Goal: Information Seeking & Learning: Learn about a topic

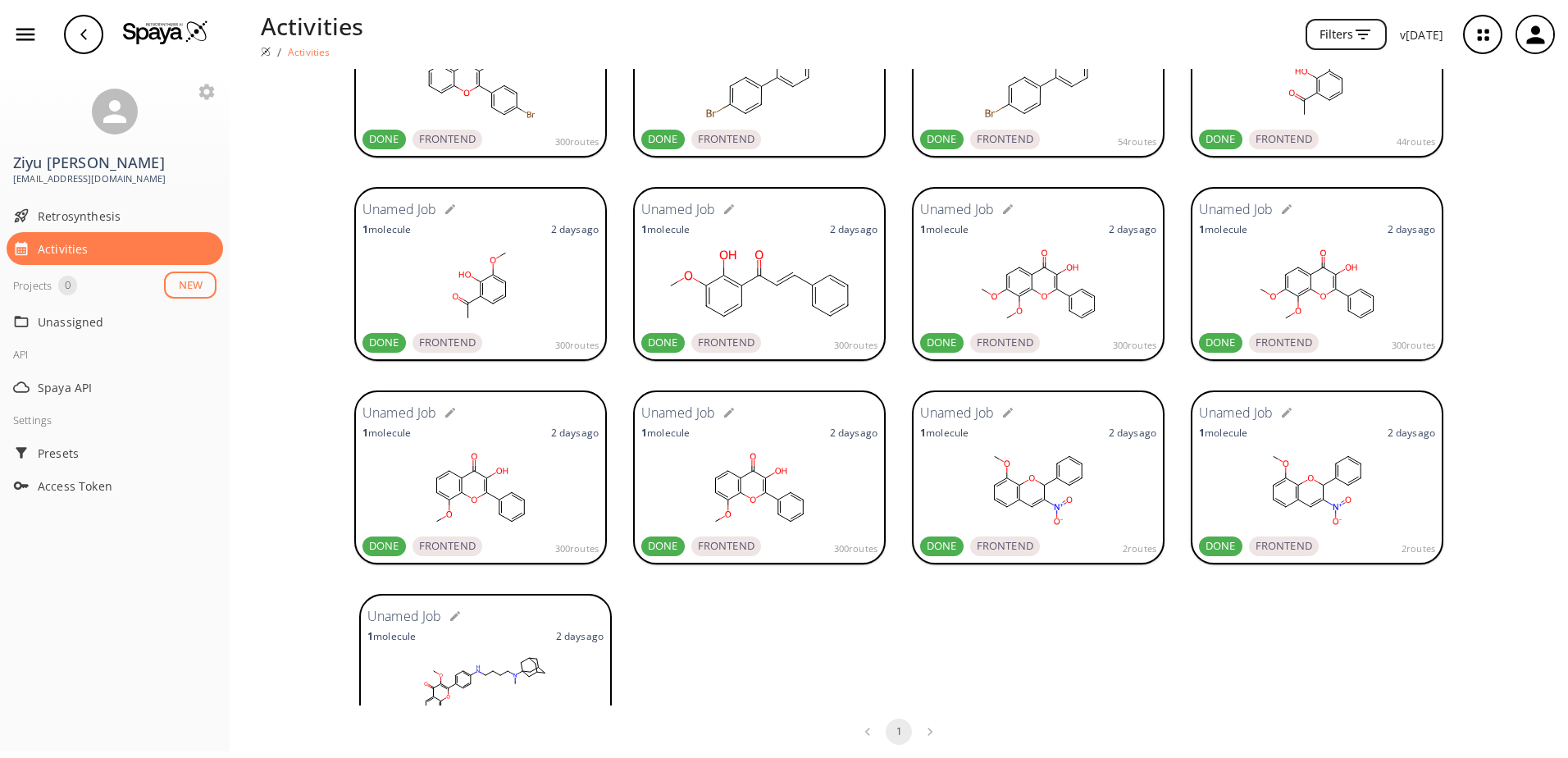
scroll to position [242, 0]
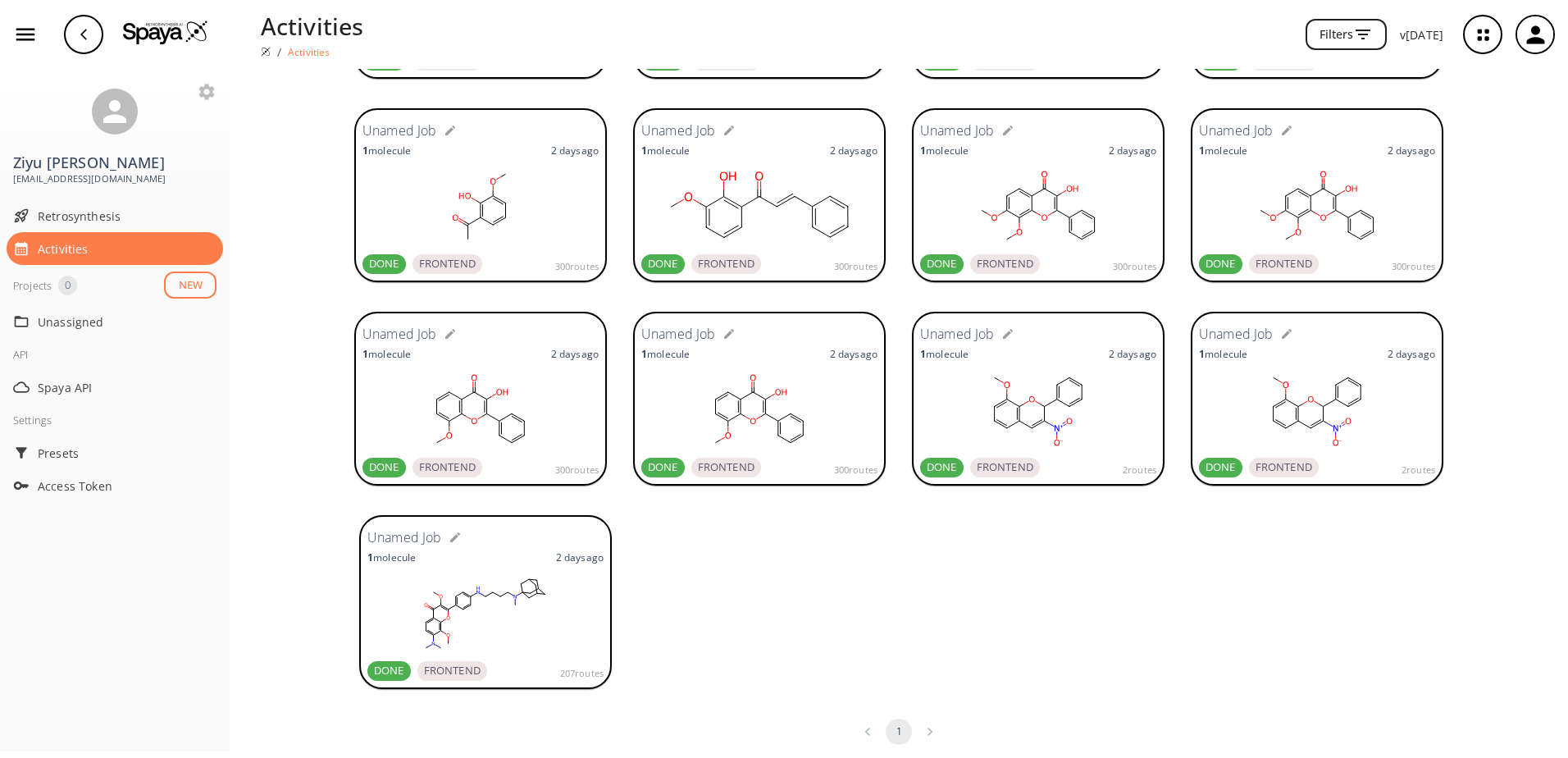
click at [498, 608] on rect at bounding box center [486, 614] width 237 height 82
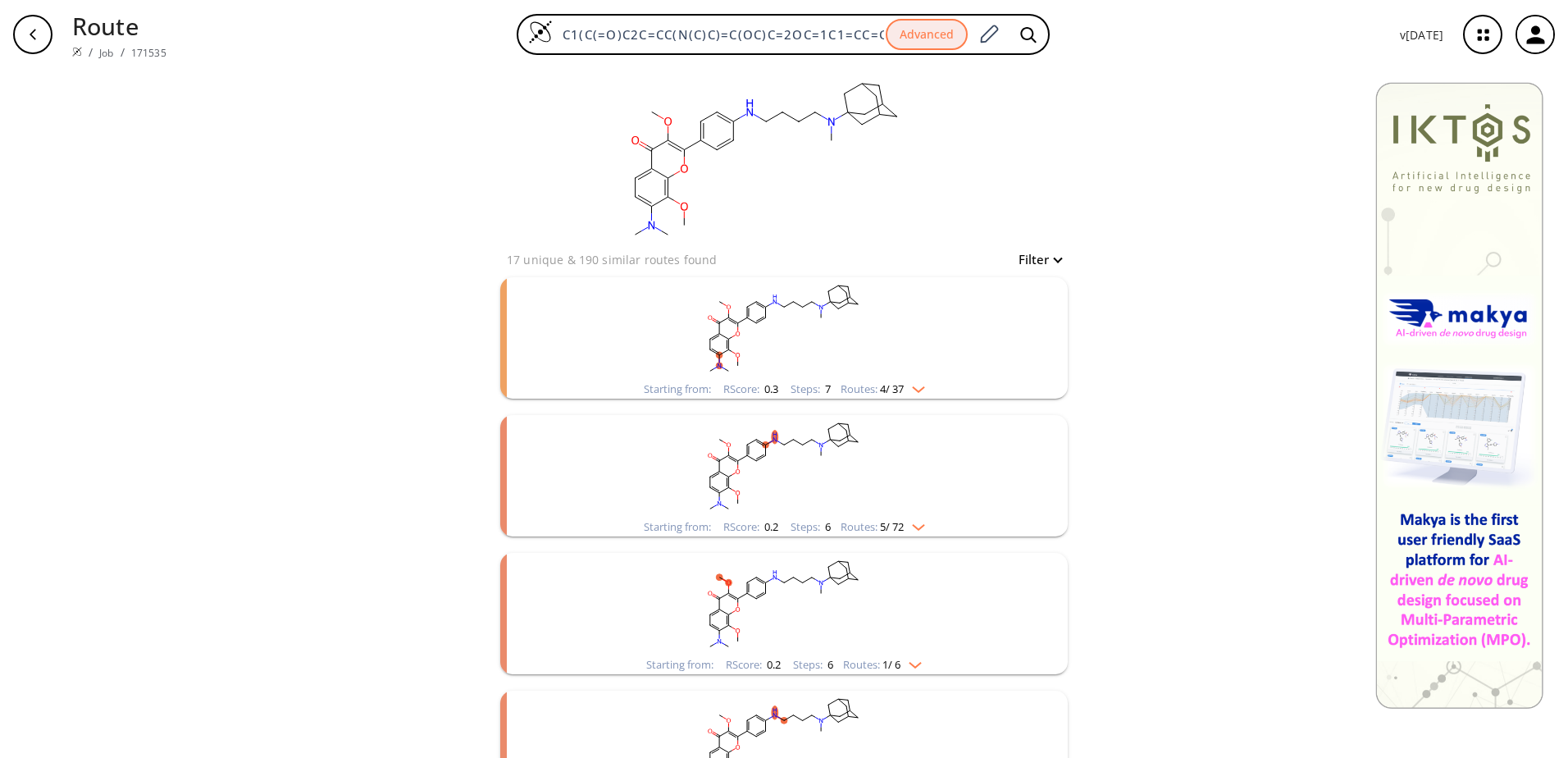
click at [896, 386] on span "4 / 37" at bounding box center [892, 389] width 24 height 11
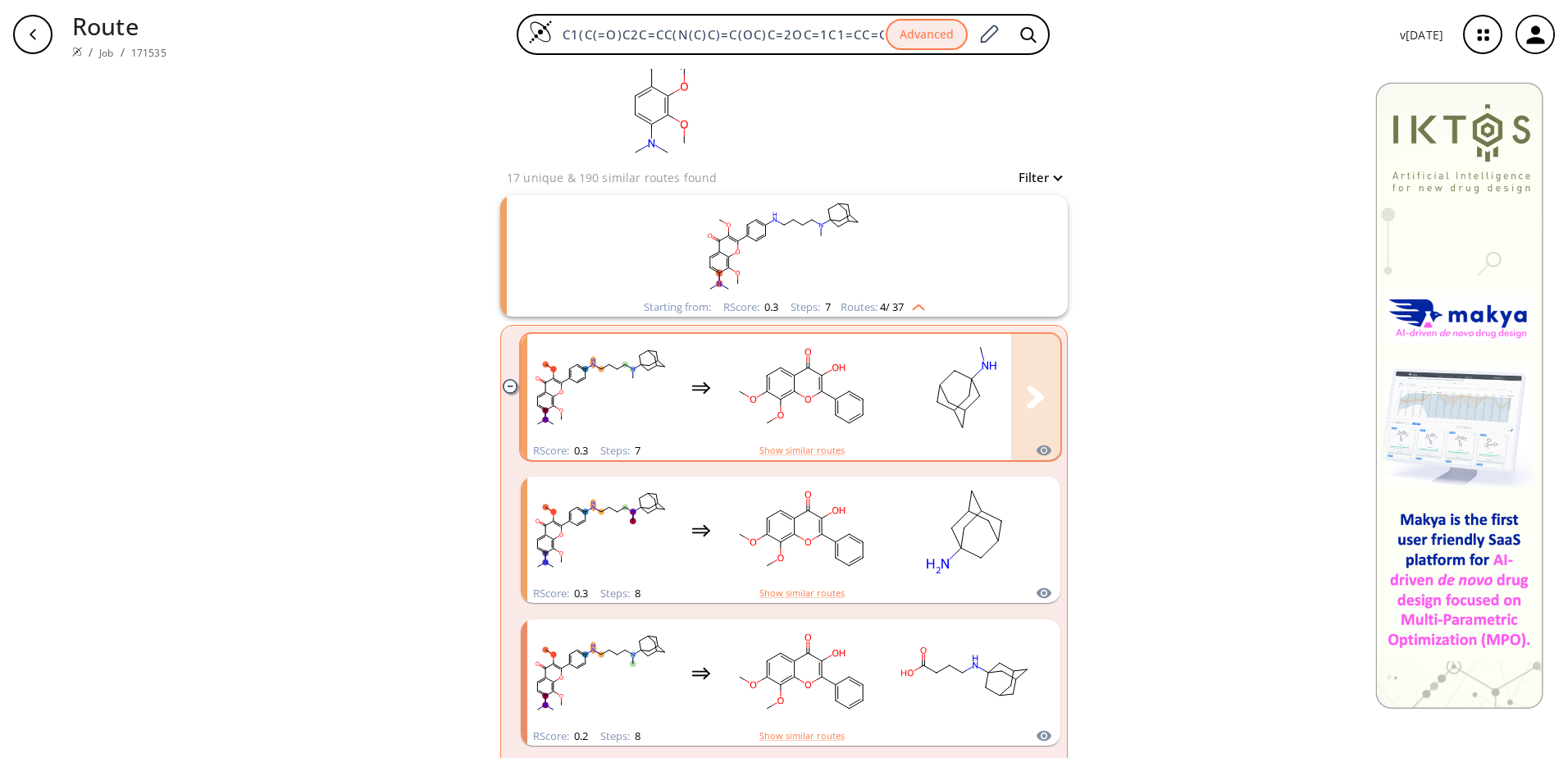
scroll to position [164, 0]
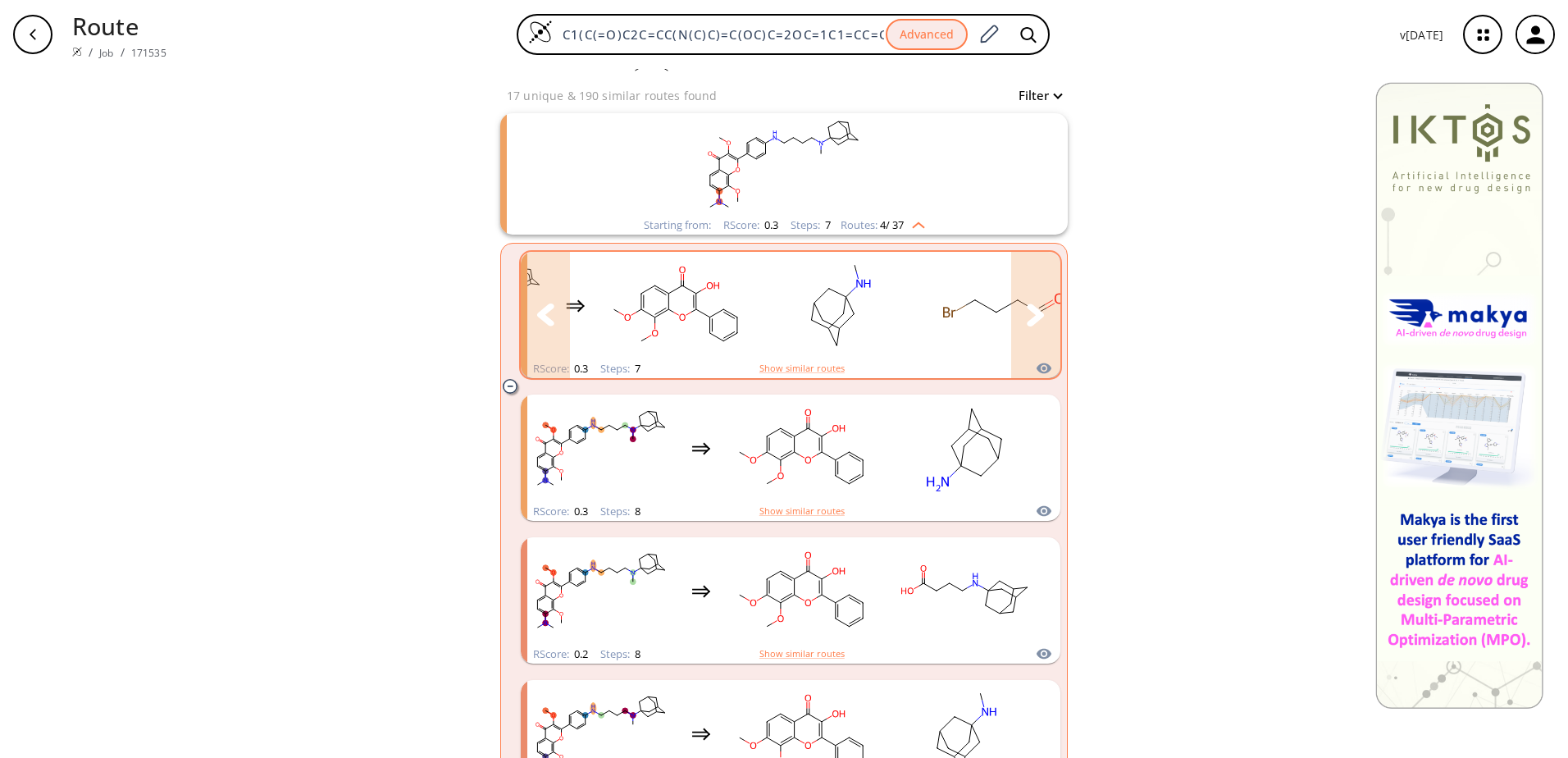
click at [1043, 323] on button "clusters" at bounding box center [1035, 315] width 49 height 126
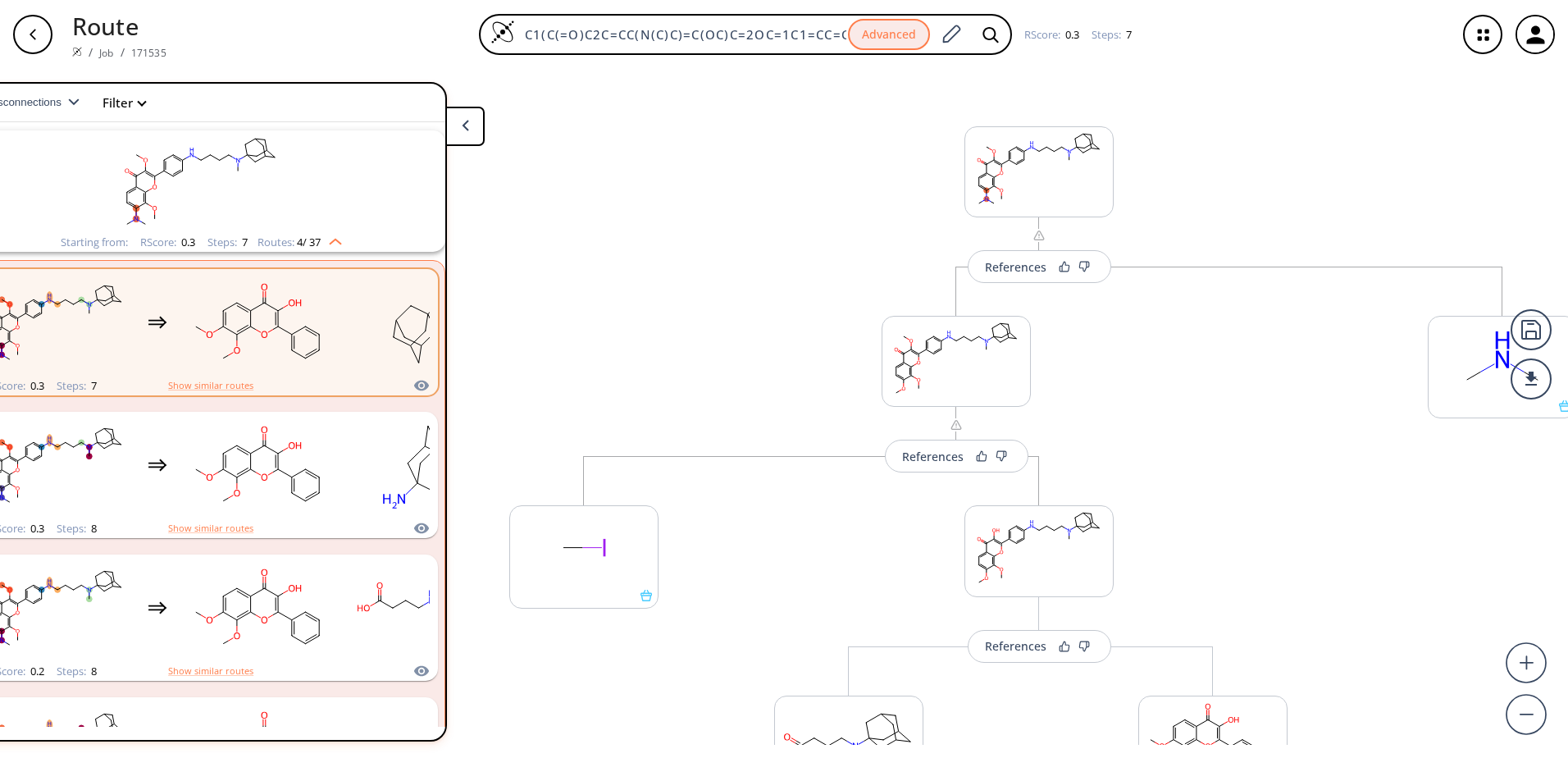
scroll to position [0, 100]
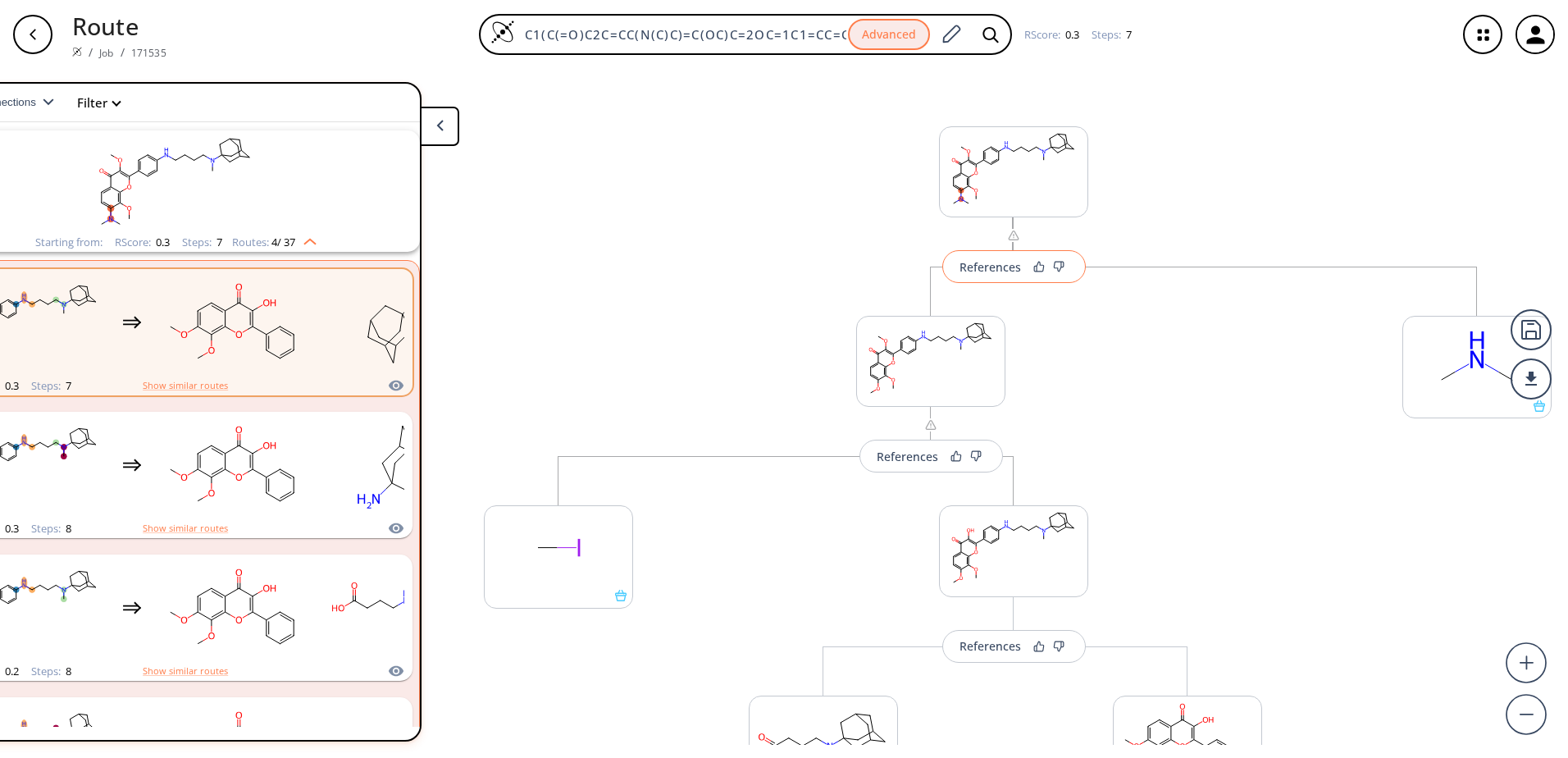
click at [967, 276] on button "References" at bounding box center [1014, 266] width 144 height 33
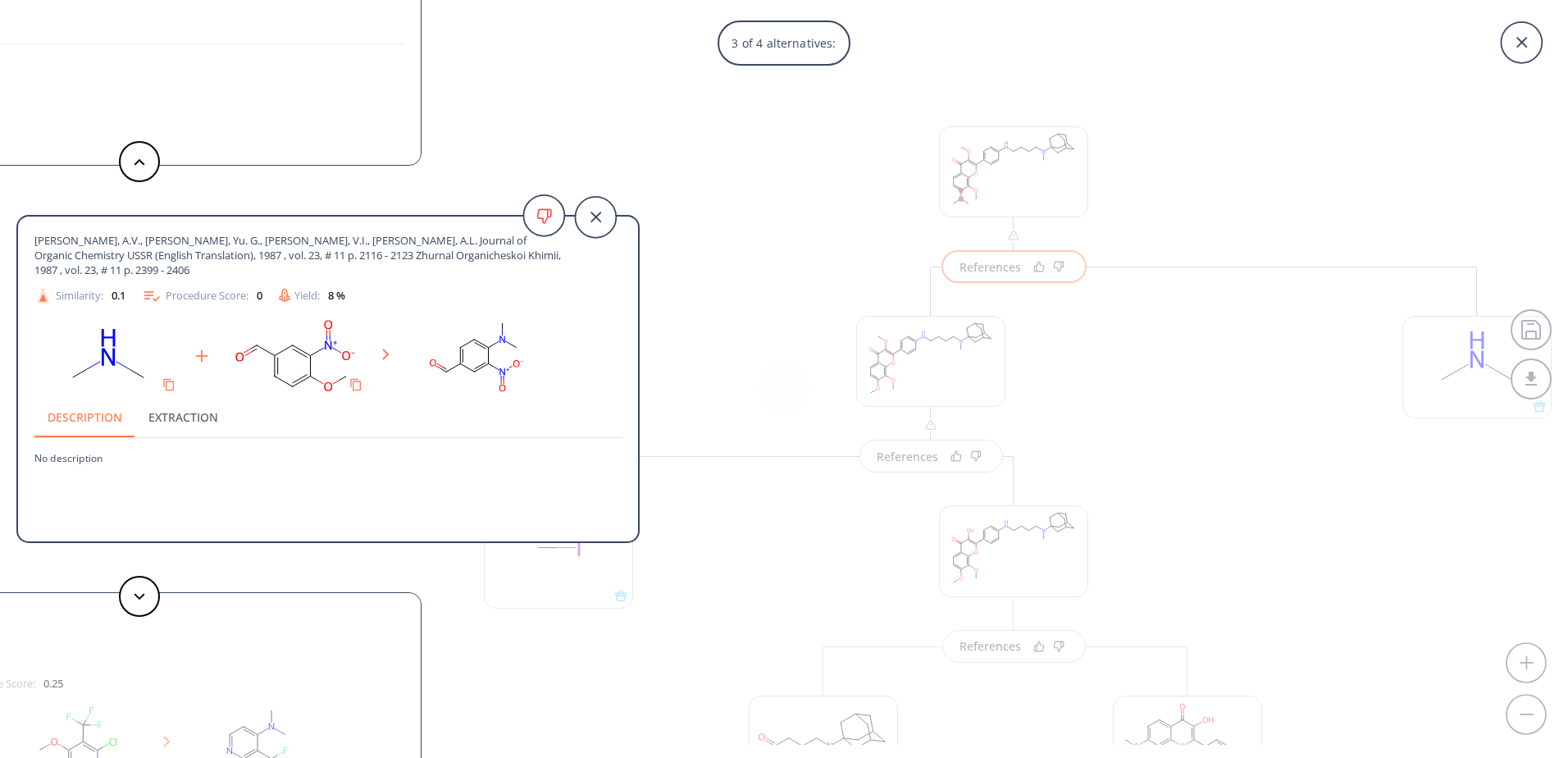
click at [666, 156] on div "3 of 4 alternatives: Ether + amine reaction Reference: US09040518_C00012 Chemic…" at bounding box center [784, 379] width 1568 height 758
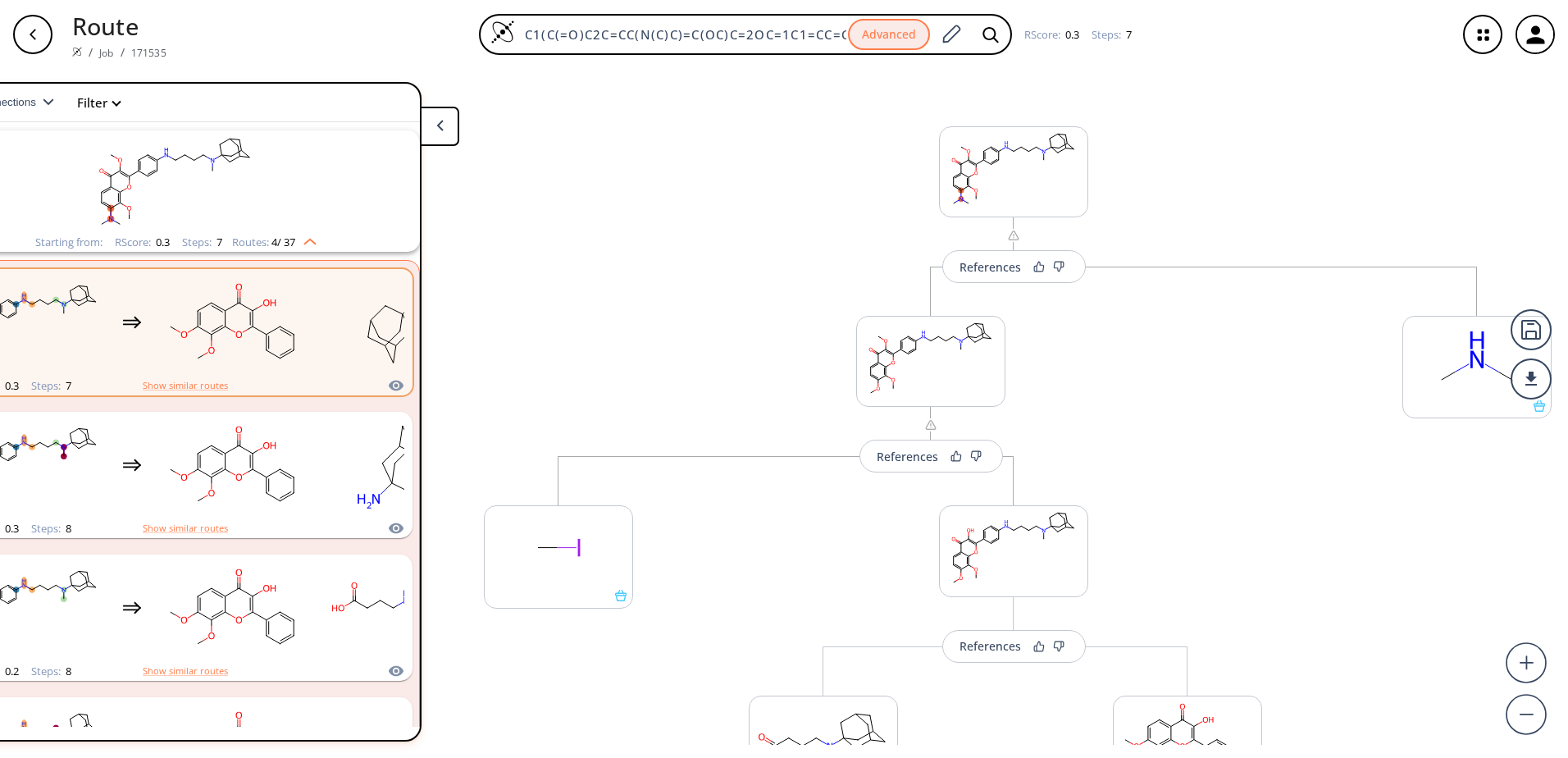
click at [1492, 36] on icon "button" at bounding box center [1483, 34] width 43 height 43
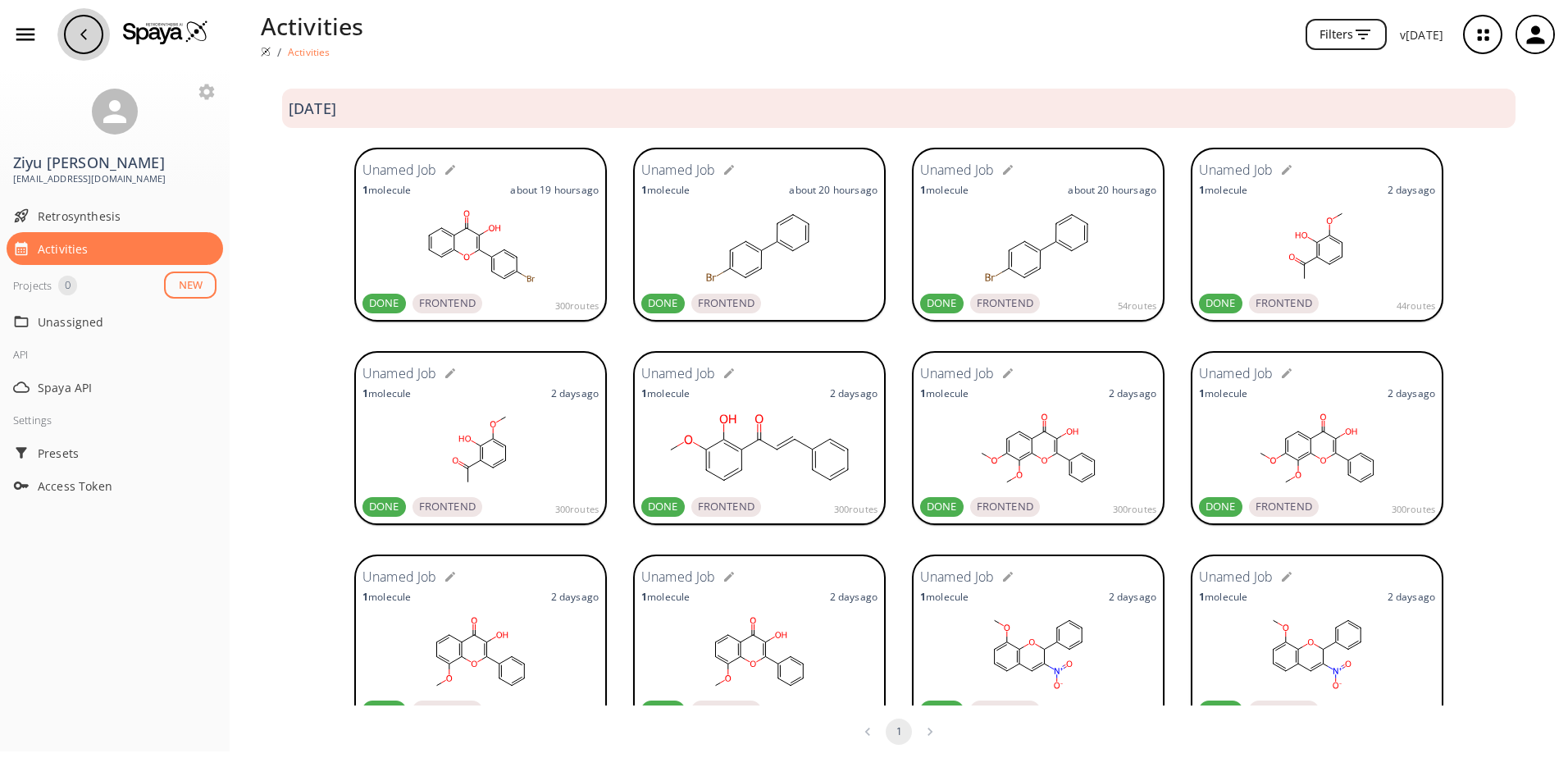
click at [89, 46] on div "button" at bounding box center [83, 34] width 39 height 39
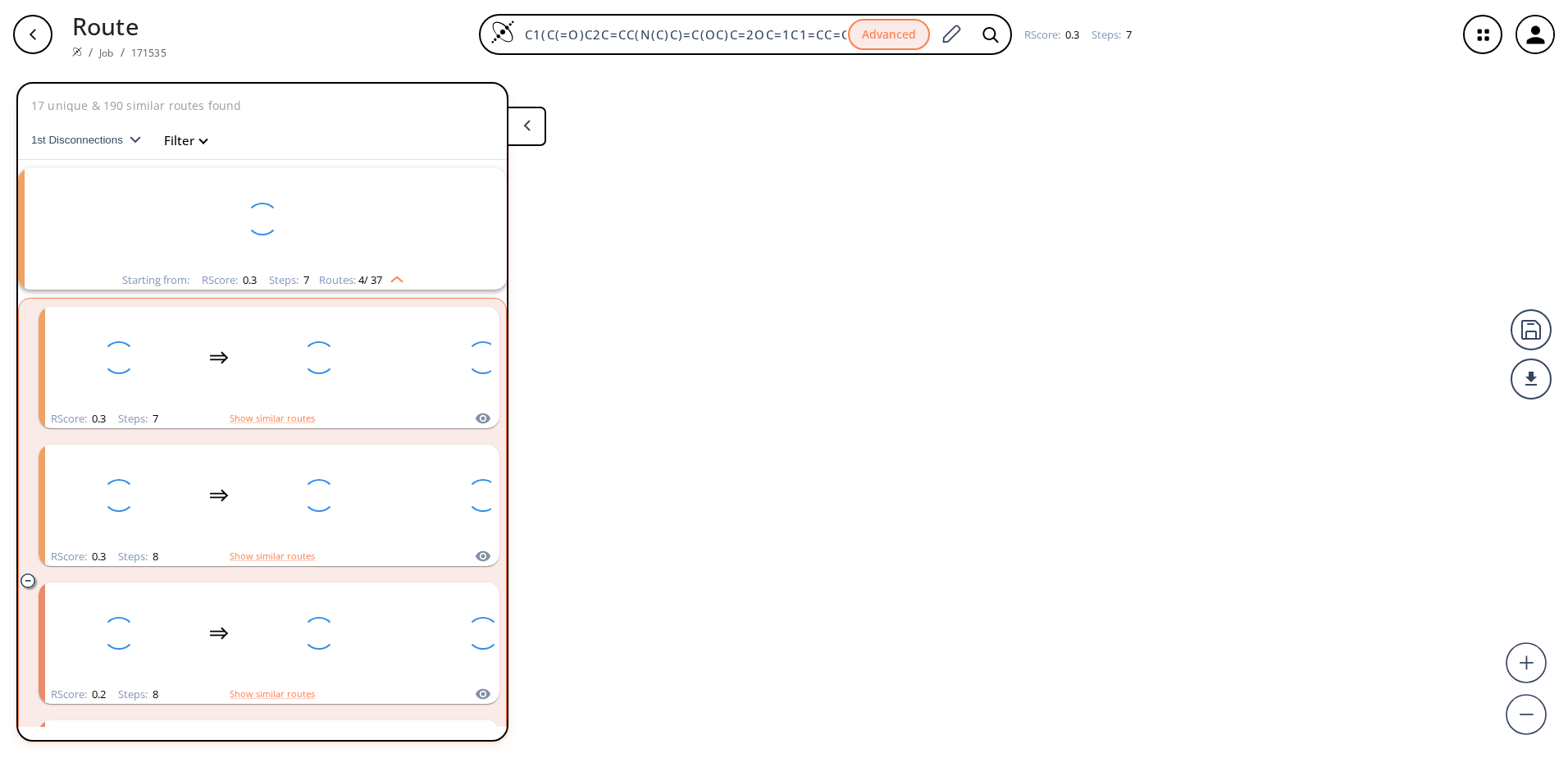
scroll to position [37, 0]
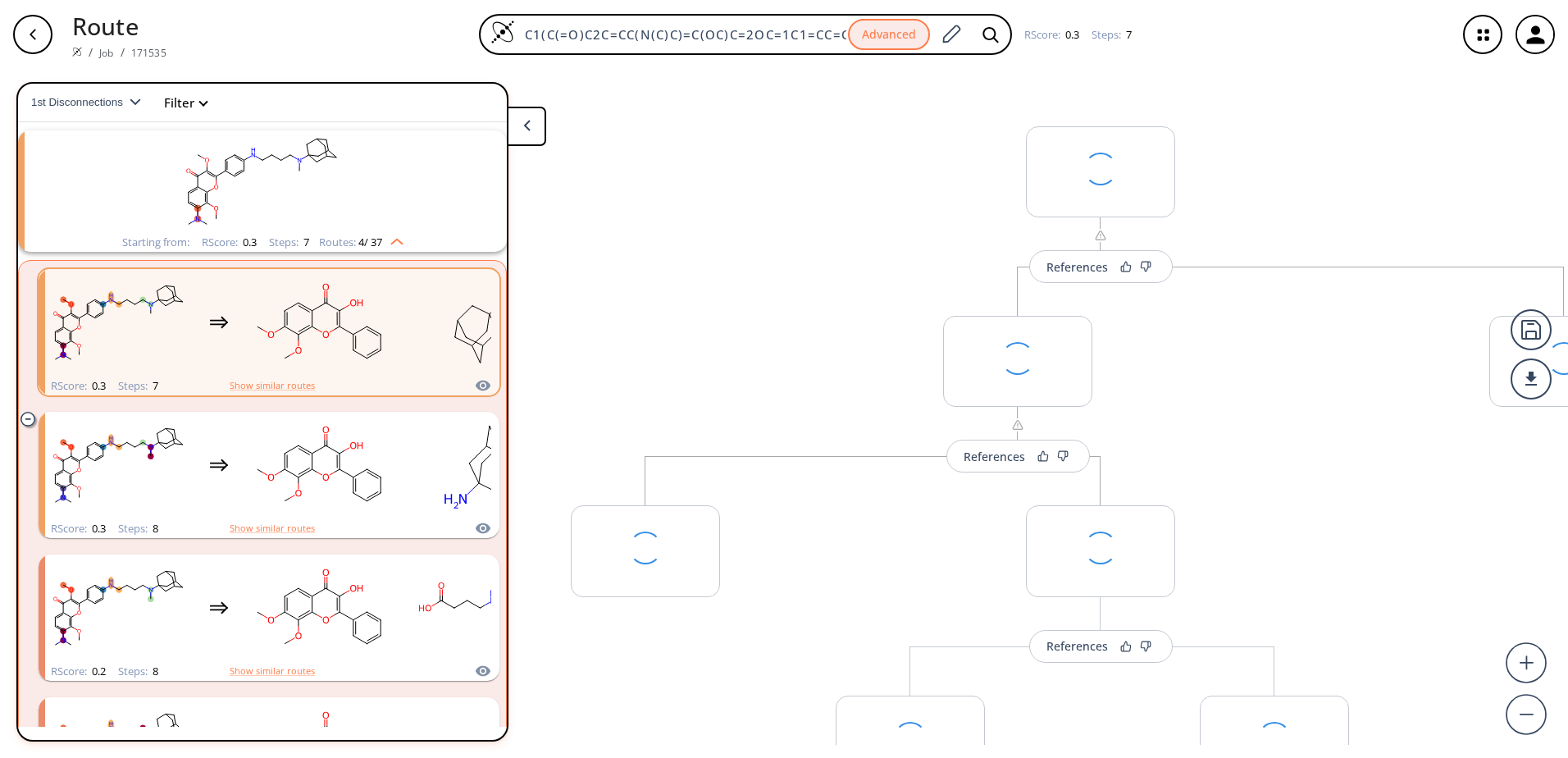
click at [369, 239] on span "4 / 37" at bounding box center [370, 241] width 24 height 11
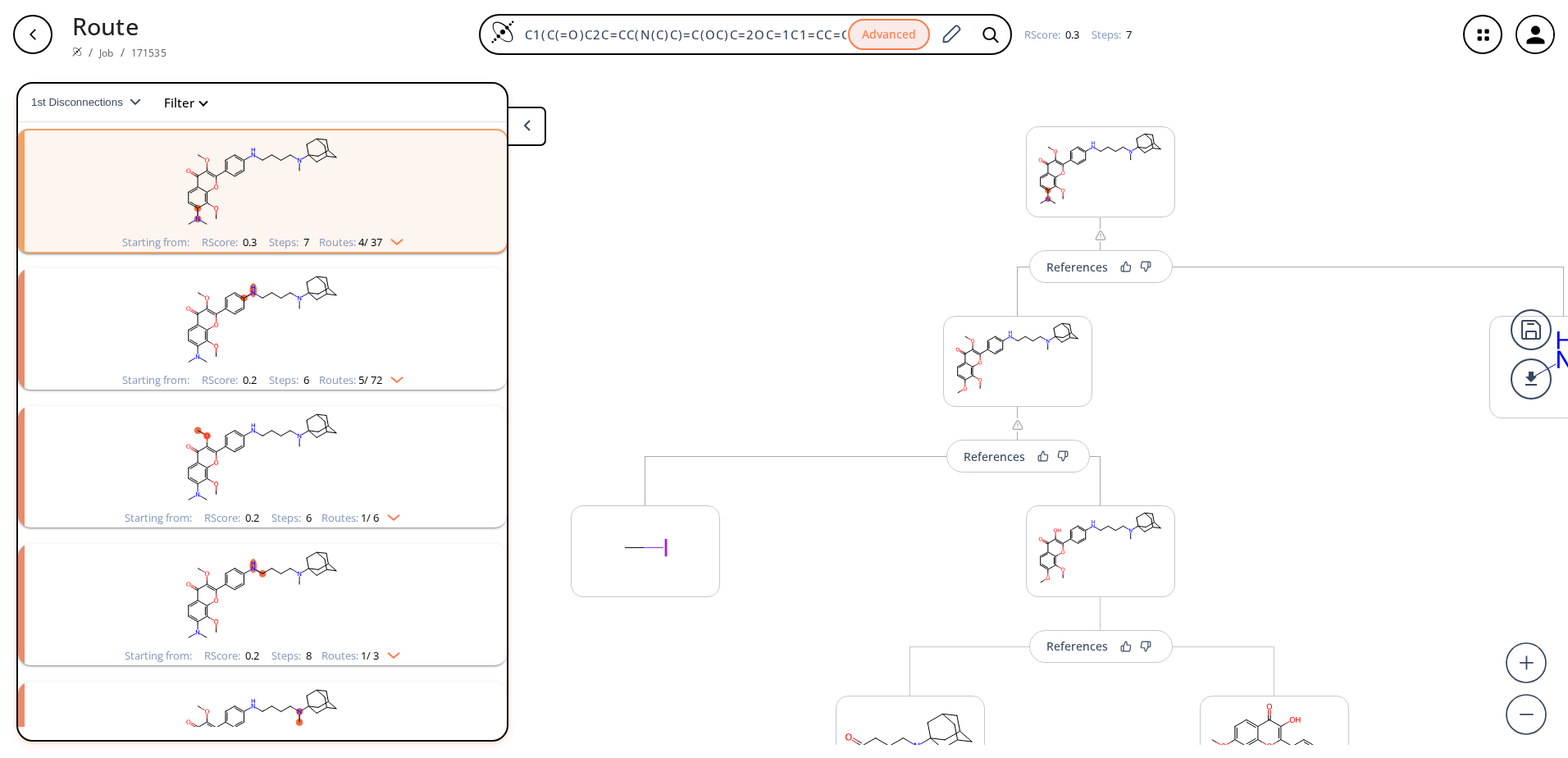
click at [344, 381] on div "Routes: 5 / 72" at bounding box center [361, 379] width 84 height 11
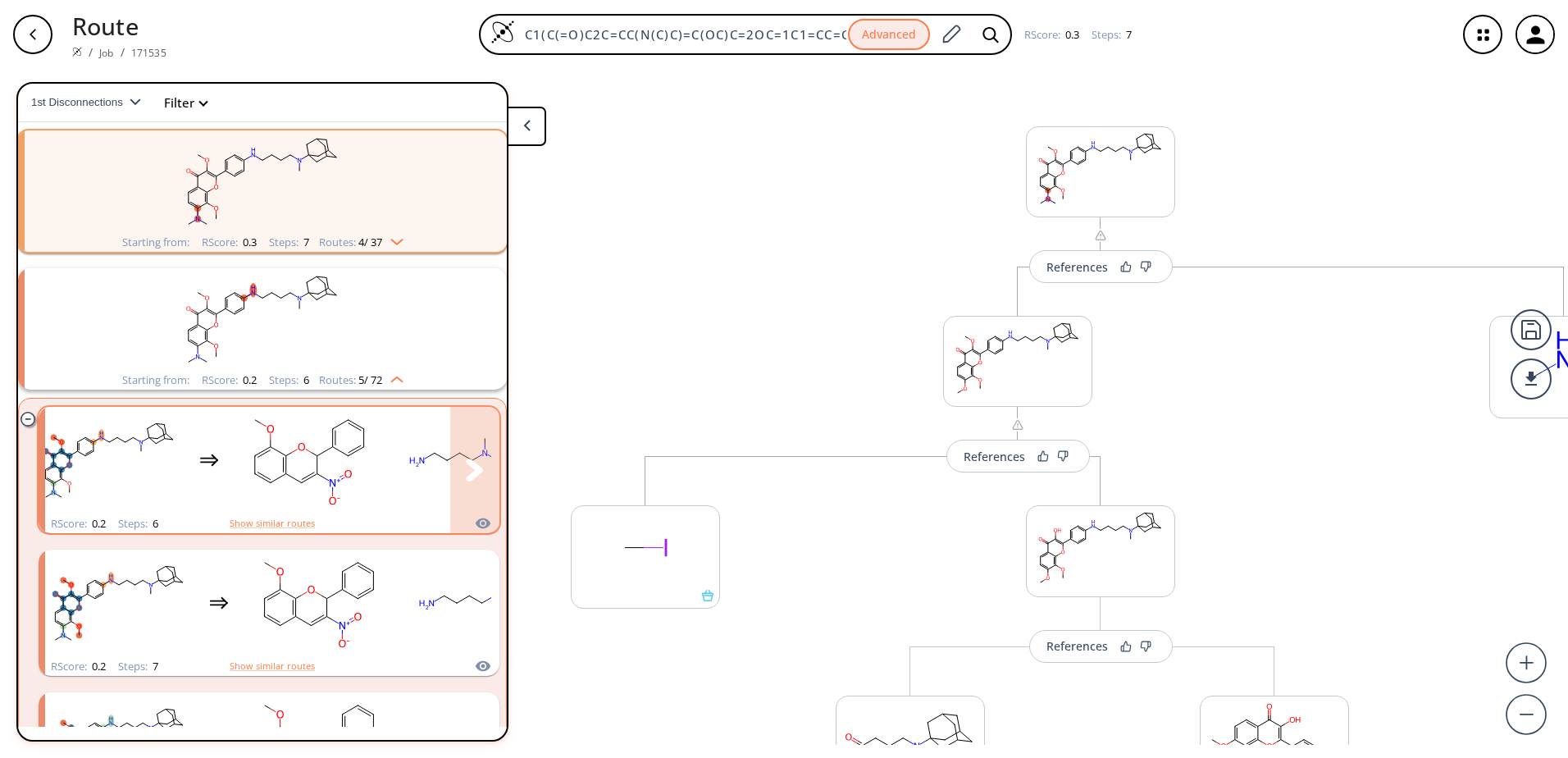
click at [466, 481] on icon "clusters" at bounding box center [474, 470] width 17 height 22
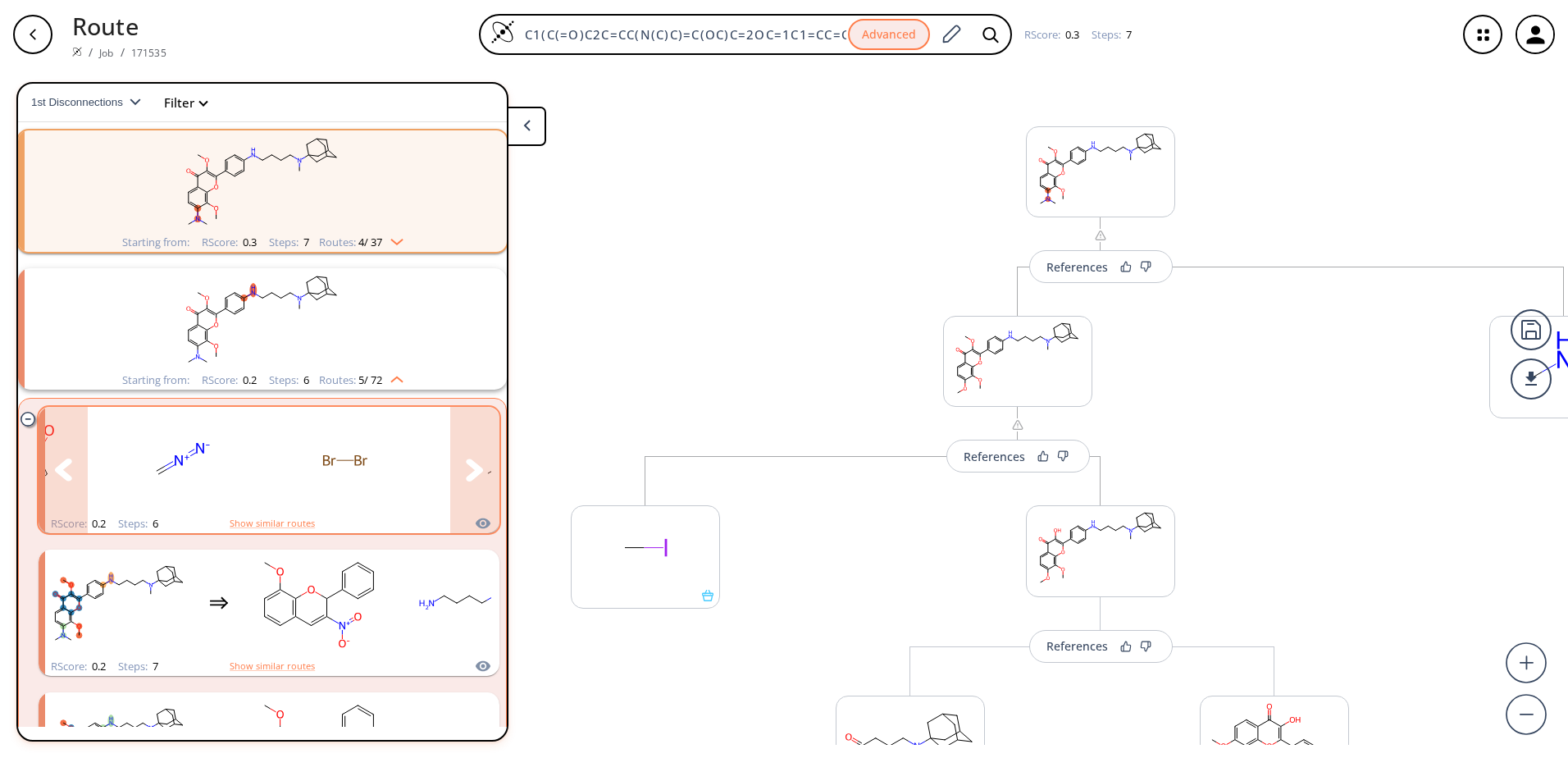
click at [469, 462] on icon "clusters" at bounding box center [474, 471] width 18 height 23
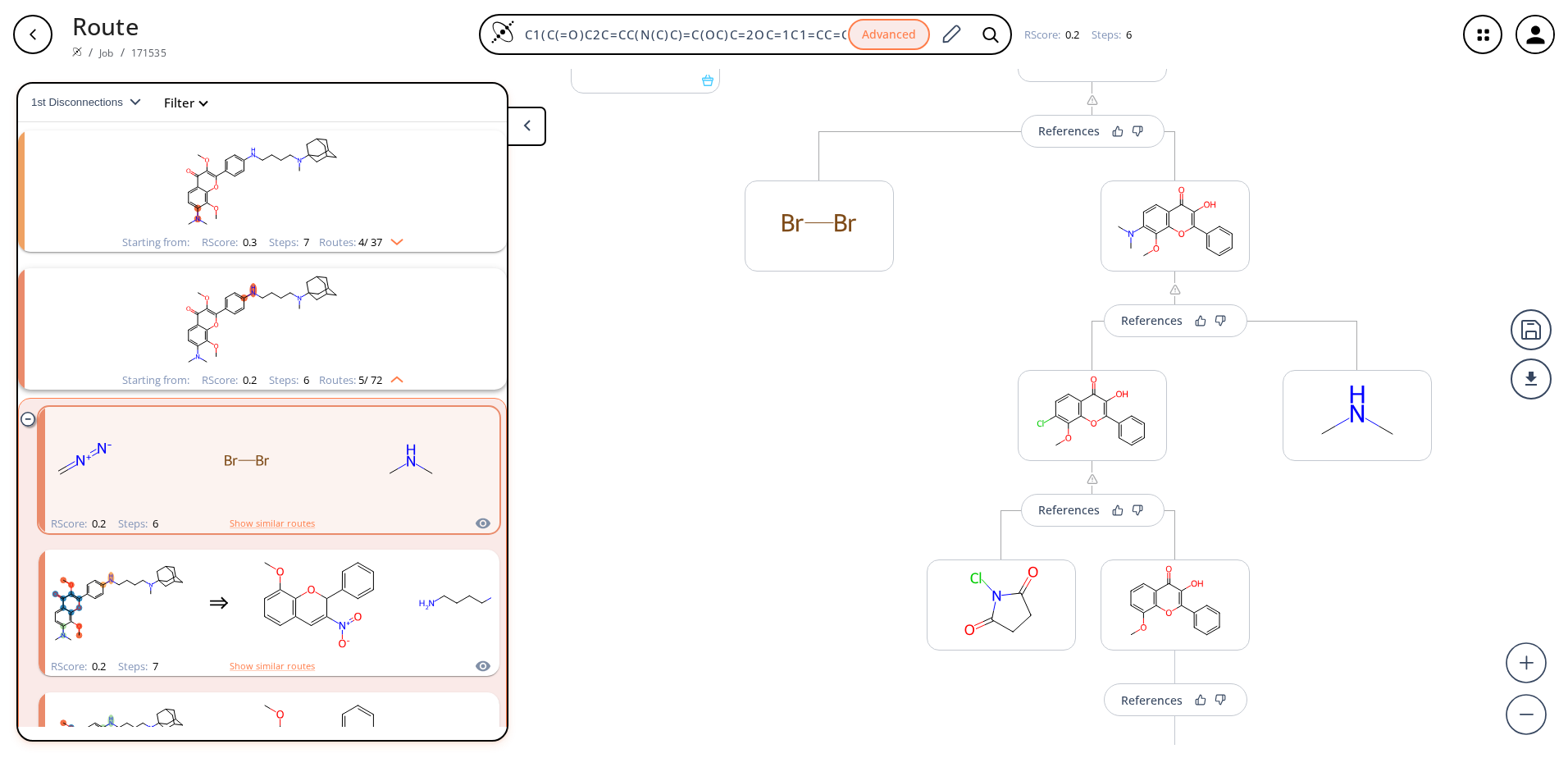
scroll to position [574, 0]
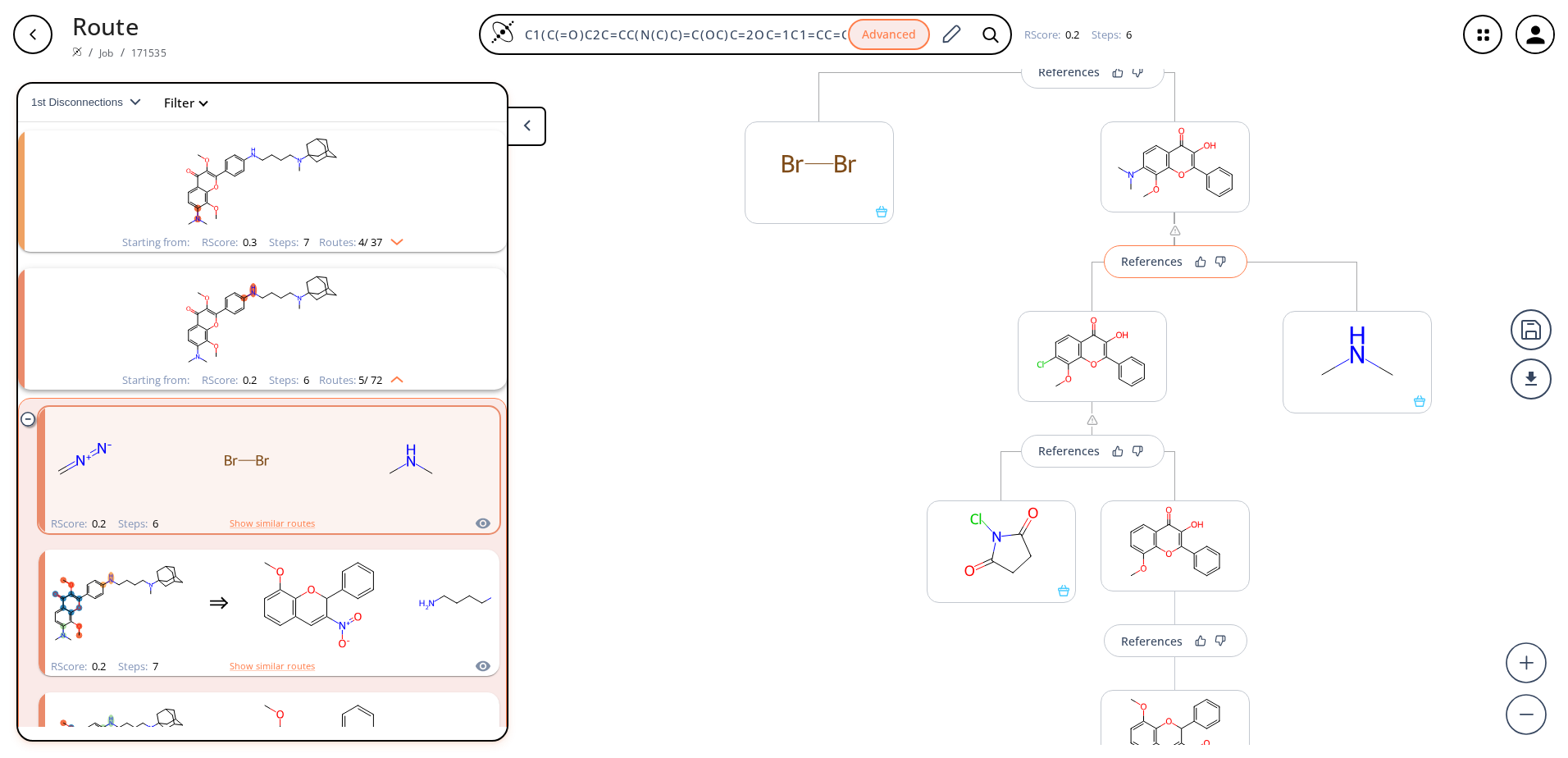
click at [1168, 266] on div "References" at bounding box center [1152, 261] width 61 height 11
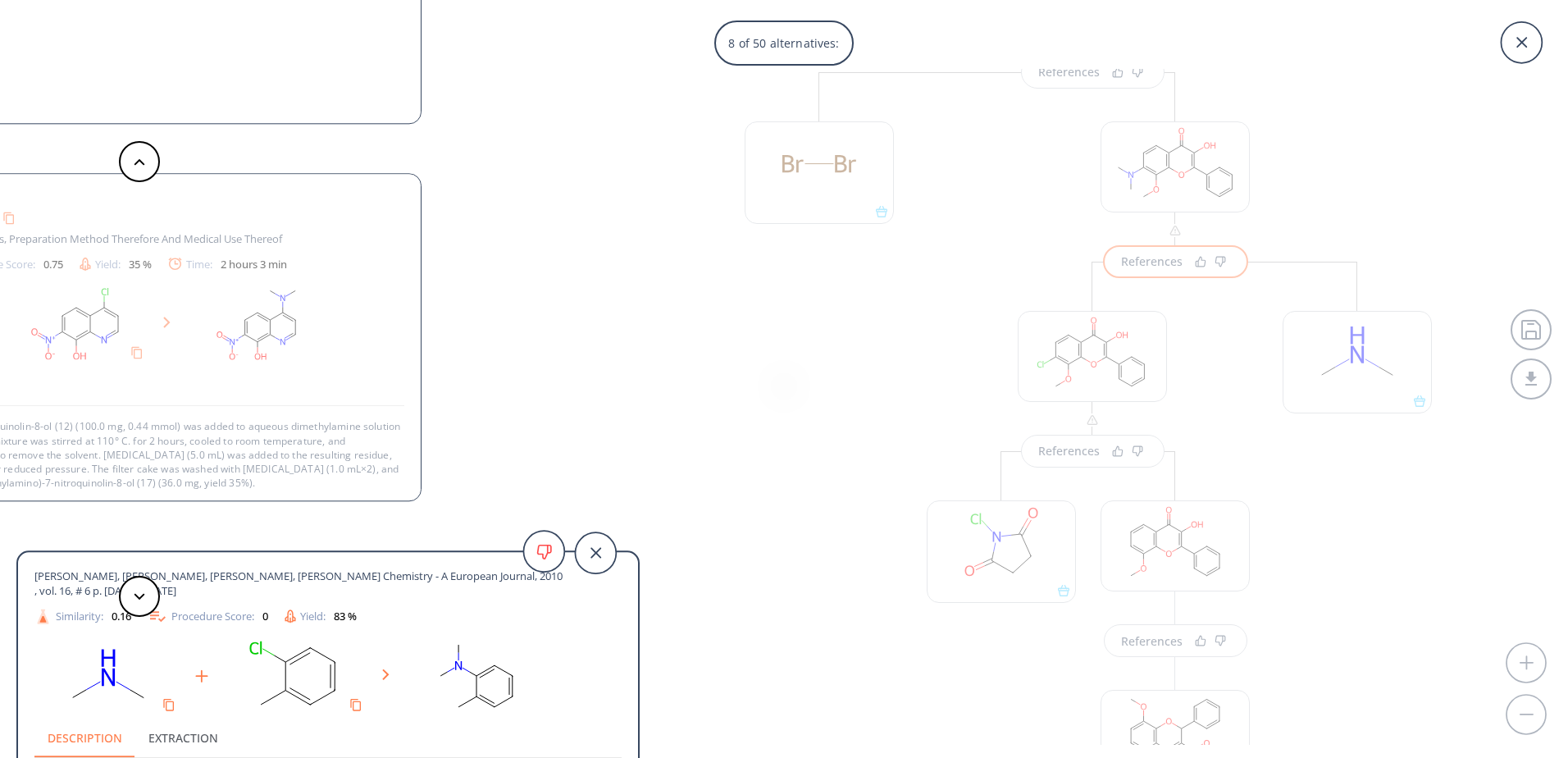
scroll to position [3, 0]
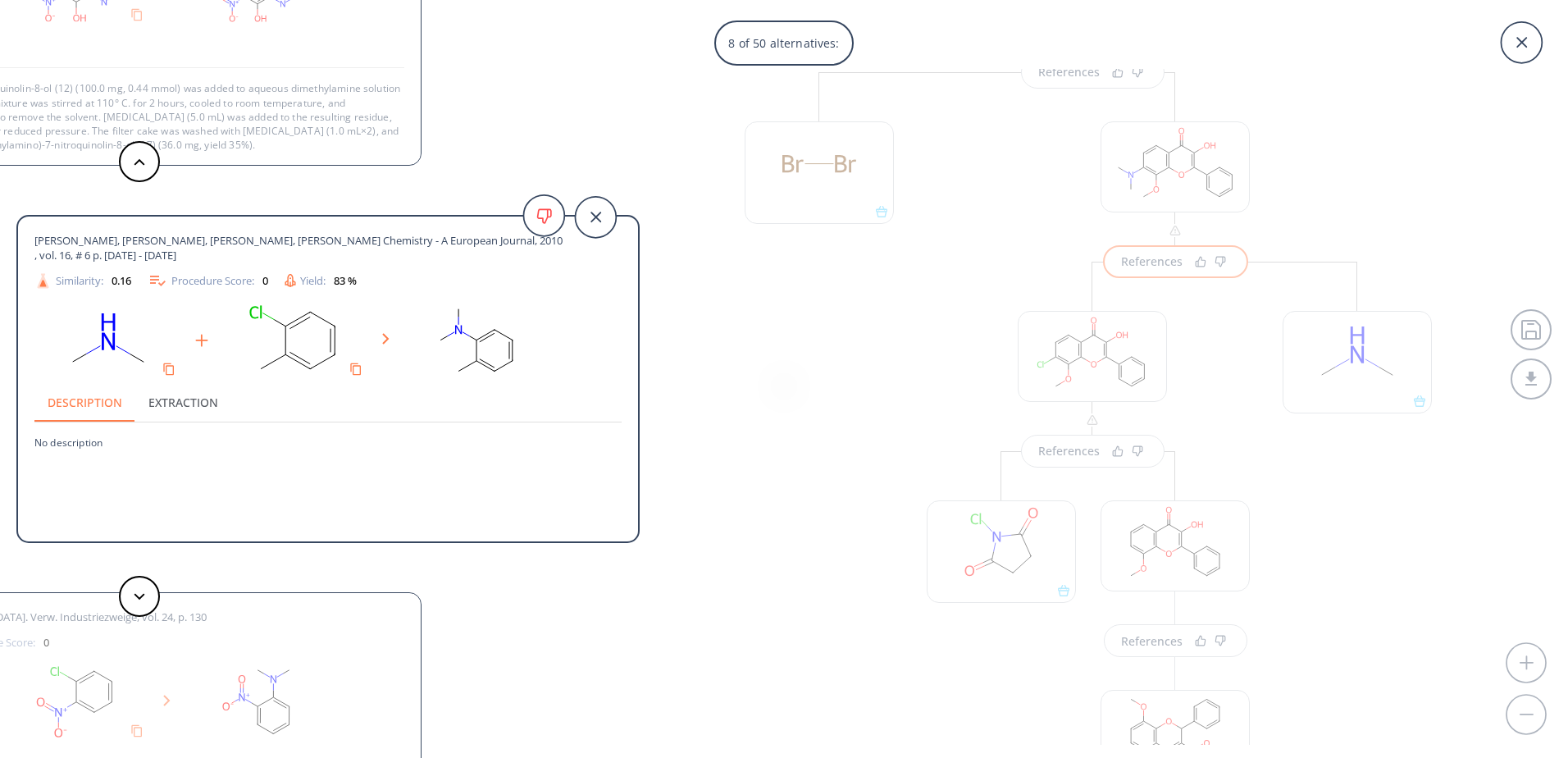
drag, startPoint x: 425, startPoint y: 237, endPoint x: 429, endPoint y: 252, distance: 15.5
click at [429, 252] on span "[PERSON_NAME], [PERSON_NAME], [PERSON_NAME], [PERSON_NAME] Chemistry - A Europe…" at bounding box center [298, 247] width 528 height 30
drag, startPoint x: 332, startPoint y: 242, endPoint x: 341, endPoint y: 258, distance: 18.4
click at [341, 258] on span "[PERSON_NAME], [PERSON_NAME], [PERSON_NAME], [PERSON_NAME] Chemistry - A Europe…" at bounding box center [298, 247] width 528 height 30
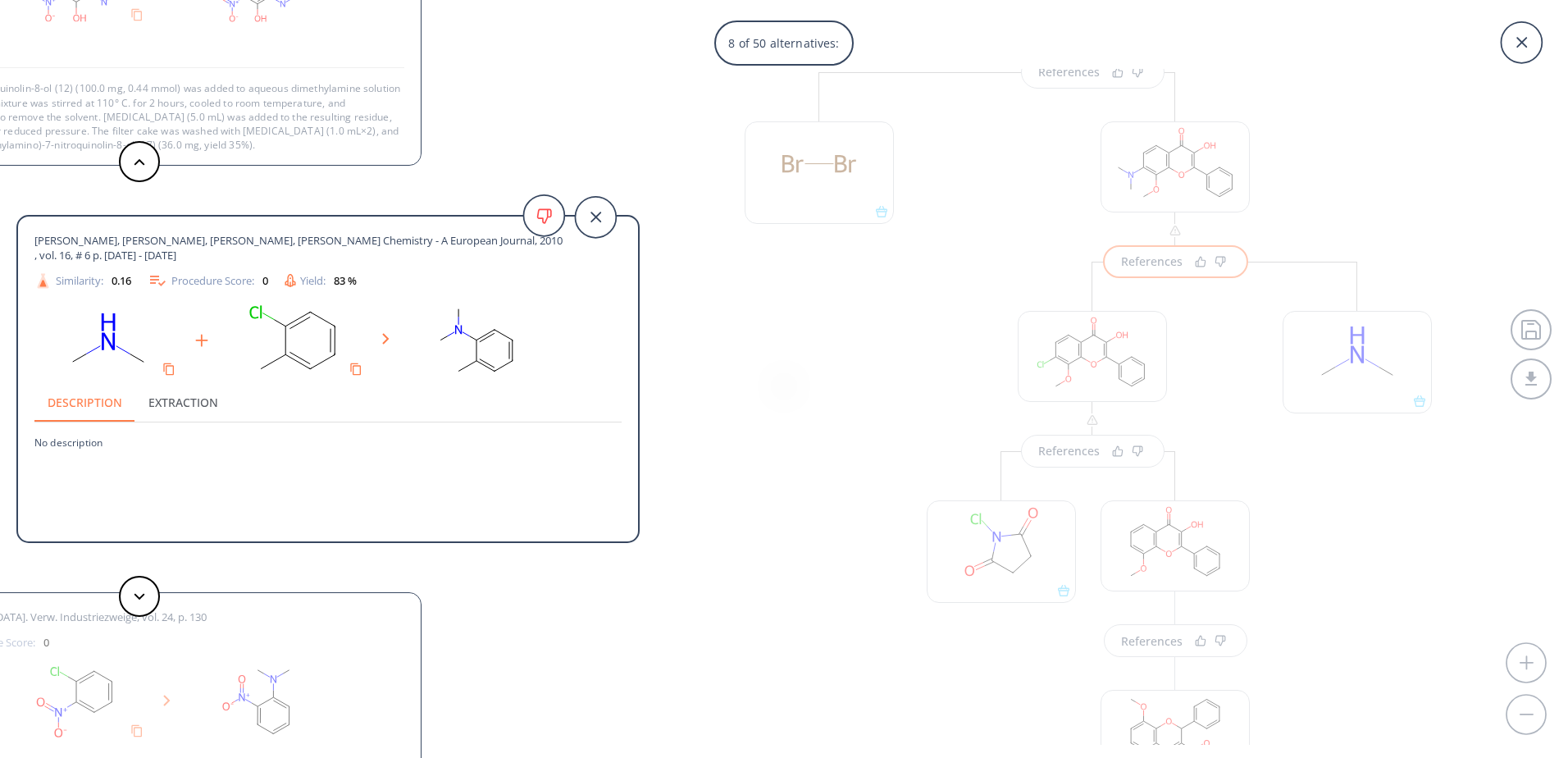
click at [341, 258] on span "[PERSON_NAME], [PERSON_NAME], [PERSON_NAME], [PERSON_NAME] Chemistry - A Europe…" at bounding box center [298, 247] width 528 height 30
drag, startPoint x: 180, startPoint y: 240, endPoint x: 223, endPoint y: 250, distance: 44.1
click at [223, 250] on span "[PERSON_NAME], [PERSON_NAME], [PERSON_NAME], [PERSON_NAME] Chemistry - A Europe…" at bounding box center [298, 247] width 528 height 30
drag, startPoint x: 205, startPoint y: 241, endPoint x: 220, endPoint y: 252, distance: 18.6
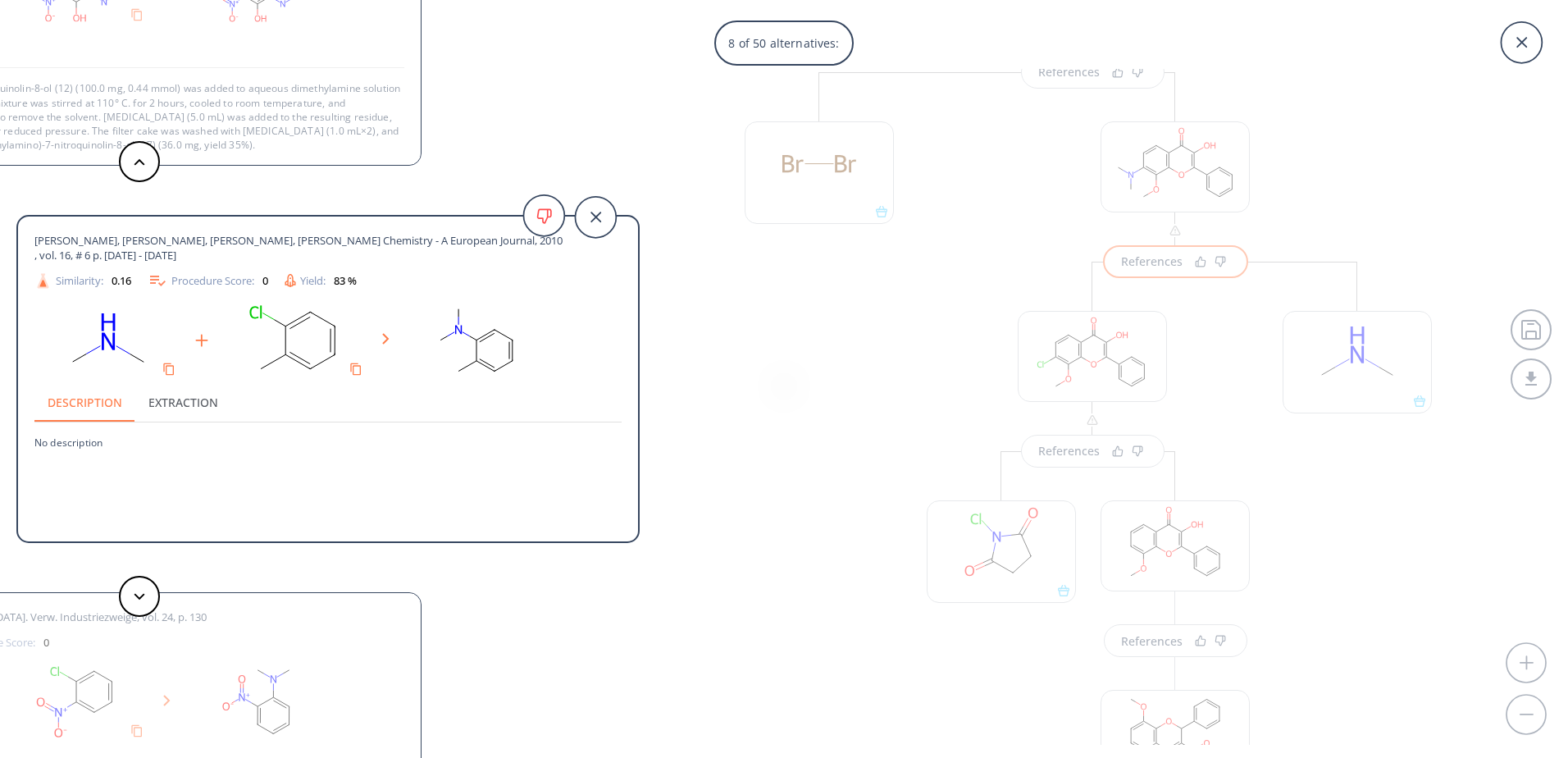
click at [220, 252] on span "[PERSON_NAME], [PERSON_NAME], [PERSON_NAME], [PERSON_NAME] Chemistry - A Europe…" at bounding box center [298, 247] width 528 height 30
drag, startPoint x: 402, startPoint y: 237, endPoint x: 416, endPoint y: 251, distance: 19.8
click at [416, 251] on span "[PERSON_NAME], [PERSON_NAME], [PERSON_NAME], [PERSON_NAME] Chemistry - A Europe…" at bounding box center [298, 247] width 528 height 30
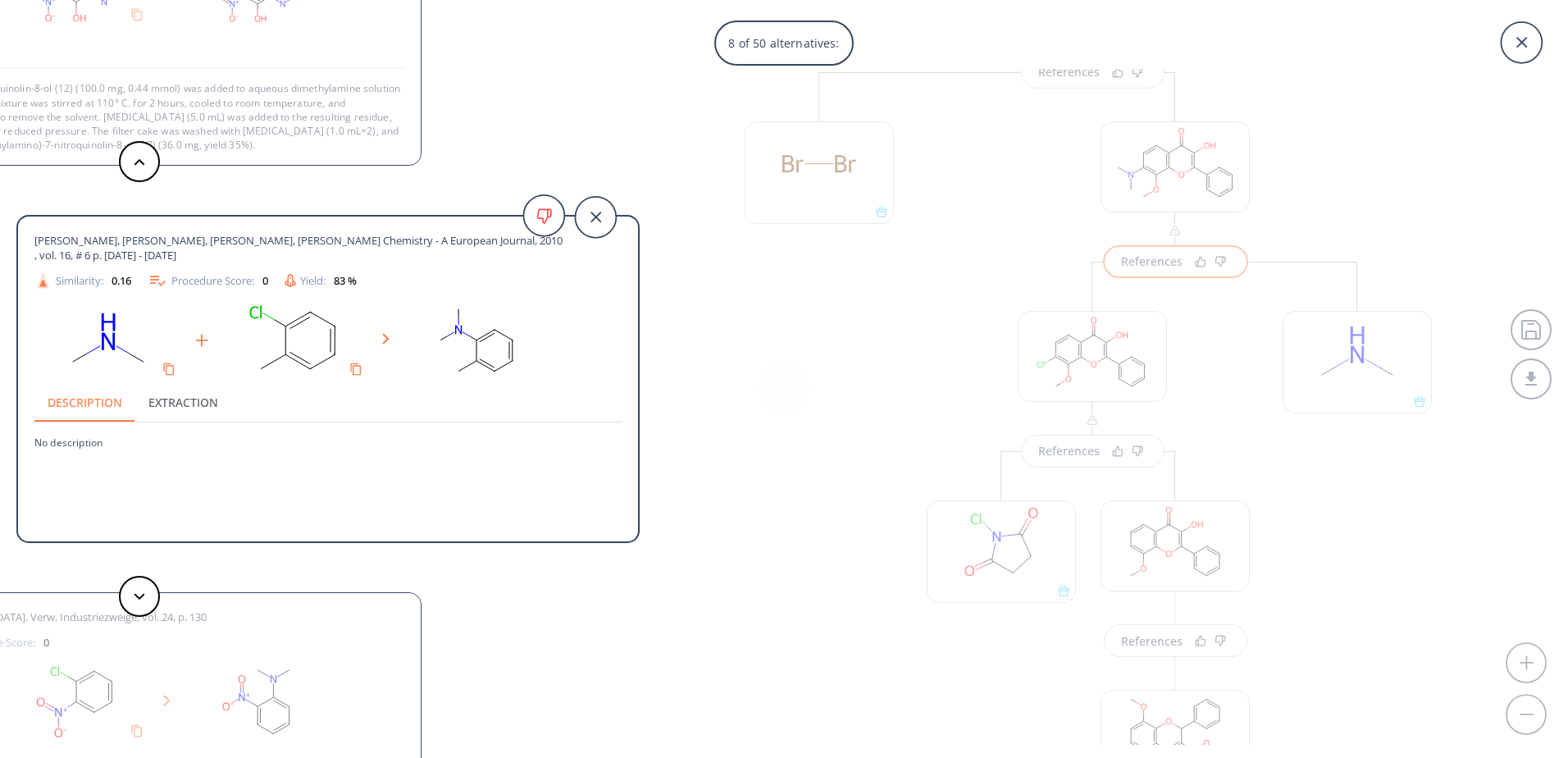
click at [411, 252] on span "[PERSON_NAME], [PERSON_NAME], [PERSON_NAME], [PERSON_NAME] Chemistry - A Europe…" at bounding box center [298, 247] width 528 height 30
click at [413, 252] on span "[PERSON_NAME], [PERSON_NAME], [PERSON_NAME], [PERSON_NAME] Chemistry - A Europe…" at bounding box center [298, 247] width 528 height 30
drag, startPoint x: 411, startPoint y: 245, endPoint x: 414, endPoint y: 254, distance: 9.5
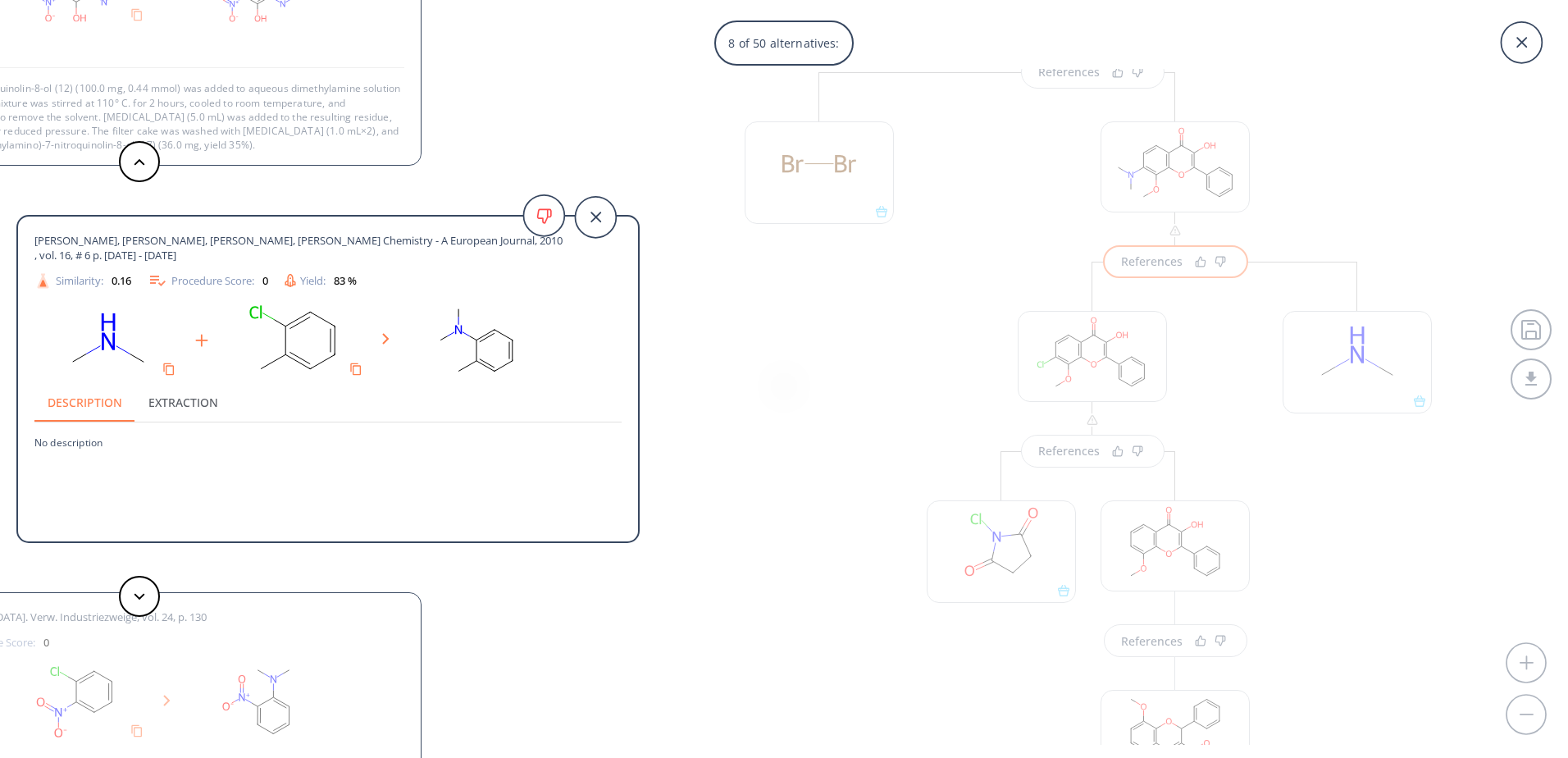
click at [414, 254] on span "[PERSON_NAME], [PERSON_NAME], [PERSON_NAME], [PERSON_NAME] Chemistry - A Europe…" at bounding box center [298, 247] width 528 height 30
click at [413, 254] on span "[PERSON_NAME], [PERSON_NAME], [PERSON_NAME], [PERSON_NAME] Chemistry - A Europe…" at bounding box center [298, 247] width 528 height 30
click at [1544, 42] on icon at bounding box center [1522, 42] width 52 height 52
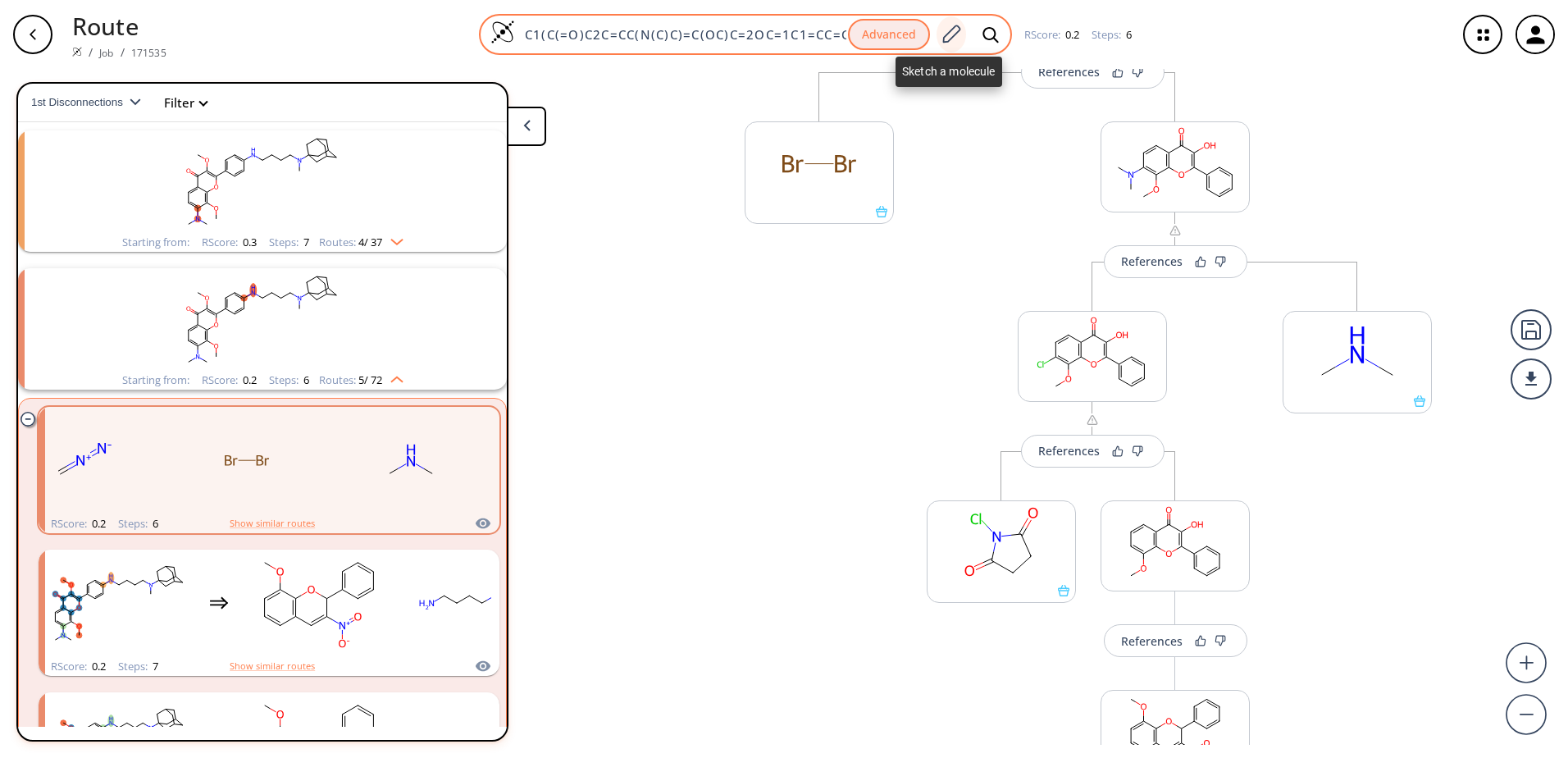
click at [946, 34] on icon at bounding box center [952, 34] width 18 height 18
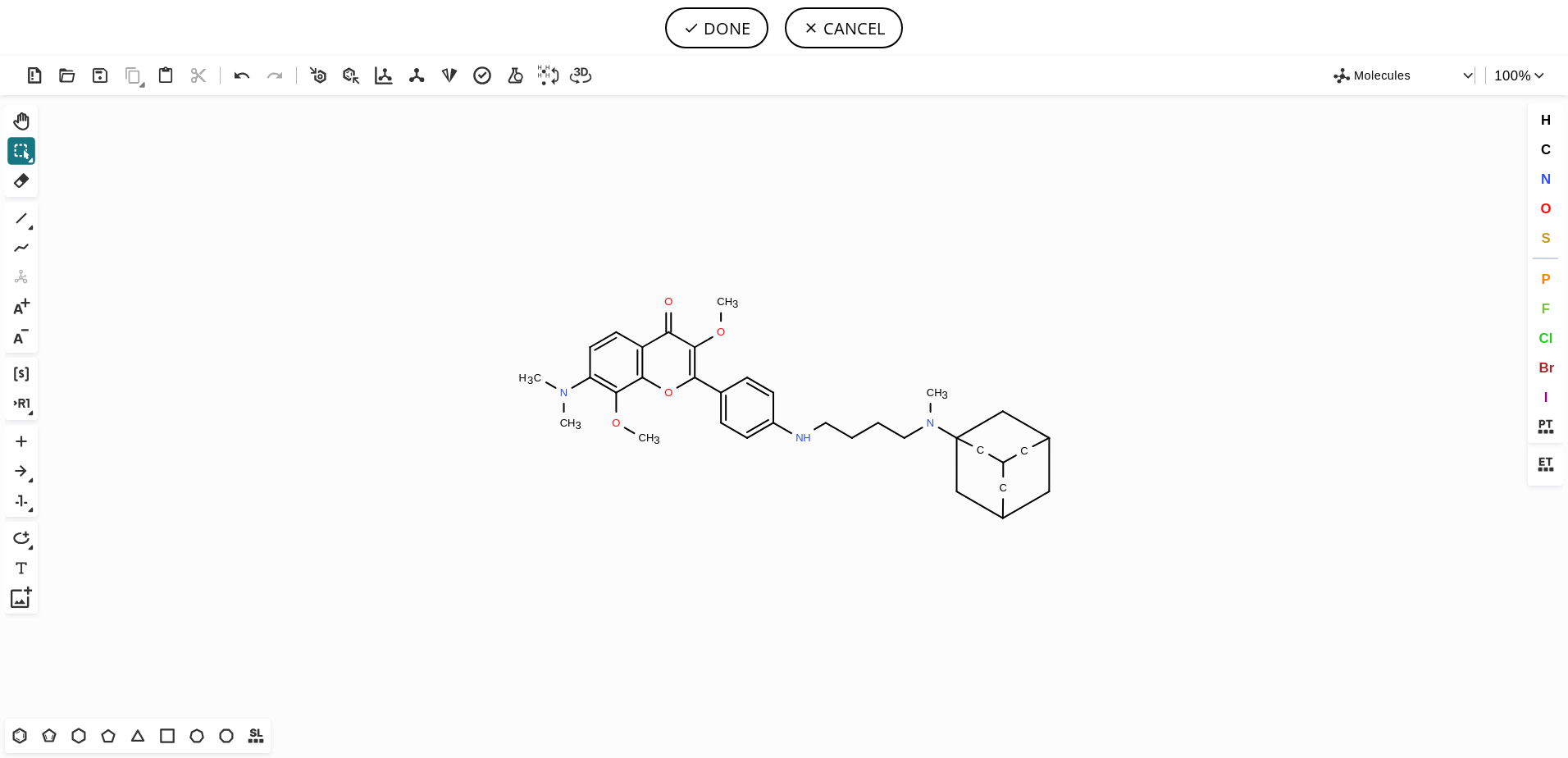
scroll to position [0, 0]
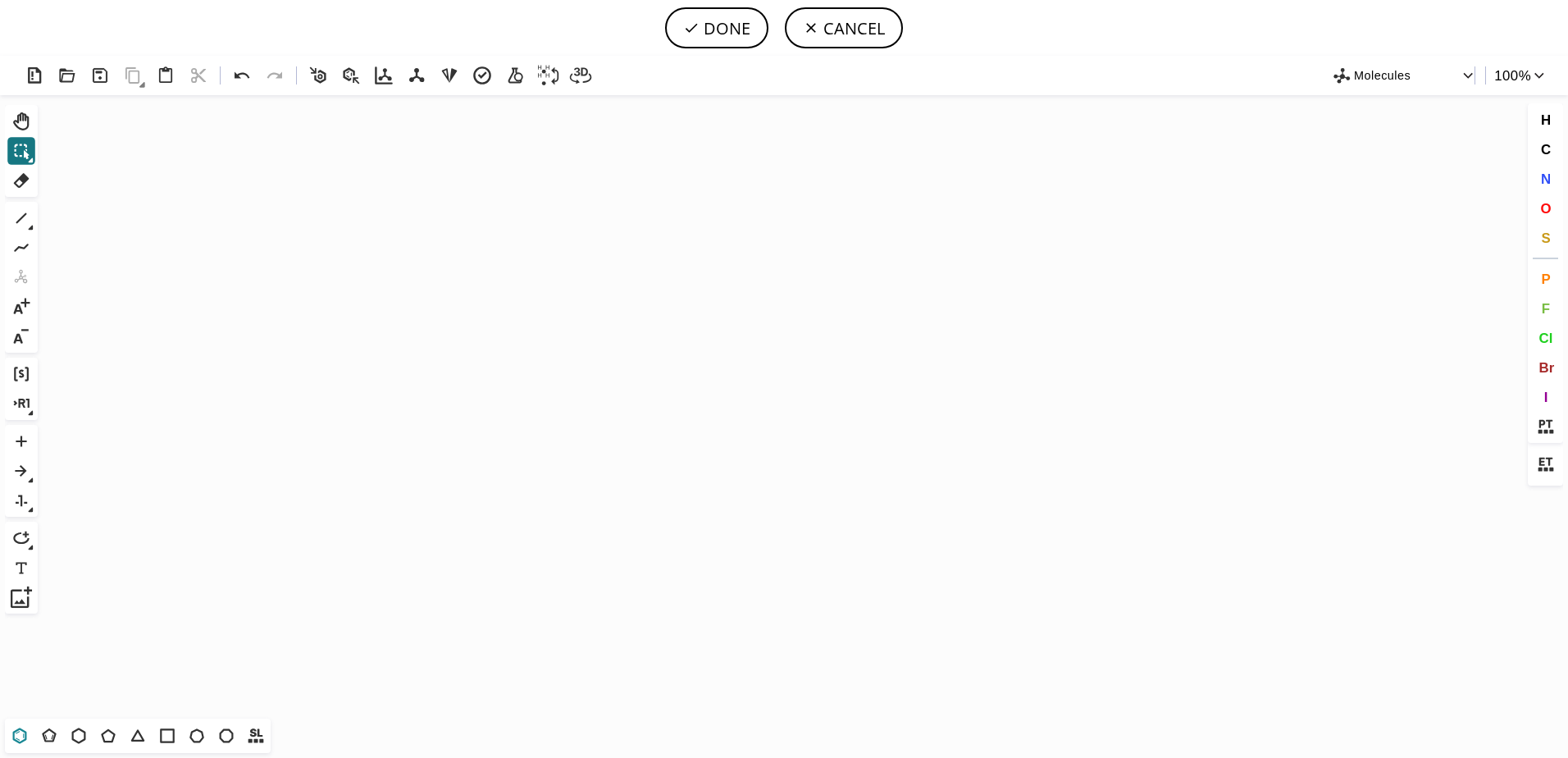
click at [21, 733] on icon at bounding box center [19, 736] width 21 height 21
click at [781, 384] on icon "Created with [PERSON_NAME] 2.3.0" at bounding box center [784, 406] width 1480 height 624
click at [14, 220] on icon at bounding box center [21, 218] width 21 height 21
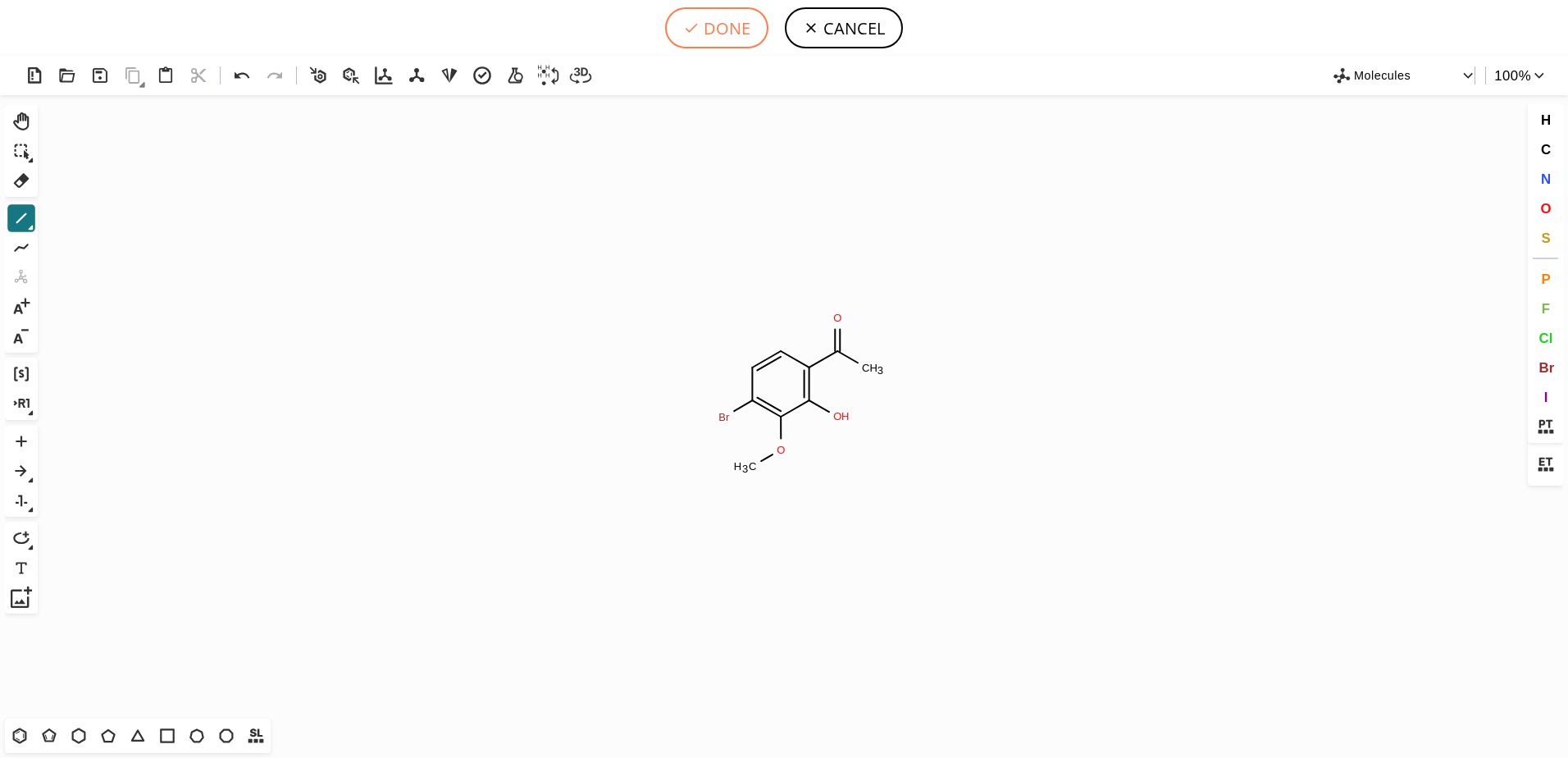
click at [728, 36] on button "DONE" at bounding box center [717, 28] width 103 height 41
type input "C1C(Br)=C(OC)C(O)=C(C(=O)C)C=1"
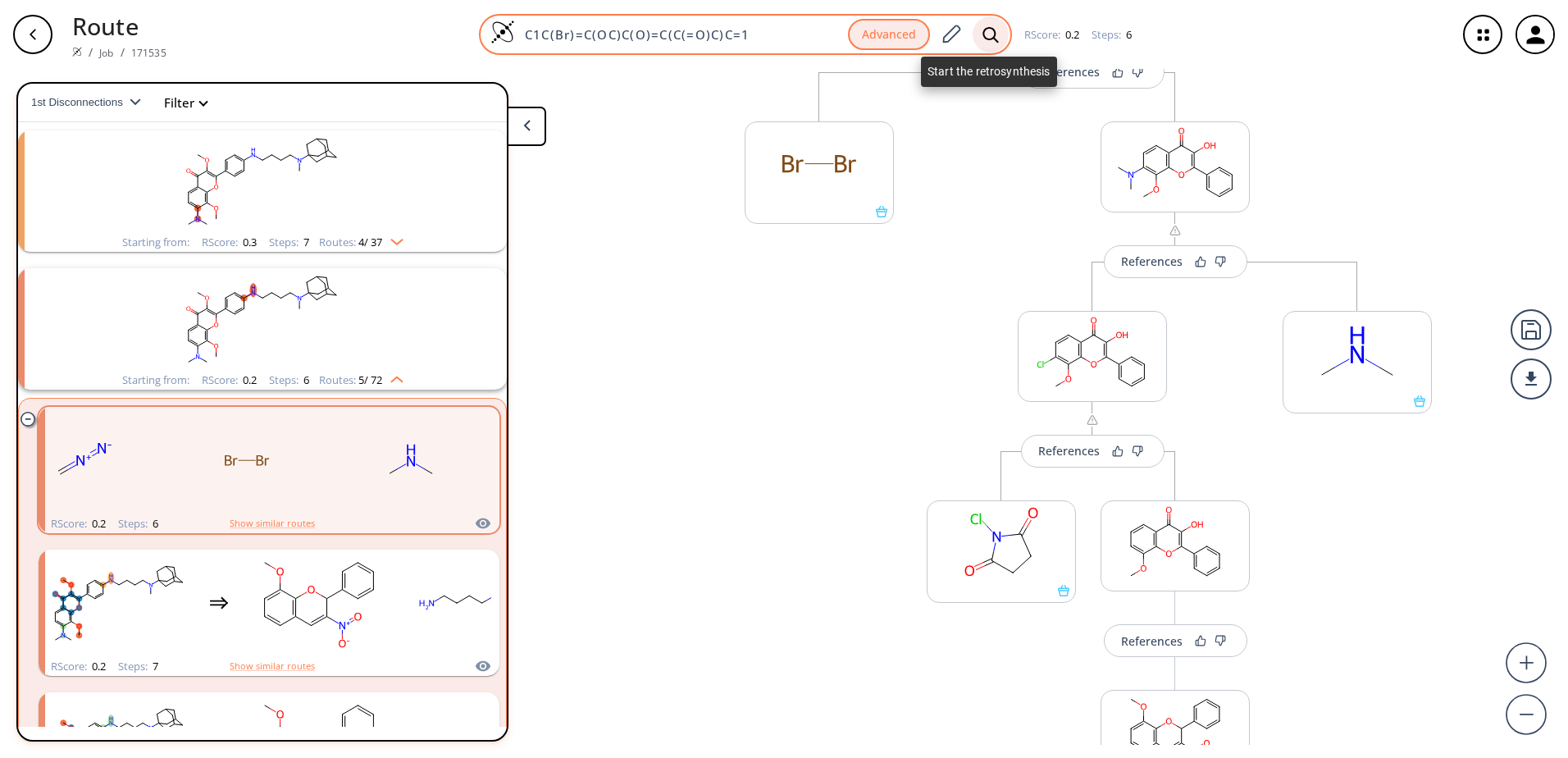
click at [977, 32] on div at bounding box center [991, 34] width 36 height 36
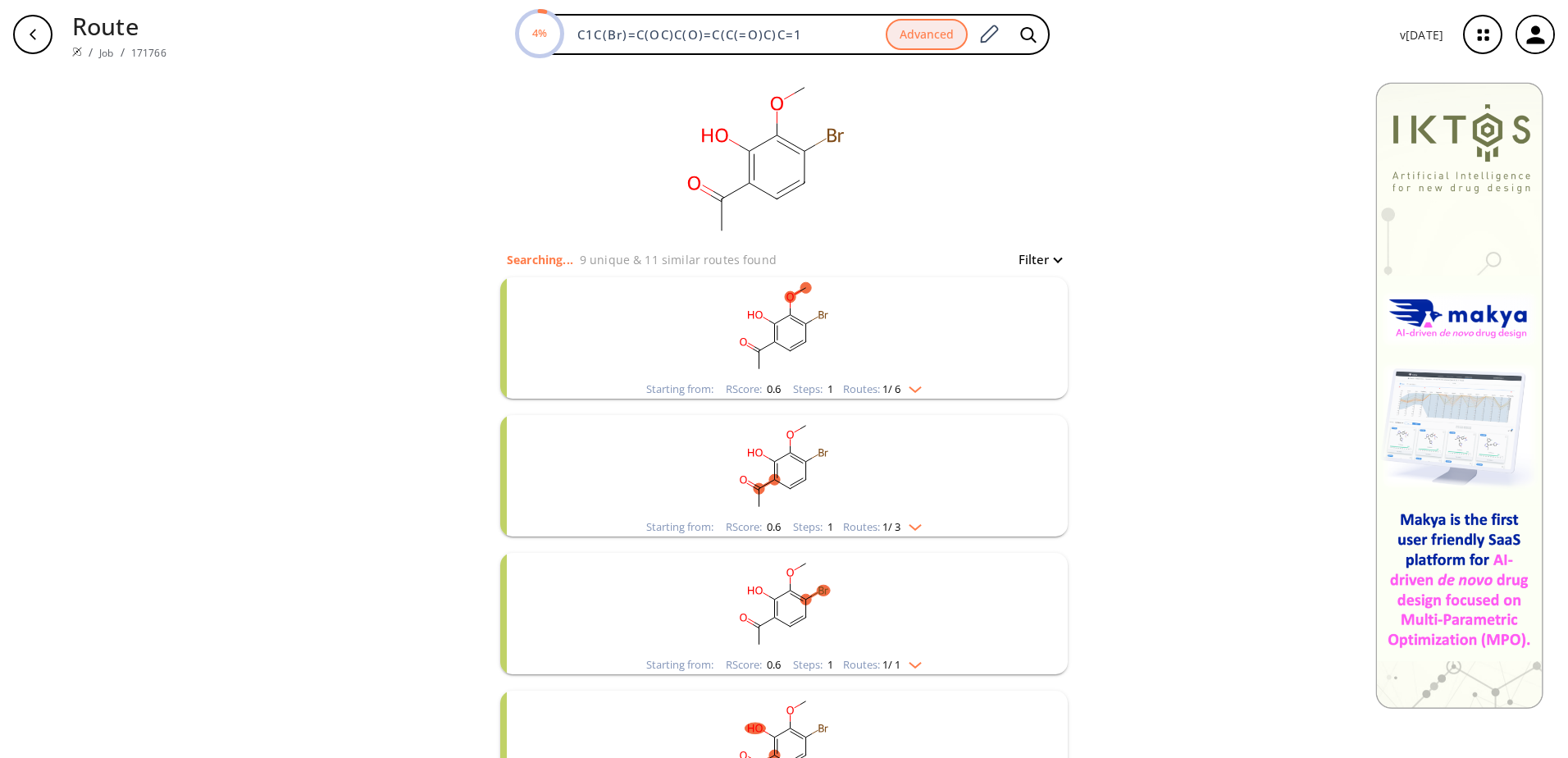
click at [902, 664] on img "clusters" at bounding box center [911, 662] width 21 height 13
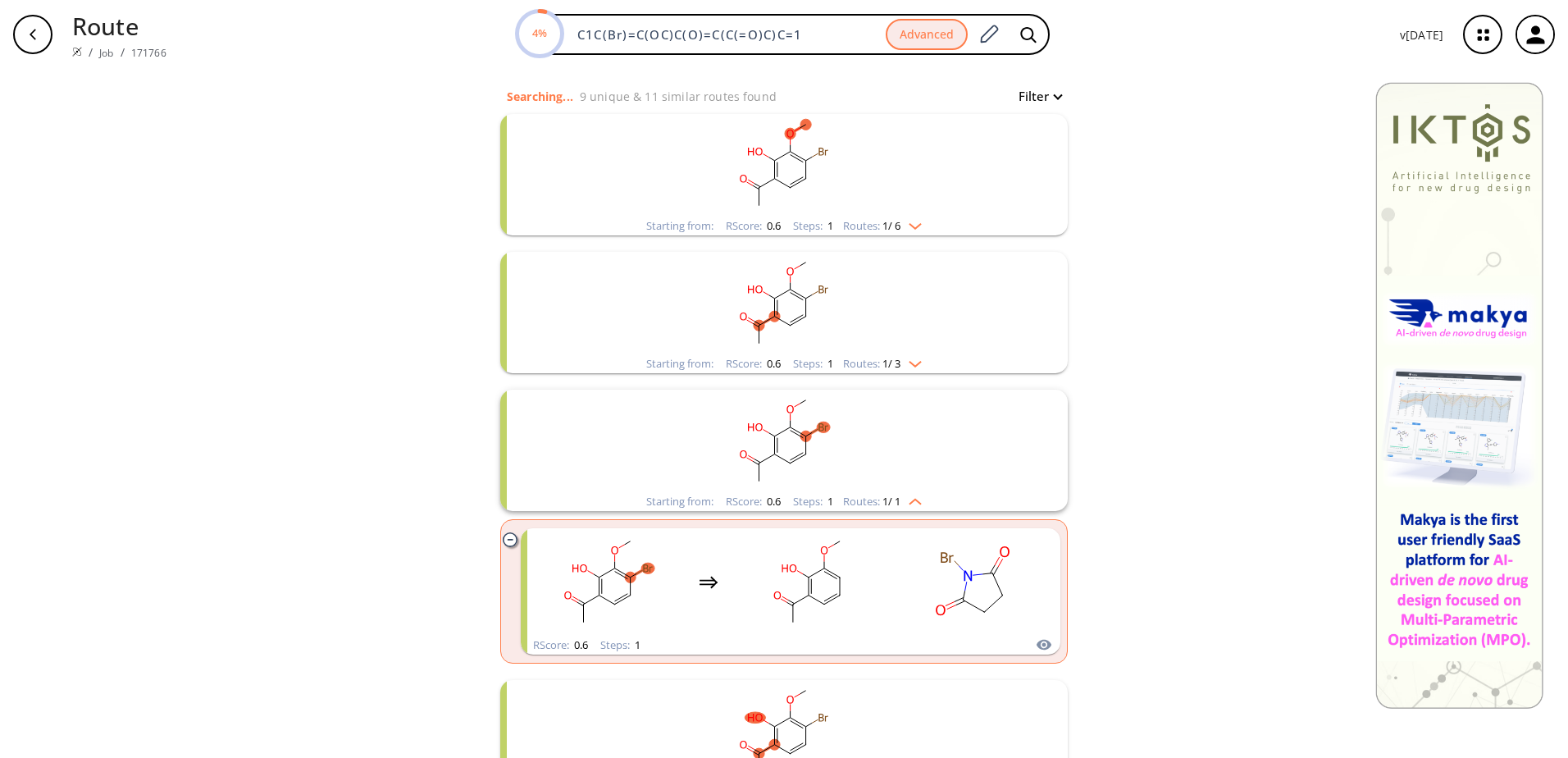
scroll to position [164, 0]
click at [1024, 592] on rect "clusters" at bounding box center [973, 581] width 148 height 103
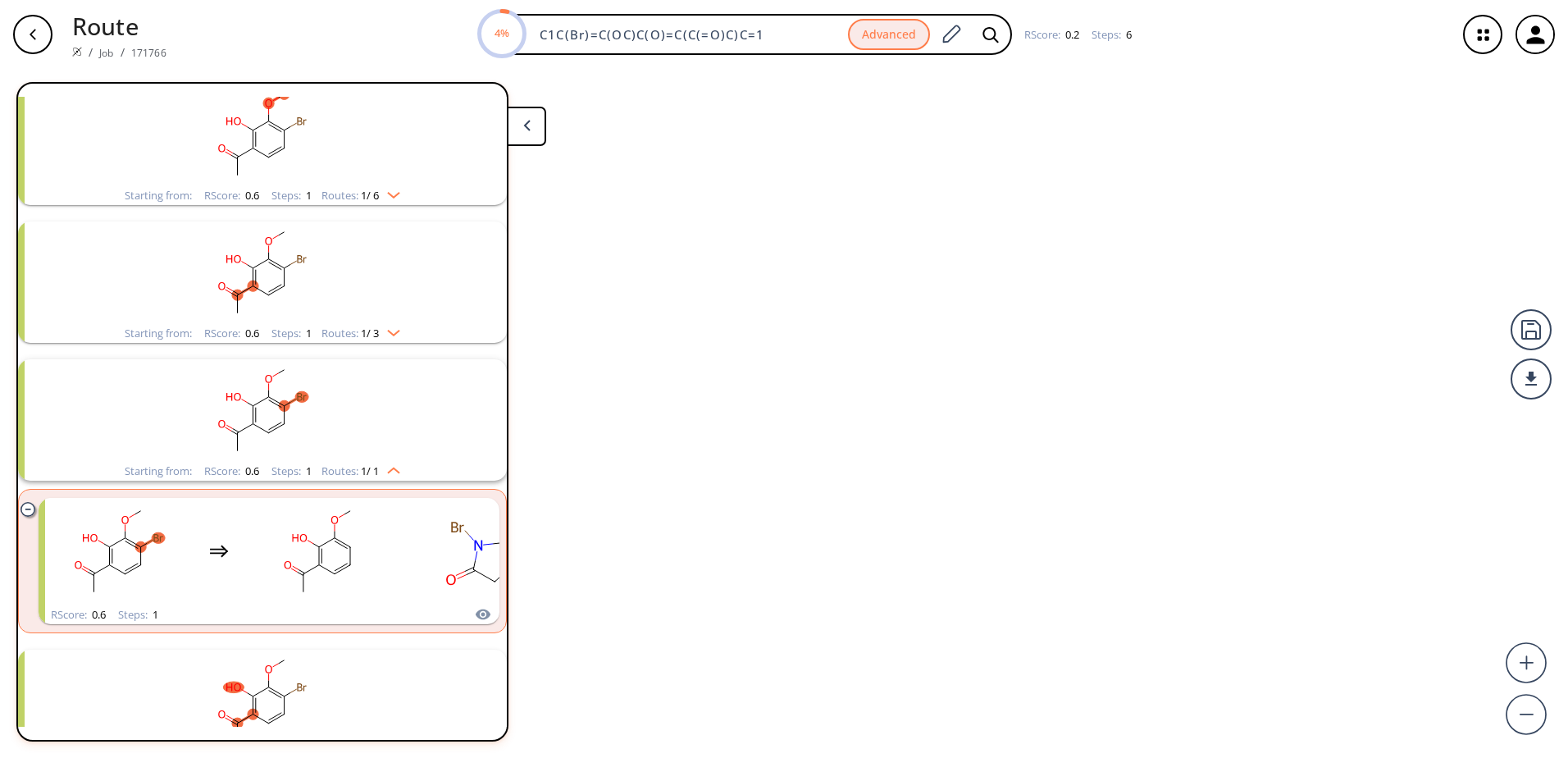
scroll to position [313, 0]
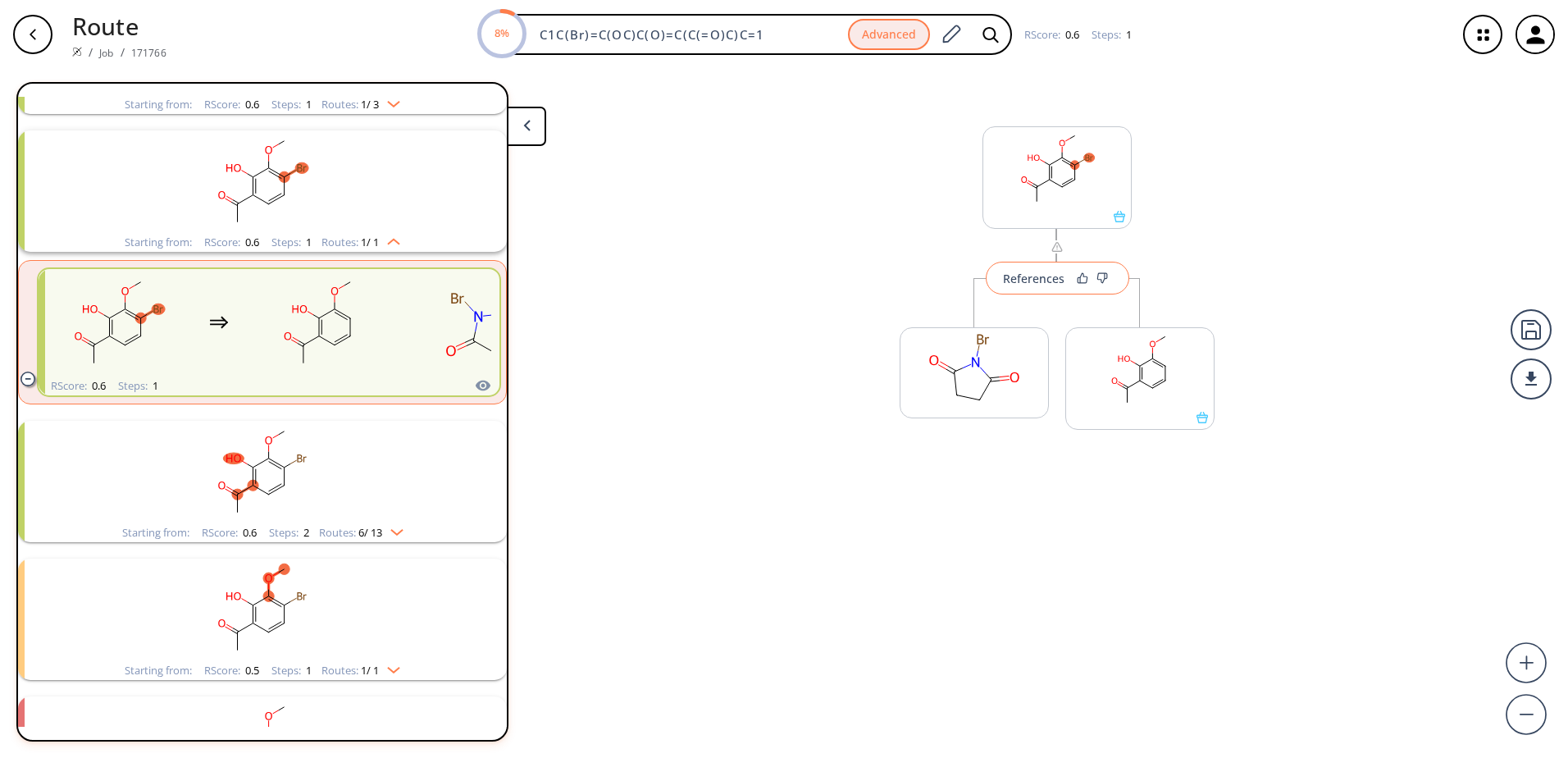
click at [1025, 279] on div "References" at bounding box center [1034, 278] width 61 height 11
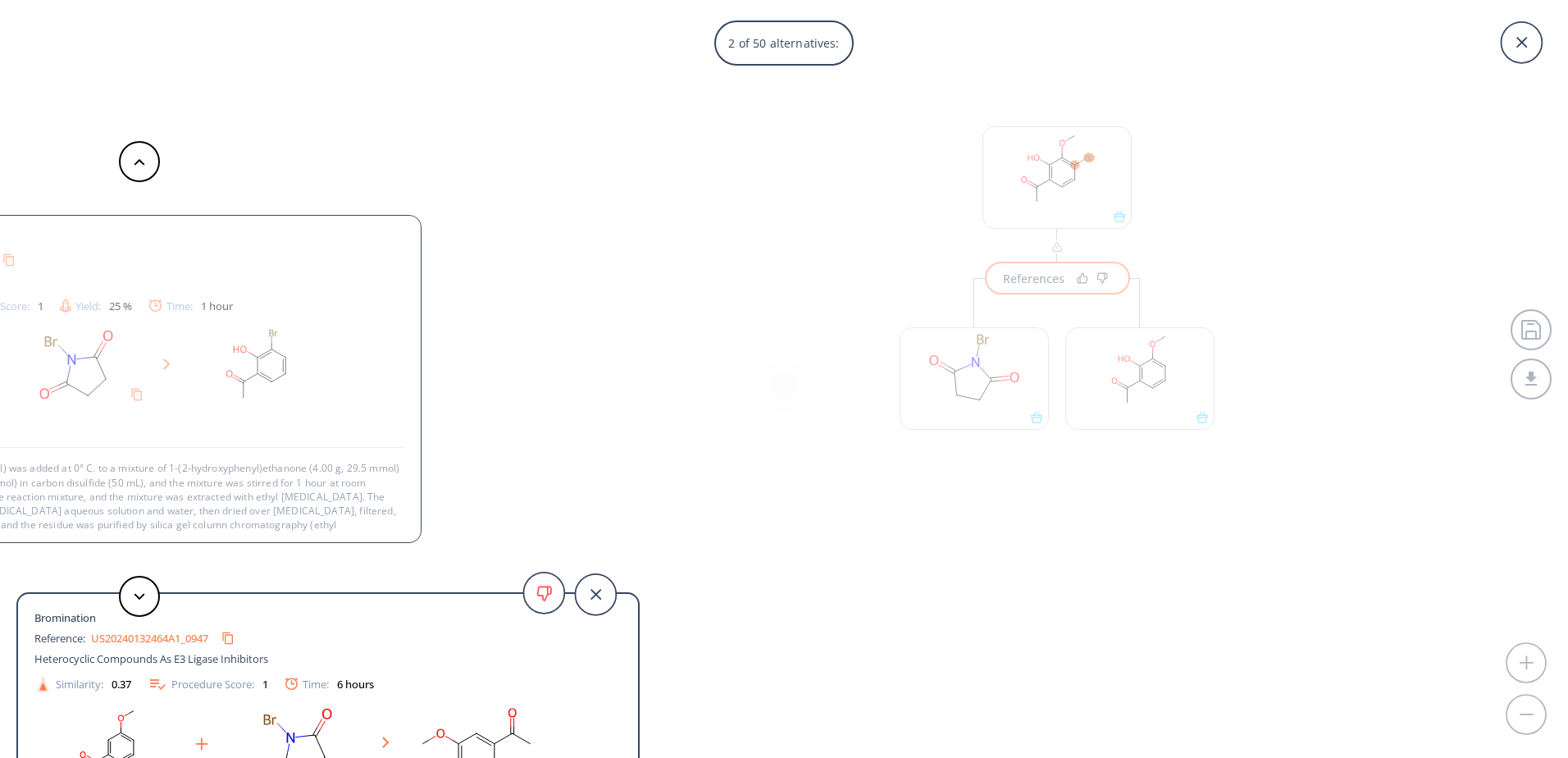
scroll to position [16, 0]
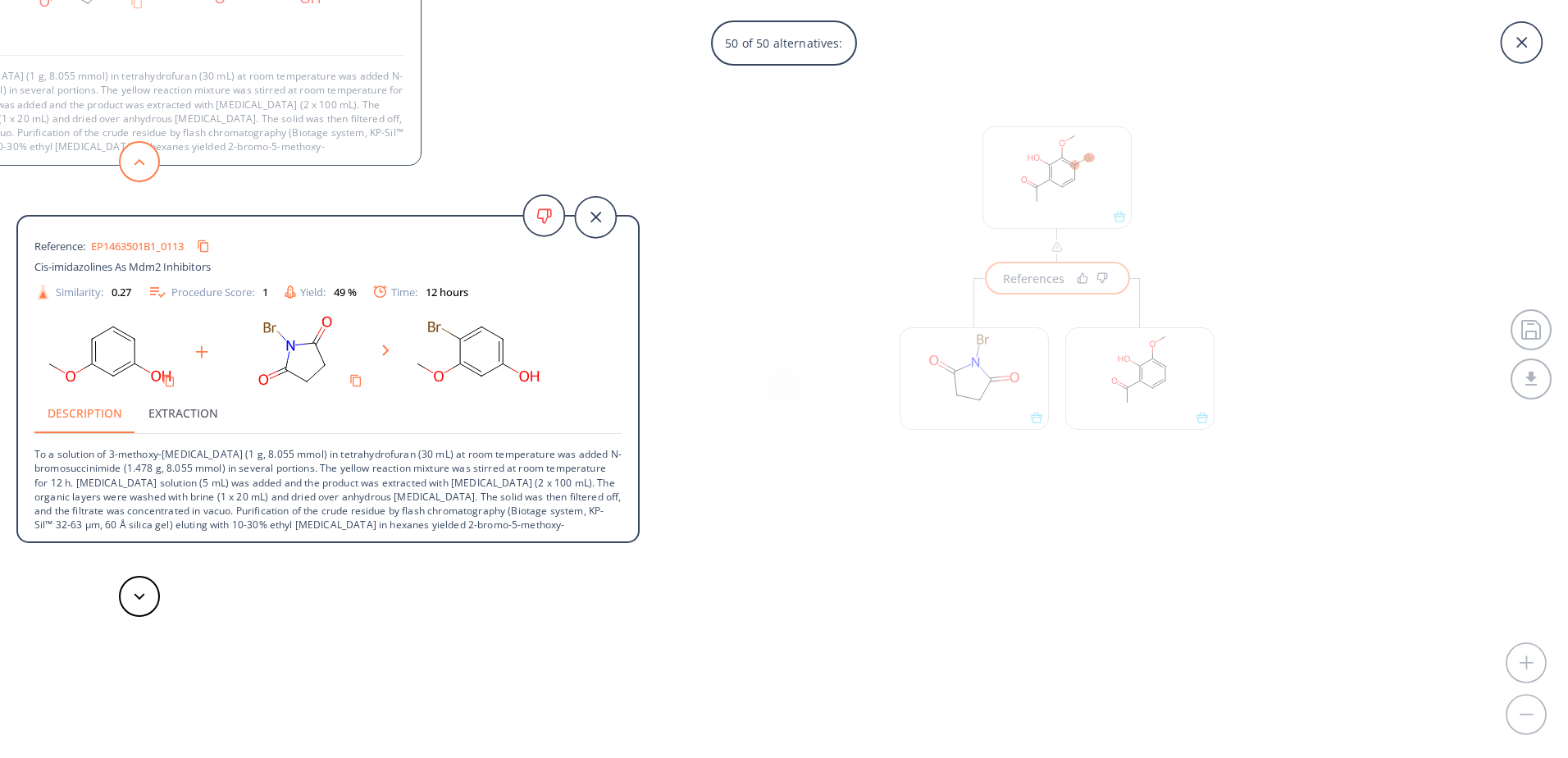
click at [146, 160] on button at bounding box center [139, 161] width 41 height 41
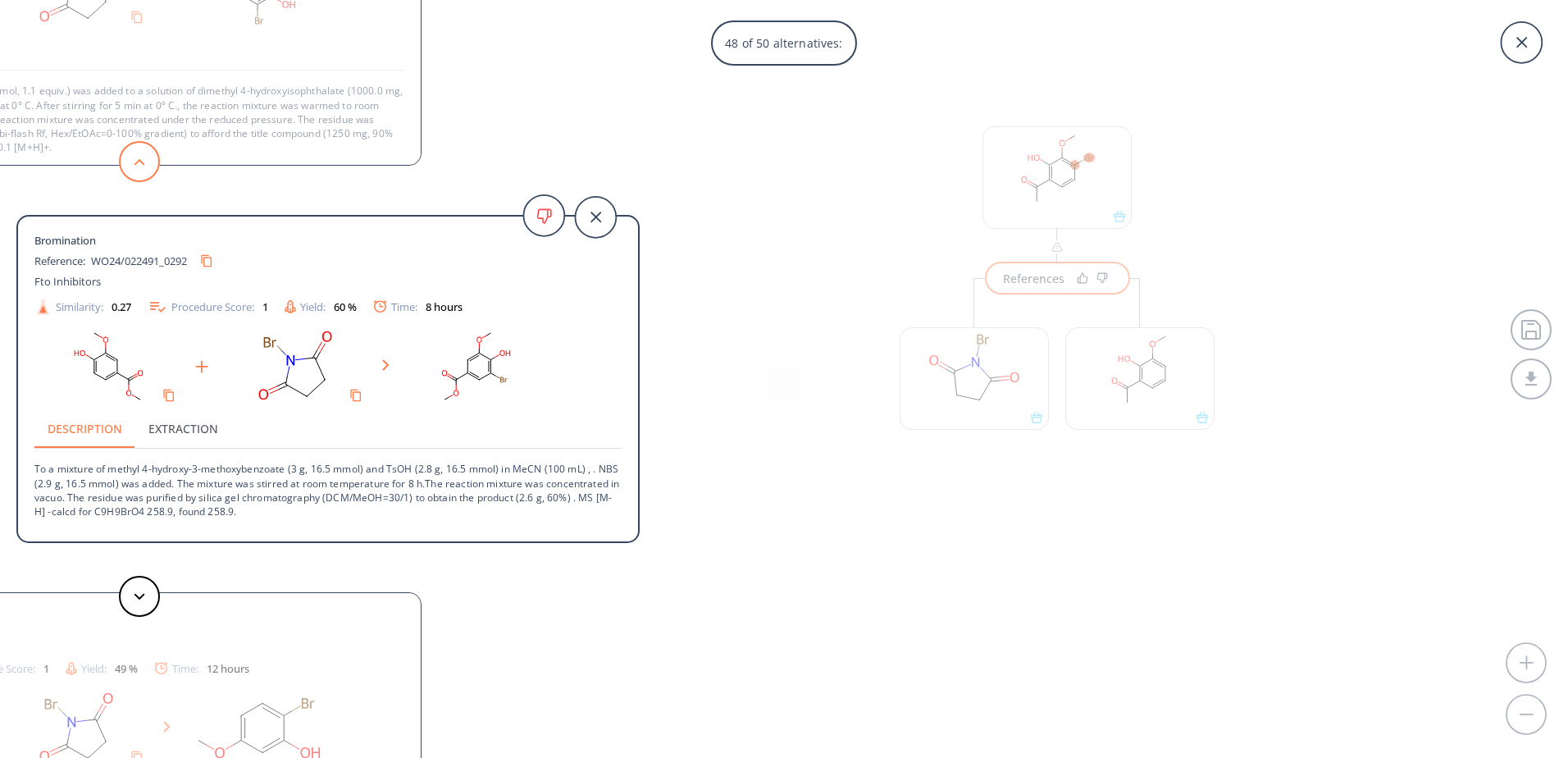
click at [144, 159] on button at bounding box center [139, 161] width 41 height 41
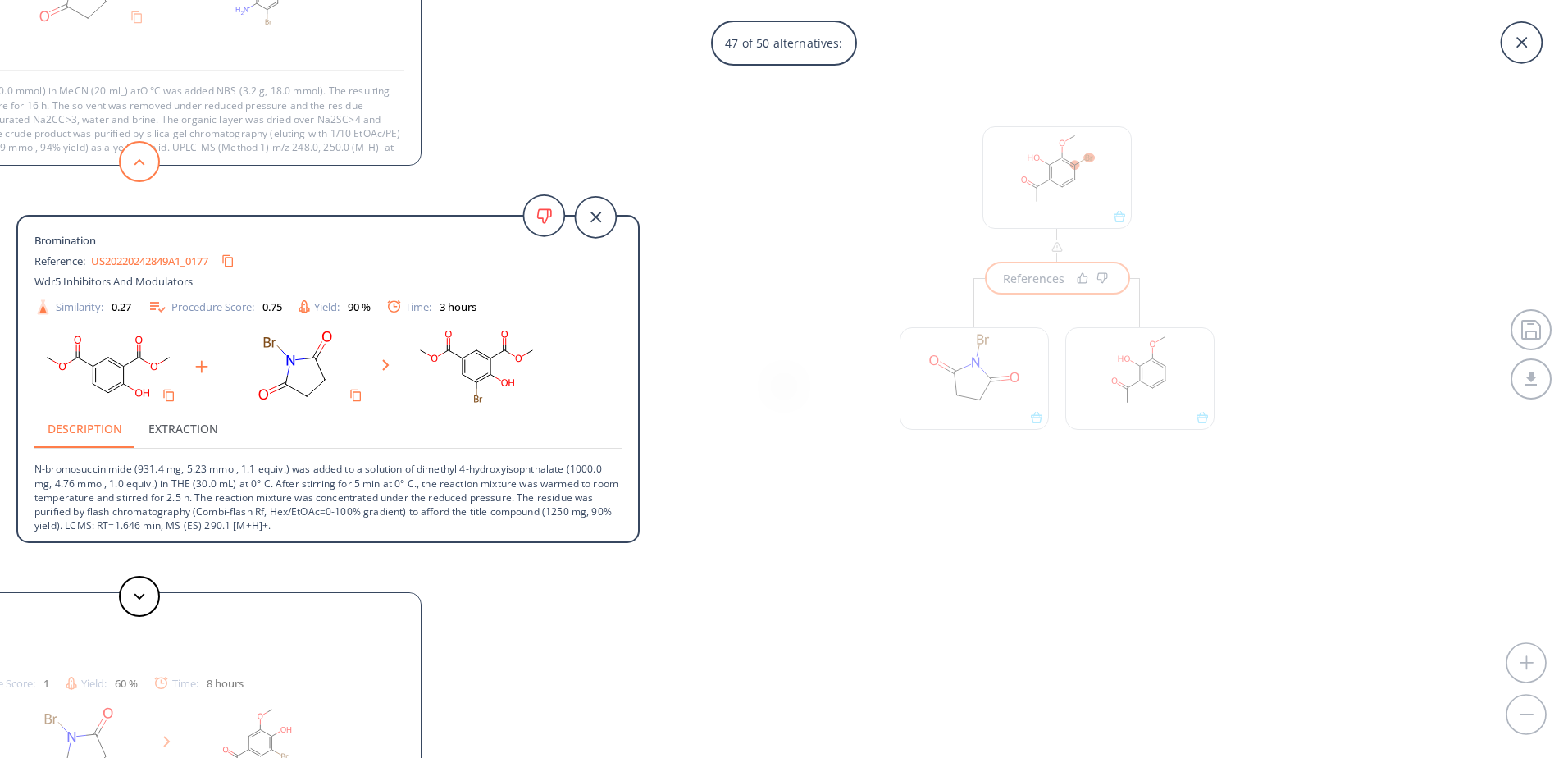
click at [144, 159] on icon at bounding box center [140, 162] width 11 height 8
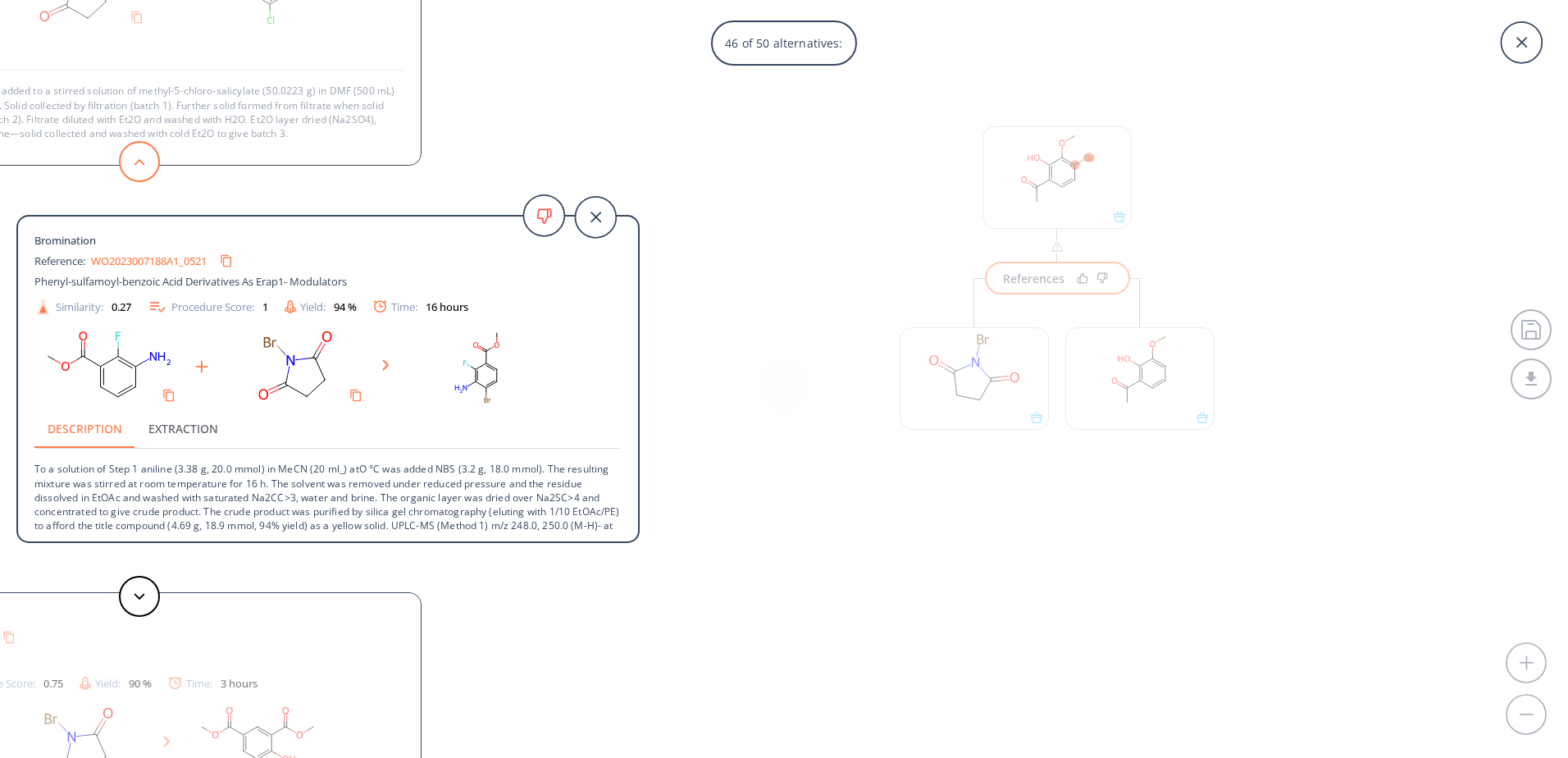
click at [144, 159] on icon at bounding box center [140, 162] width 11 height 8
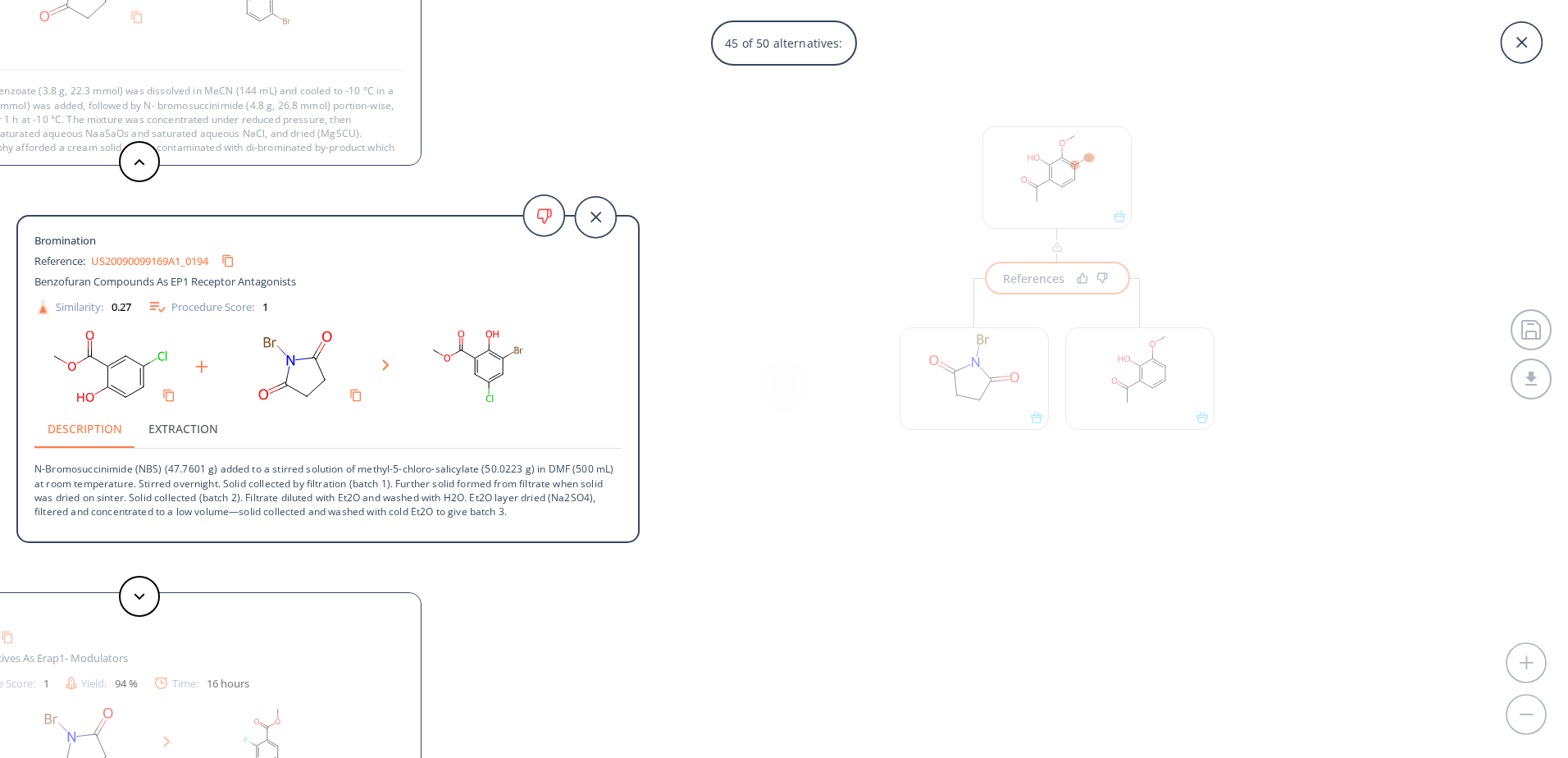
click at [721, 359] on div "45 of 50 alternatives: Bromination Reference: US20100041891A1_1253 Amide Compou…" at bounding box center [784, 379] width 1568 height 758
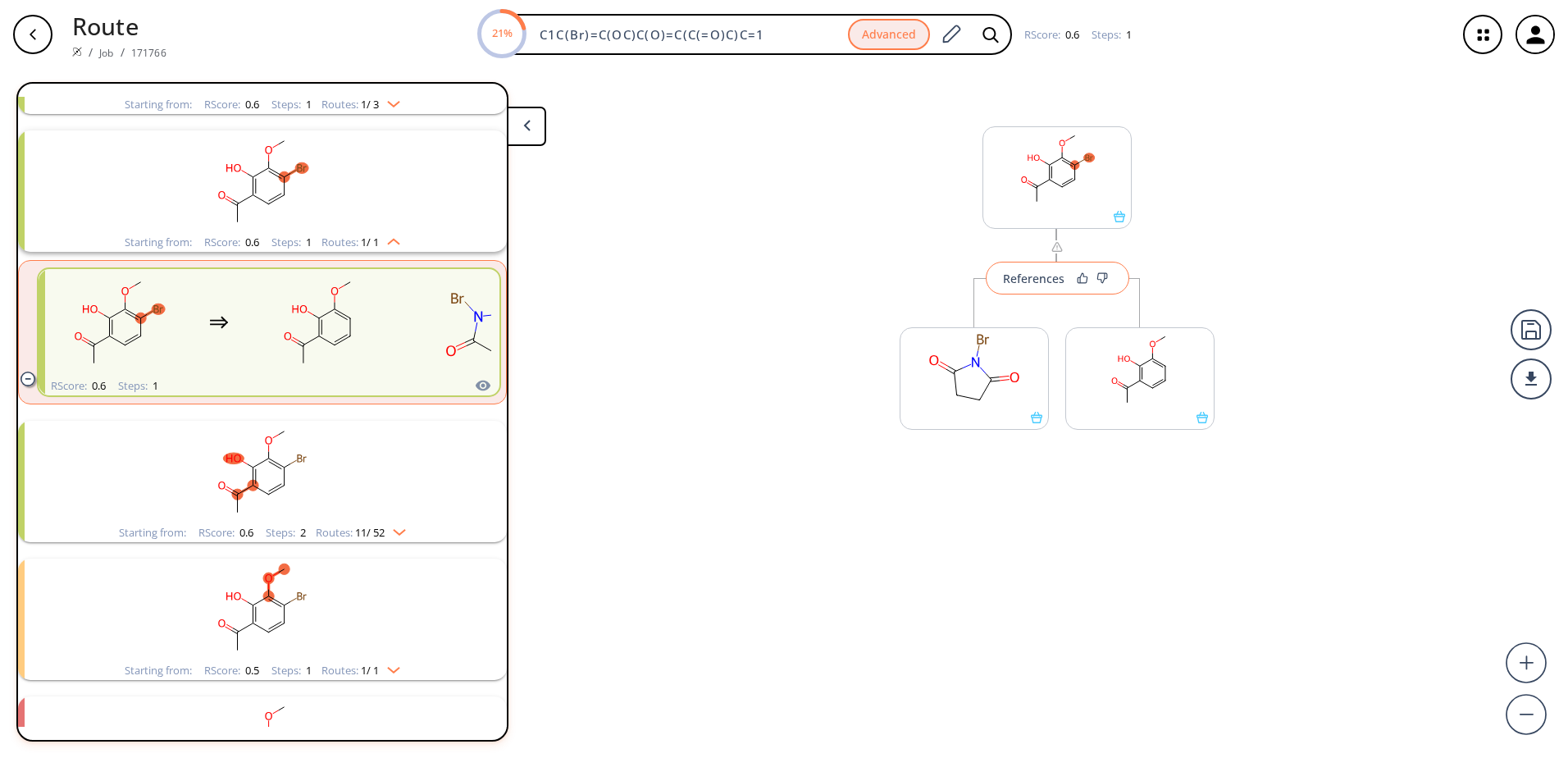
click at [1054, 282] on div "References" at bounding box center [1034, 278] width 61 height 11
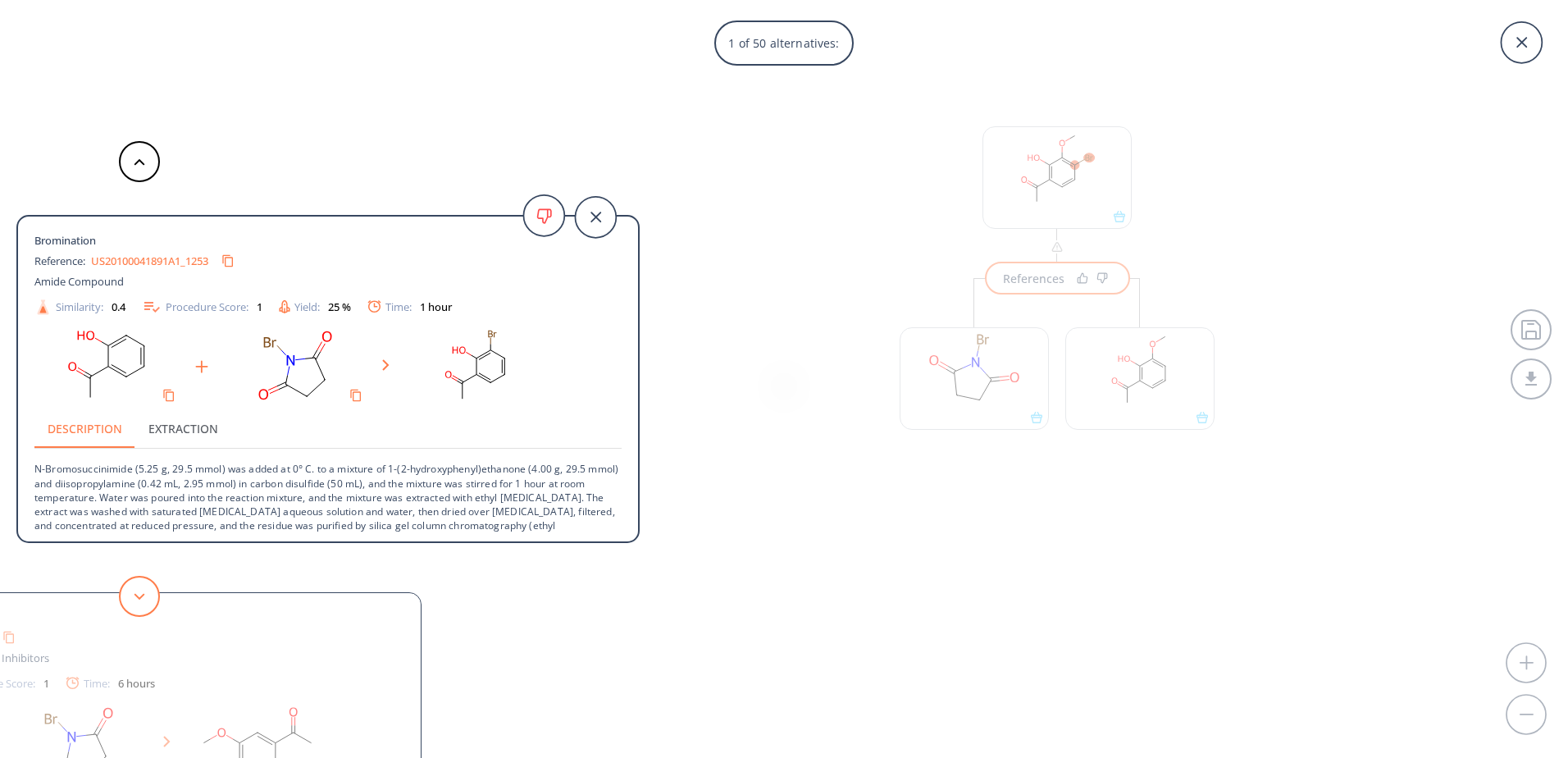
click at [145, 596] on icon at bounding box center [140, 597] width 11 height 8
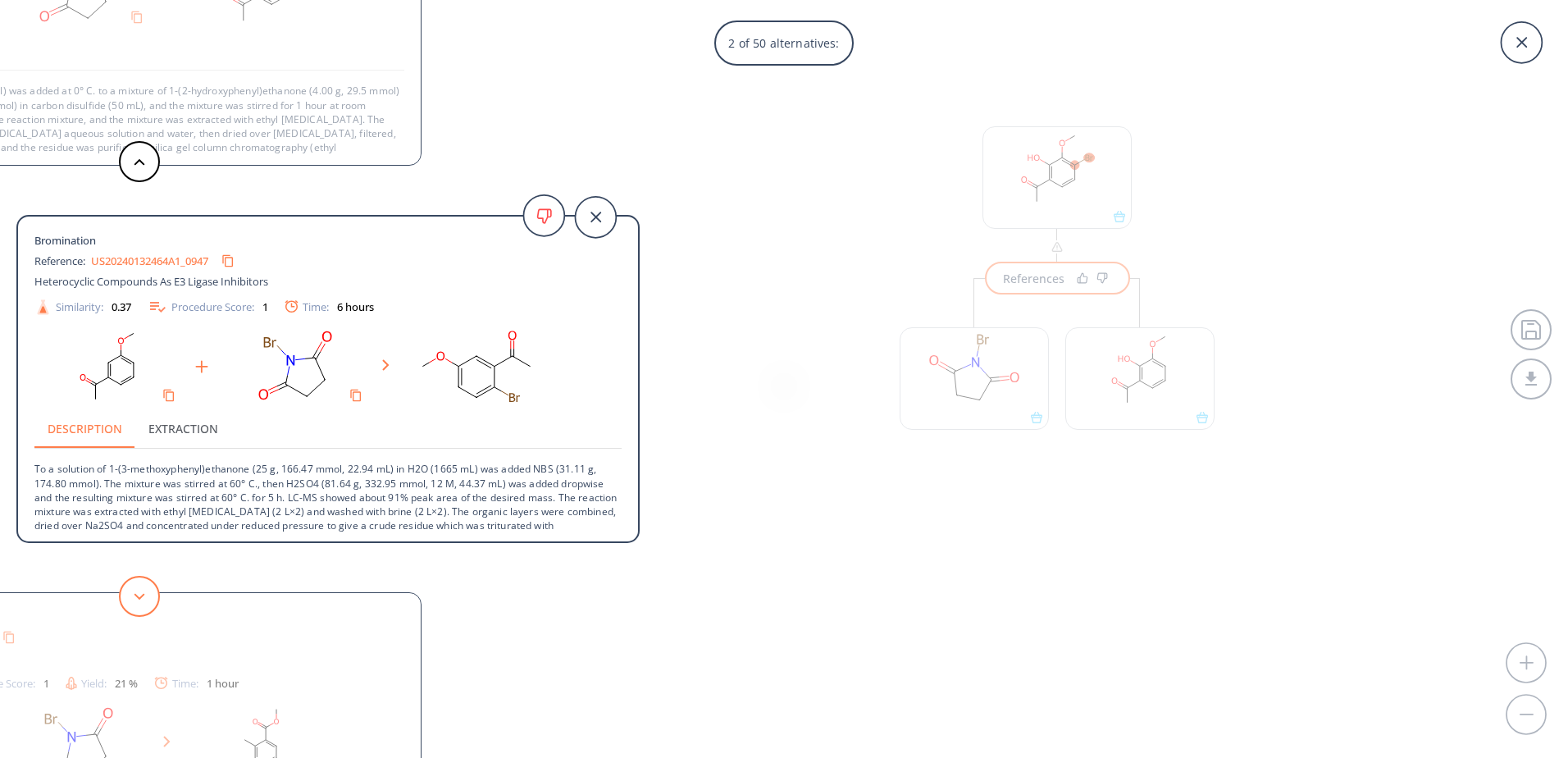
click at [145, 596] on icon at bounding box center [140, 597] width 11 height 8
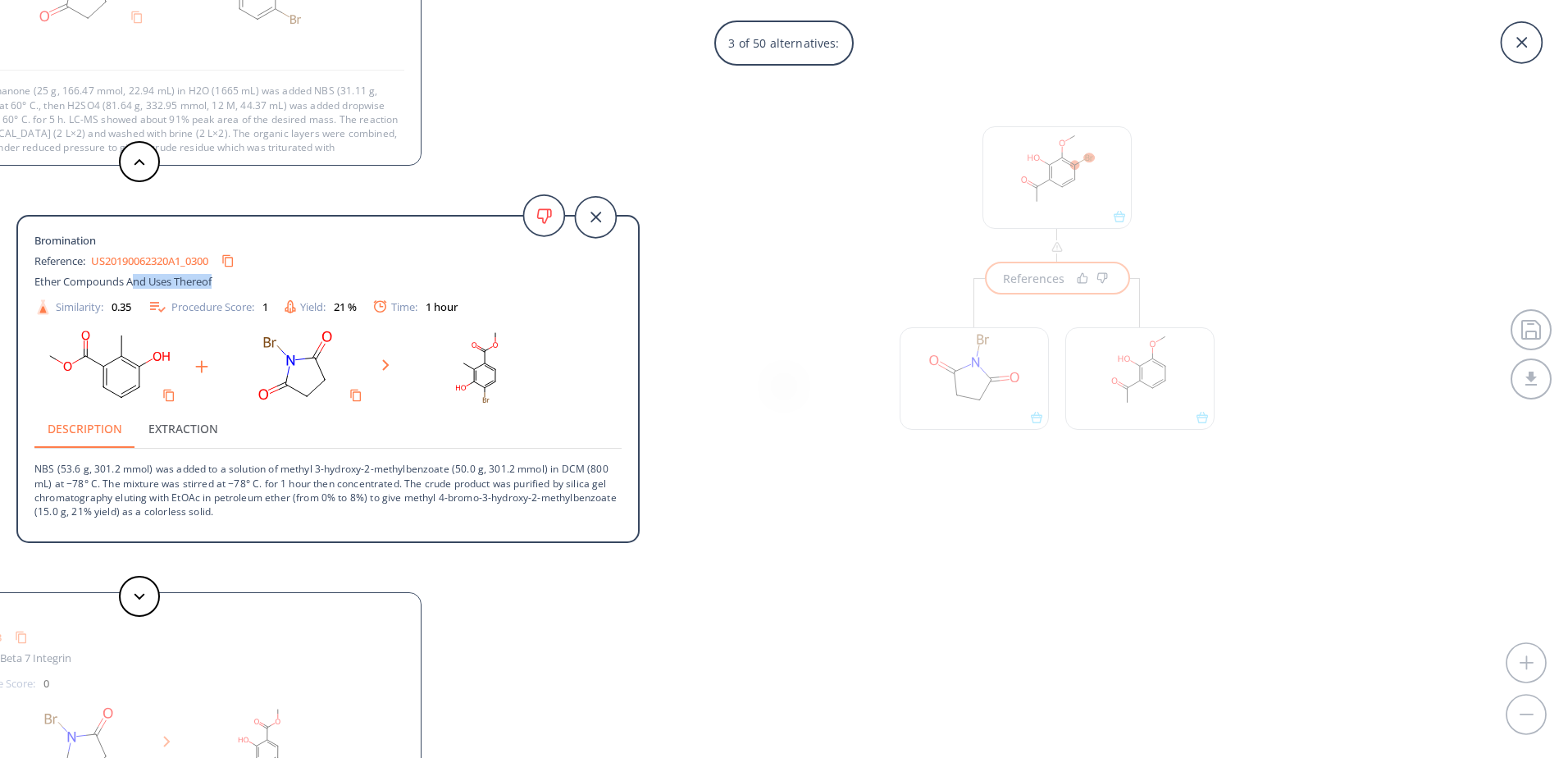
drag, startPoint x: 132, startPoint y: 283, endPoint x: 230, endPoint y: 277, distance: 98.2
click at [230, 277] on div "Ether Compounds And Uses Thereof" at bounding box center [298, 281] width 528 height 14
drag, startPoint x: 224, startPoint y: 280, endPoint x: 40, endPoint y: 283, distance: 184.0
click at [40, 283] on div "Ether Compounds And Uses Thereof" at bounding box center [298, 281] width 528 height 14
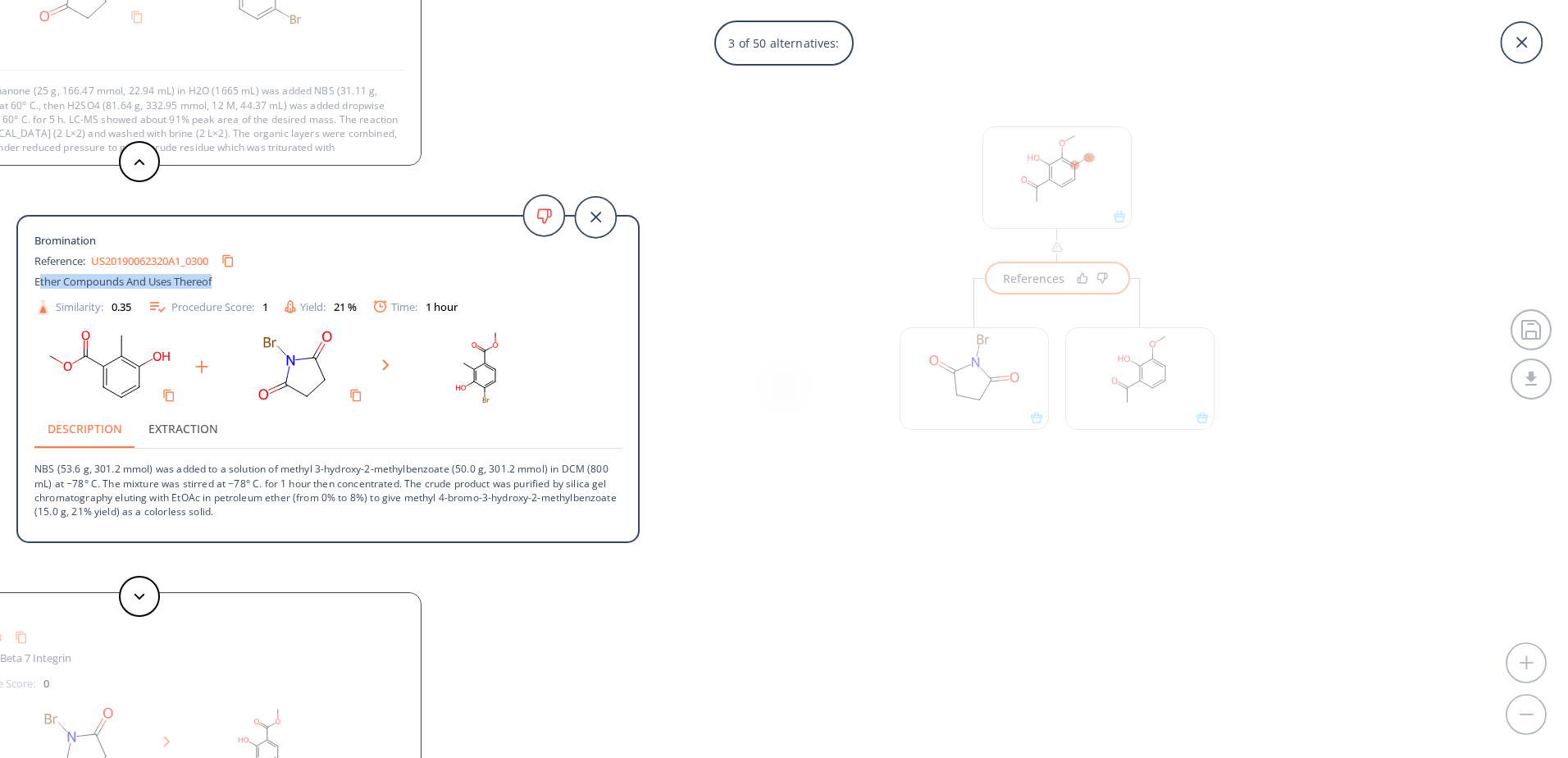
click at [40, 283] on span "Ether Compounds And Uses Thereof" at bounding box center [123, 281] width 177 height 14
drag, startPoint x: 40, startPoint y: 283, endPoint x: 233, endPoint y: 284, distance: 193.0
click at [233, 284] on div "Ether Compounds And Uses Thereof" at bounding box center [298, 281] width 528 height 14
click at [188, 257] on link "US20190062320A1_0300" at bounding box center [149, 261] width 117 height 11
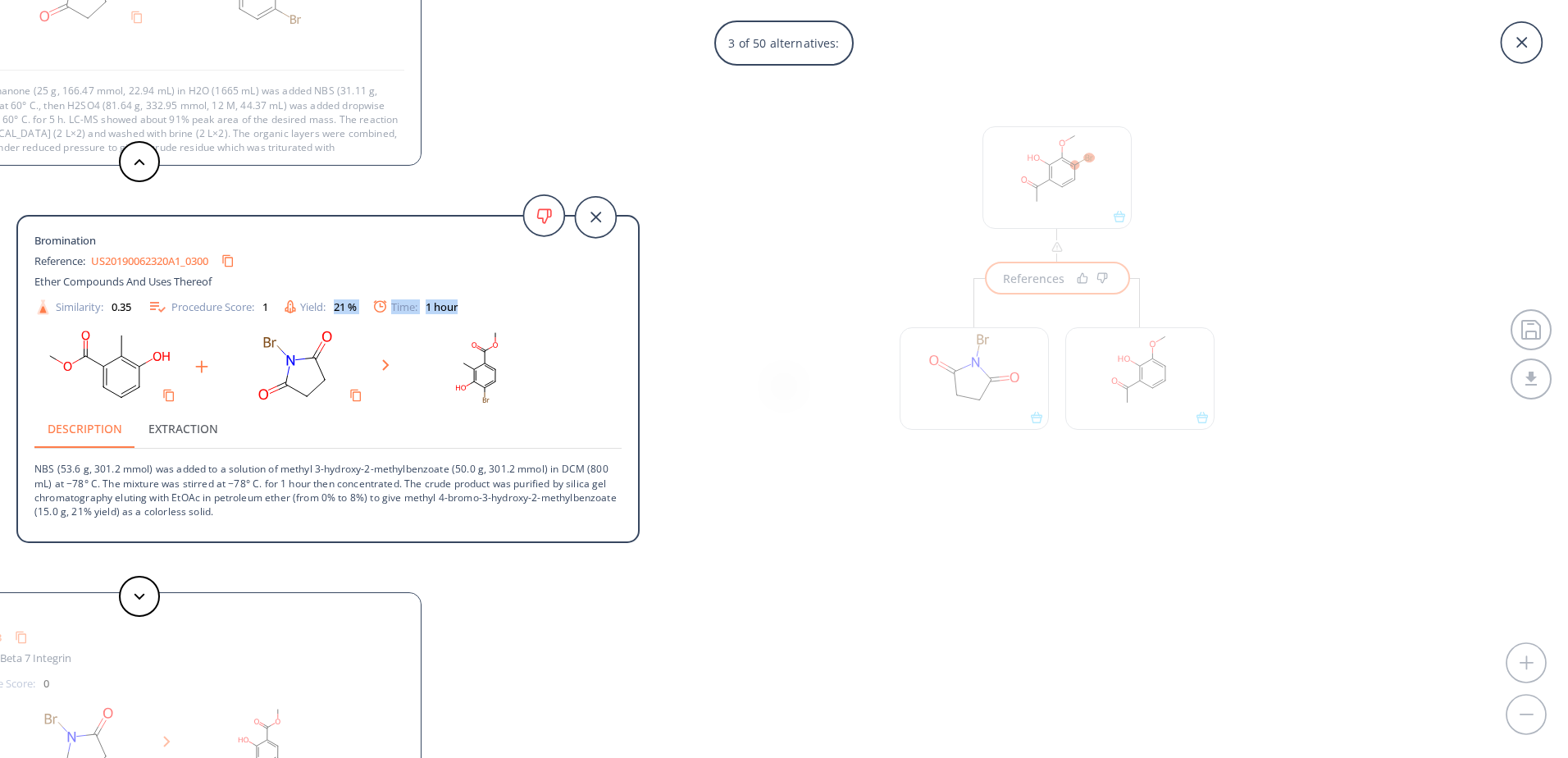
drag, startPoint x: 336, startPoint y: 308, endPoint x: 478, endPoint y: 300, distance: 142.2
click at [478, 300] on div "Similarity: 0.35 Procedure Score: 1 Yield: 21 % Time: 1 hour" at bounding box center [328, 307] width 603 height 20
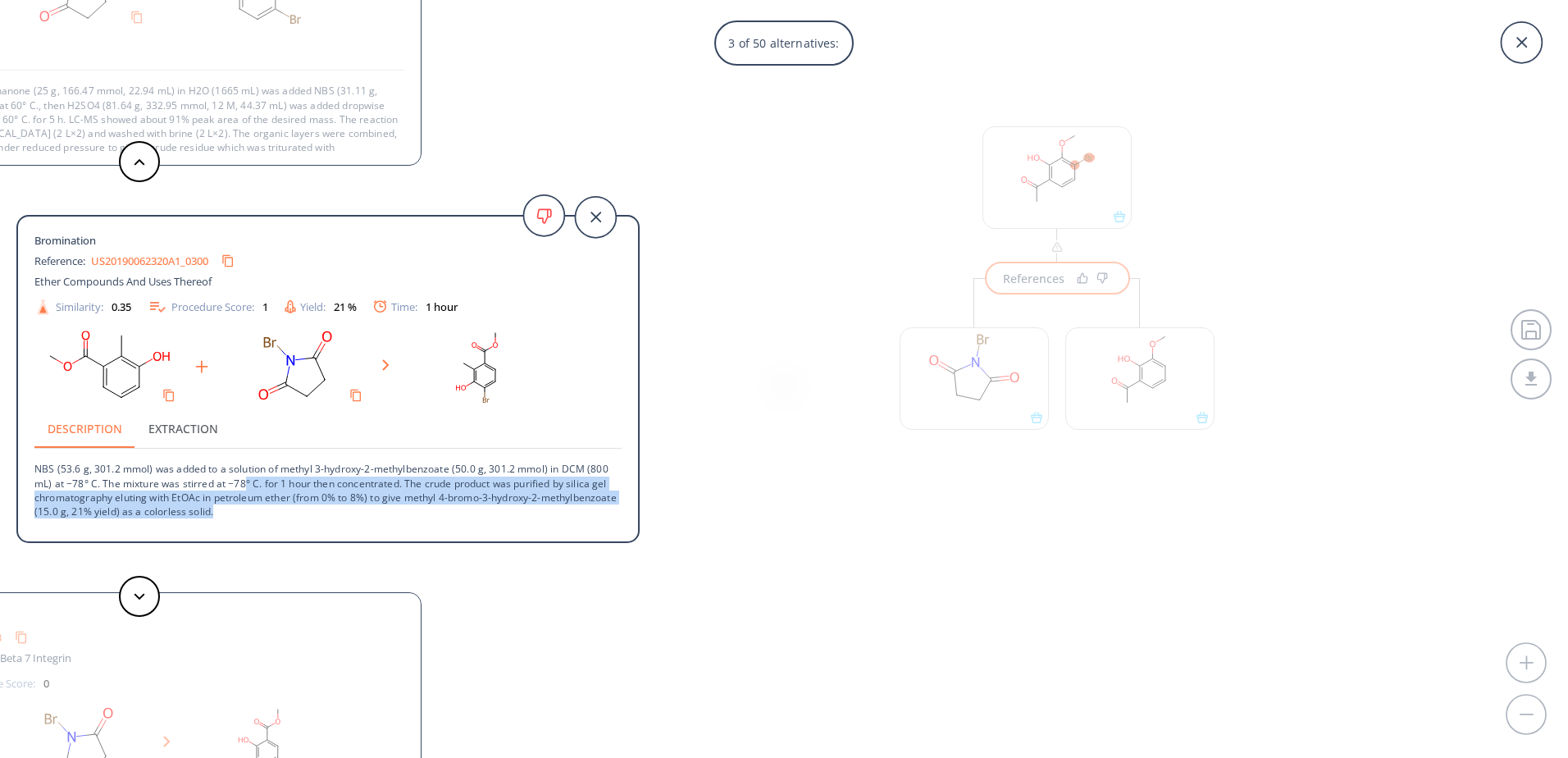
drag, startPoint x: 245, startPoint y: 487, endPoint x: 278, endPoint y: 512, distance: 41.4
click at [278, 512] on p "NBS (53.6 g, 301.2 mmol) was added to a solution of methyl 3-hydroxy-2-methylbe…" at bounding box center [328, 483] width 587 height 70
drag, startPoint x: 262, startPoint y: 477, endPoint x: 302, endPoint y: 516, distance: 55.9
click at [302, 516] on p "NBS (53.6 g, 301.2 mmol) was added to a solution of methyl 3-hydroxy-2-methylbe…" at bounding box center [328, 483] width 587 height 70
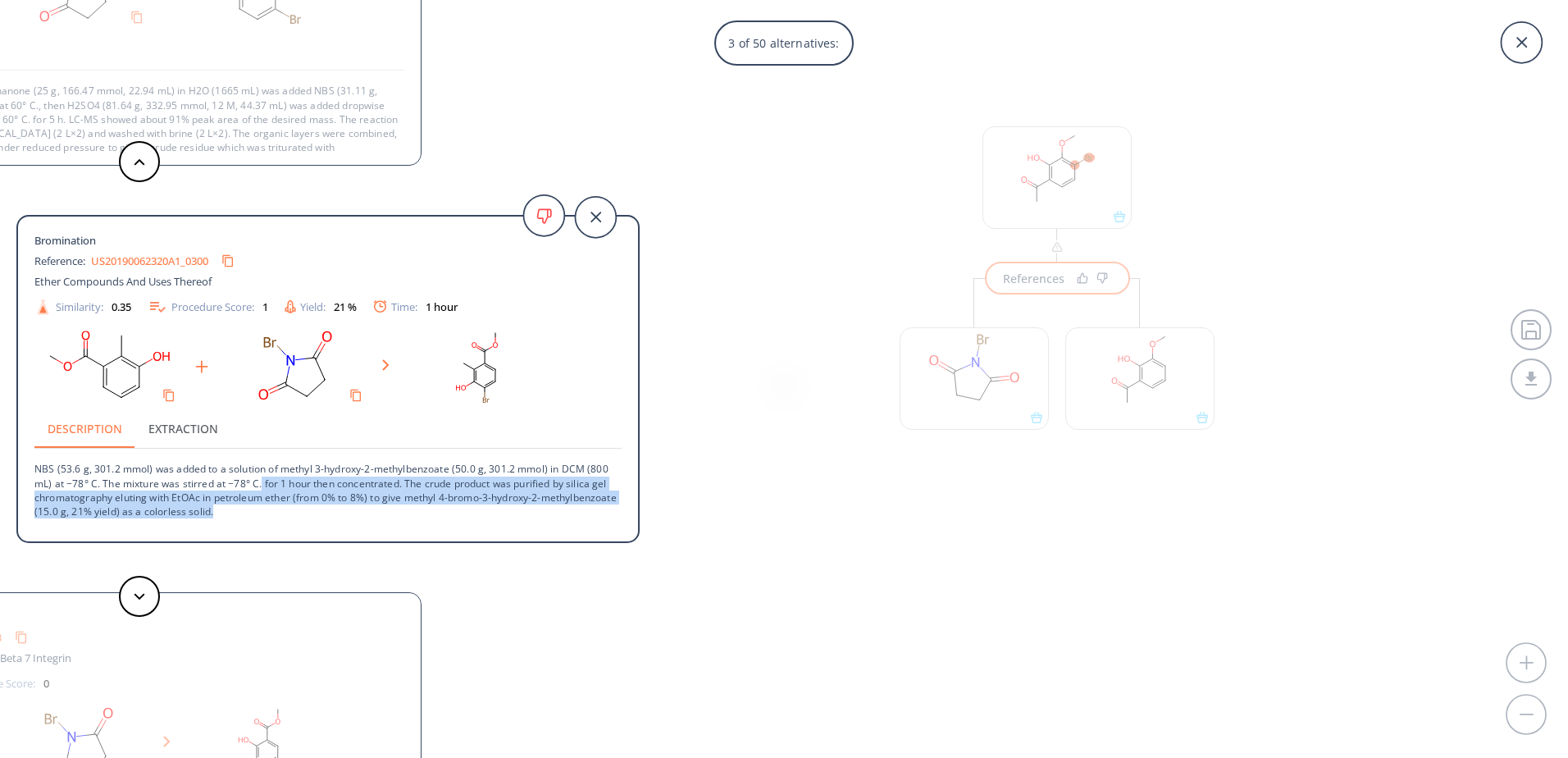
click at [302, 516] on p "NBS (53.6 g, 301.2 mmol) was added to a solution of methyl 3-hydroxy-2-methylbe…" at bounding box center [328, 483] width 587 height 70
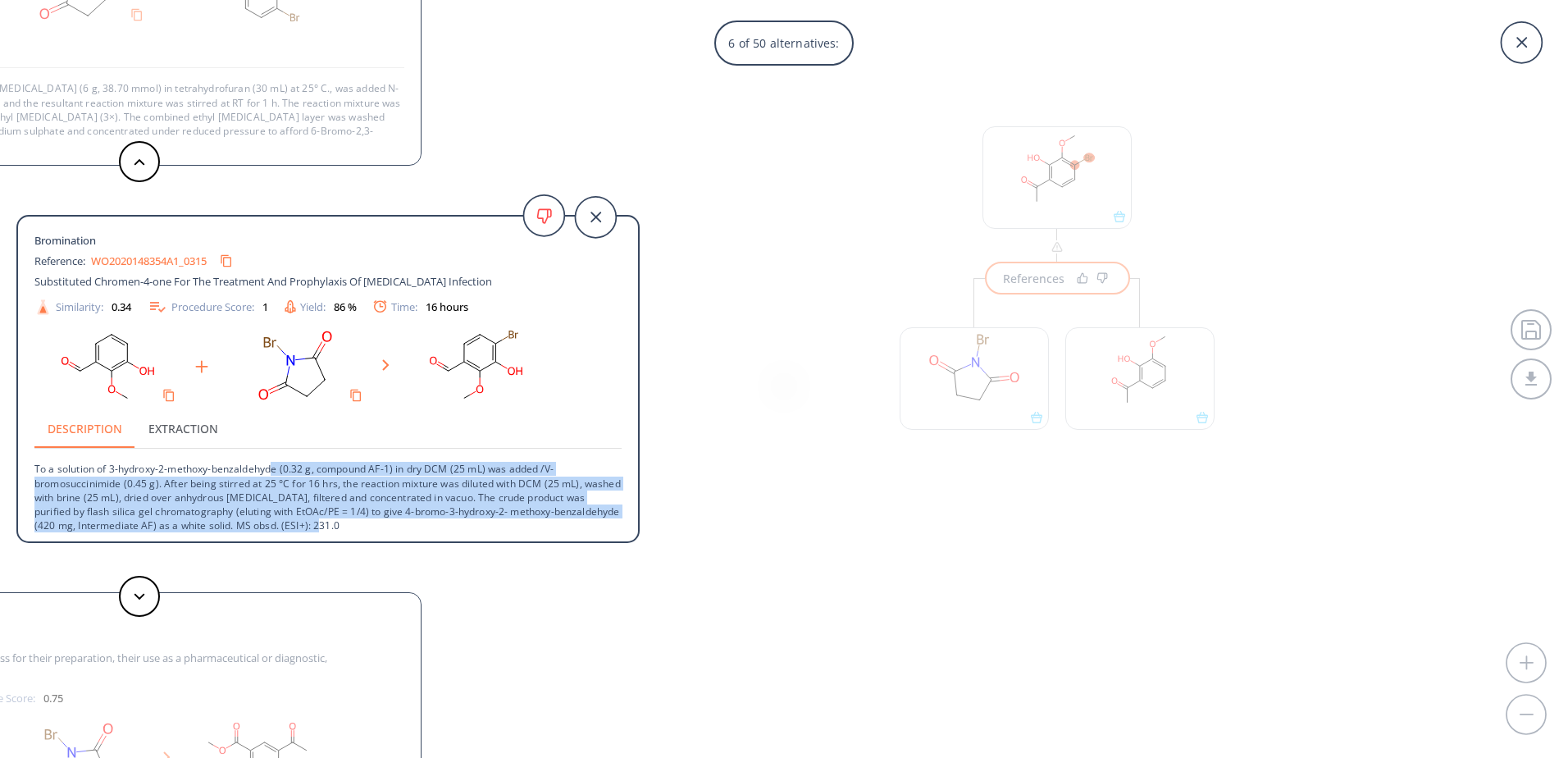
scroll to position [3, 0]
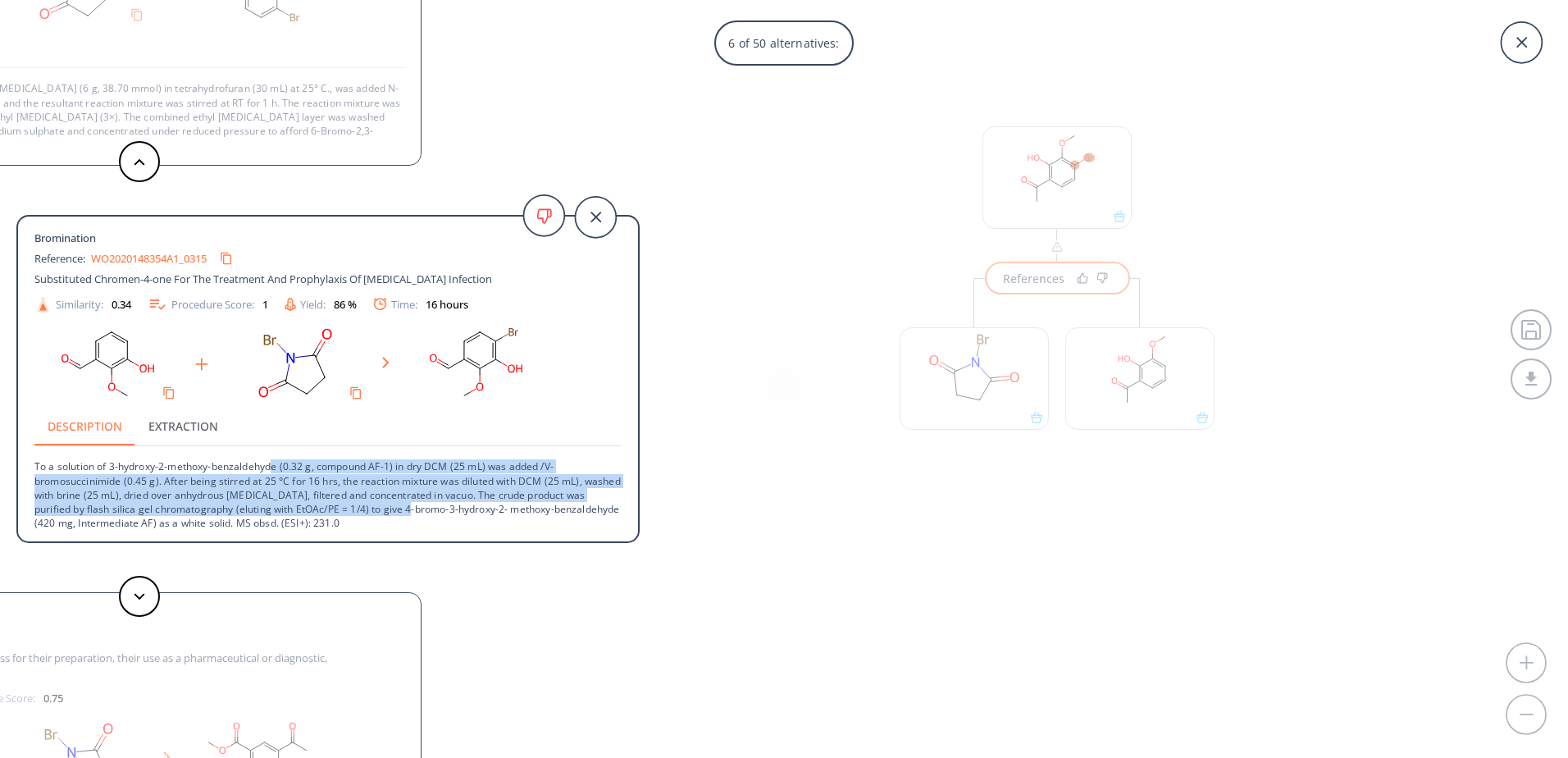
drag, startPoint x: 277, startPoint y: 475, endPoint x: 435, endPoint y: 516, distance: 163.2
click at [435, 516] on p "To a solution of 3-hydroxy-2-methoxy-benzaldehyde (0.32 g, compound AF-1) in dr…" at bounding box center [328, 488] width 587 height 83
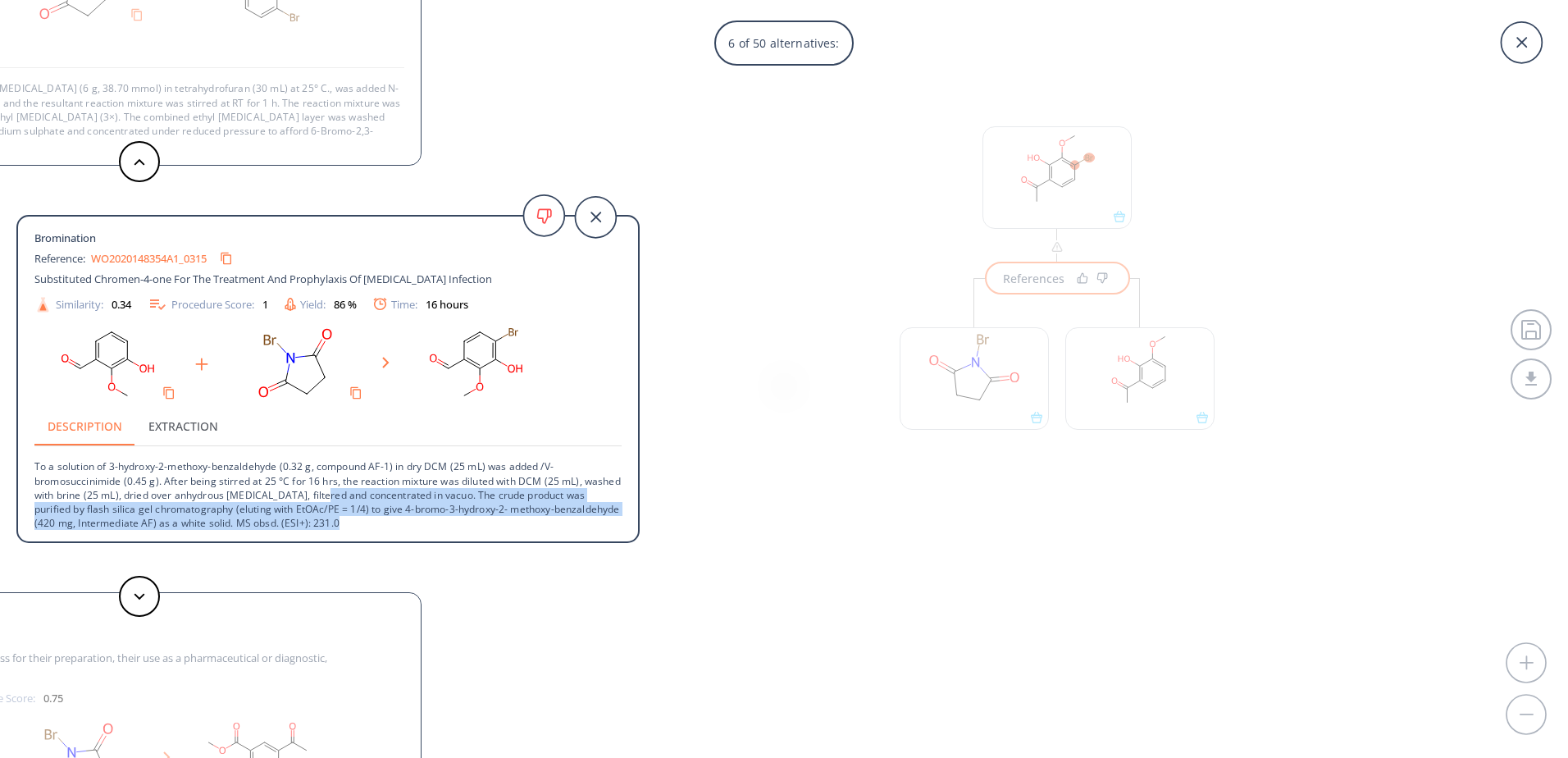
drag, startPoint x: 362, startPoint y: 489, endPoint x: 460, endPoint y: 526, distance: 104.8
click at [460, 526] on p "To a solution of 3-hydroxy-2-methoxy-benzaldehyde (0.32 g, compound AF-1) in dr…" at bounding box center [328, 488] width 587 height 83
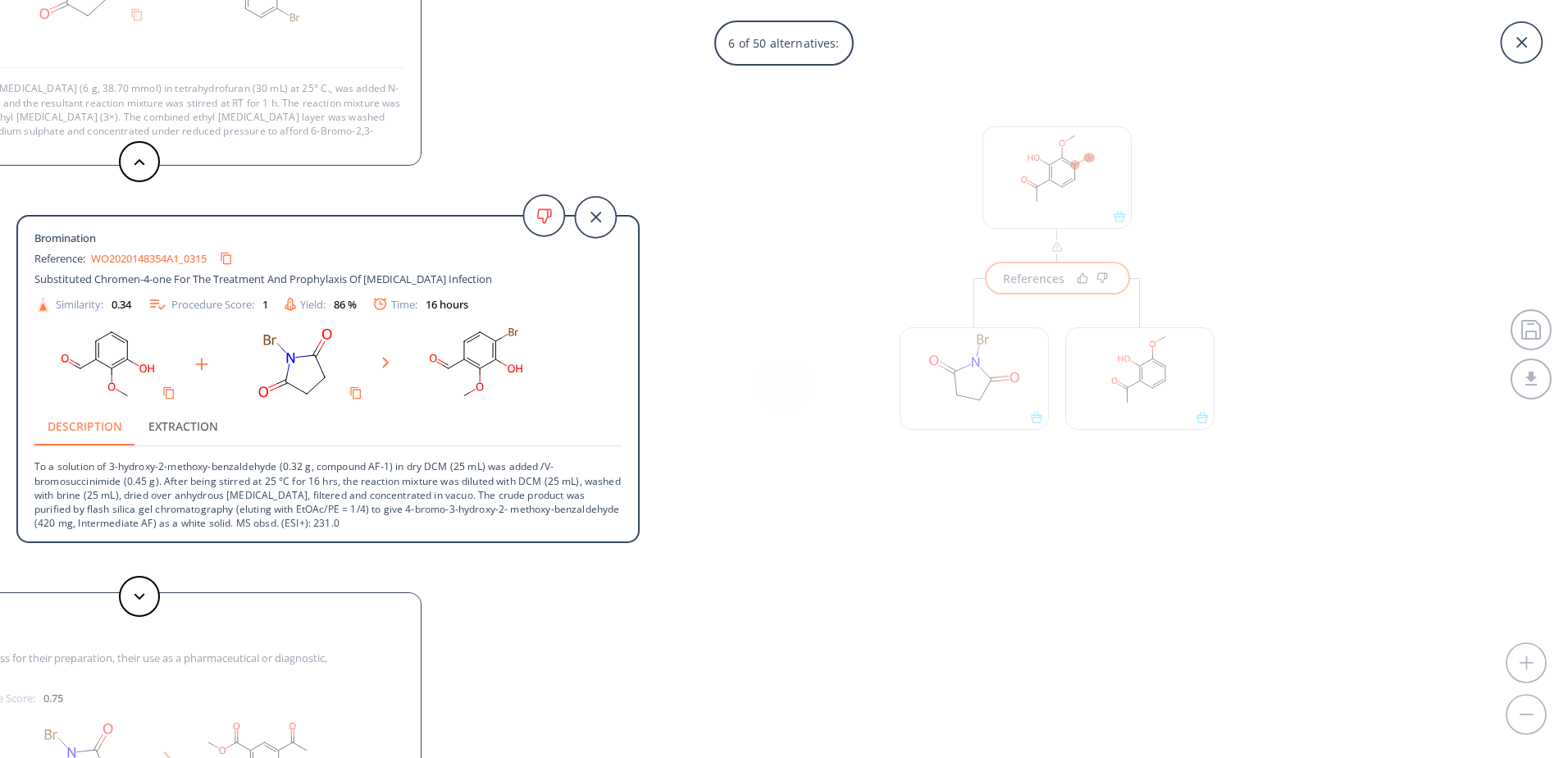
drag, startPoint x: 460, startPoint y: 526, endPoint x: 323, endPoint y: 485, distance: 143.0
click at [323, 485] on p "To a solution of 3-hydroxy-2-methoxy-benzaldehyde (0.32 g, compound AF-1) in dr…" at bounding box center [328, 488] width 587 height 83
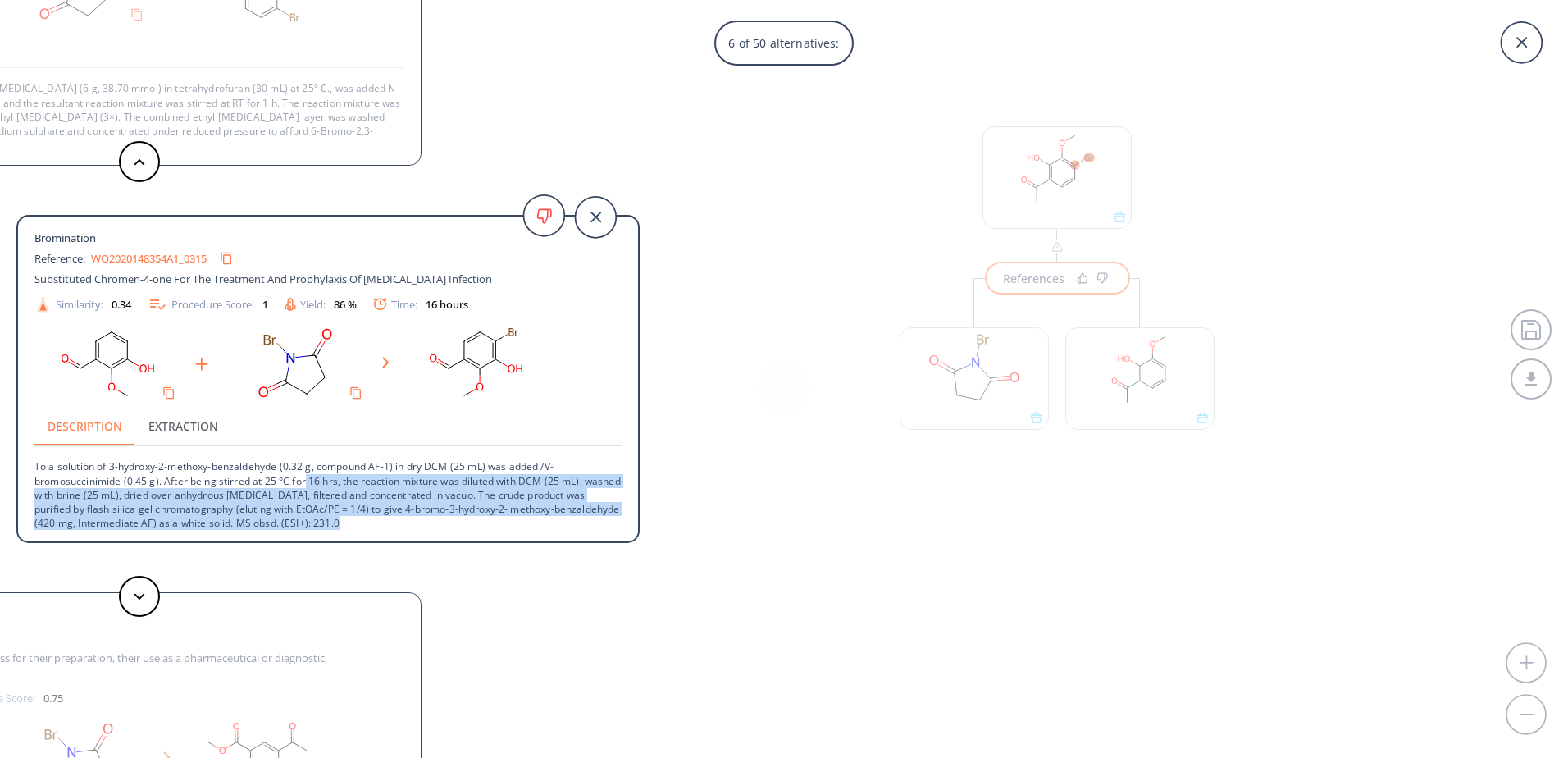
drag, startPoint x: 306, startPoint y: 478, endPoint x: 483, endPoint y: 519, distance: 181.7
click at [483, 519] on p "To a solution of 3-hydroxy-2-methoxy-benzaldehyde (0.32 g, compound AF-1) in dr…" at bounding box center [328, 488] width 587 height 83
drag, startPoint x: 483, startPoint y: 519, endPoint x: 336, endPoint y: 494, distance: 149.1
click at [336, 494] on p "To a solution of 3-hydroxy-2-methoxy-benzaldehyde (0.32 g, compound AF-1) in dr…" at bounding box center [328, 488] width 587 height 83
drag, startPoint x: 295, startPoint y: 483, endPoint x: 478, endPoint y: 529, distance: 188.7
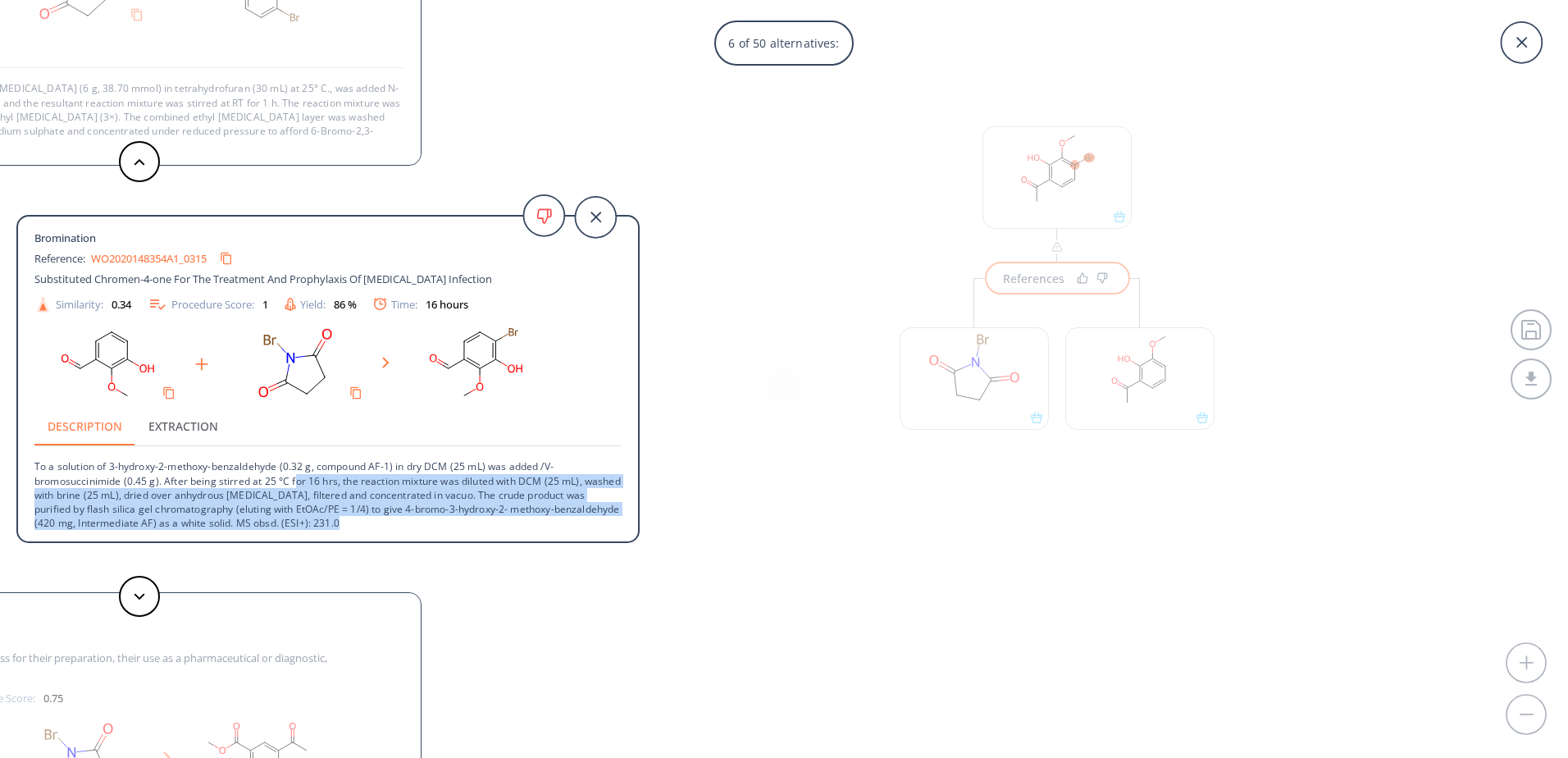
click at [478, 529] on p "To a solution of 3-hydroxy-2-methoxy-benzaldehyde (0.32 g, compound AF-1) in dr…" at bounding box center [328, 488] width 587 height 83
click at [308, 497] on p "To a solution of 3-hydroxy-2-methoxy-benzaldehyde (0.32 g, compound AF-1) in dr…" at bounding box center [328, 488] width 587 height 83
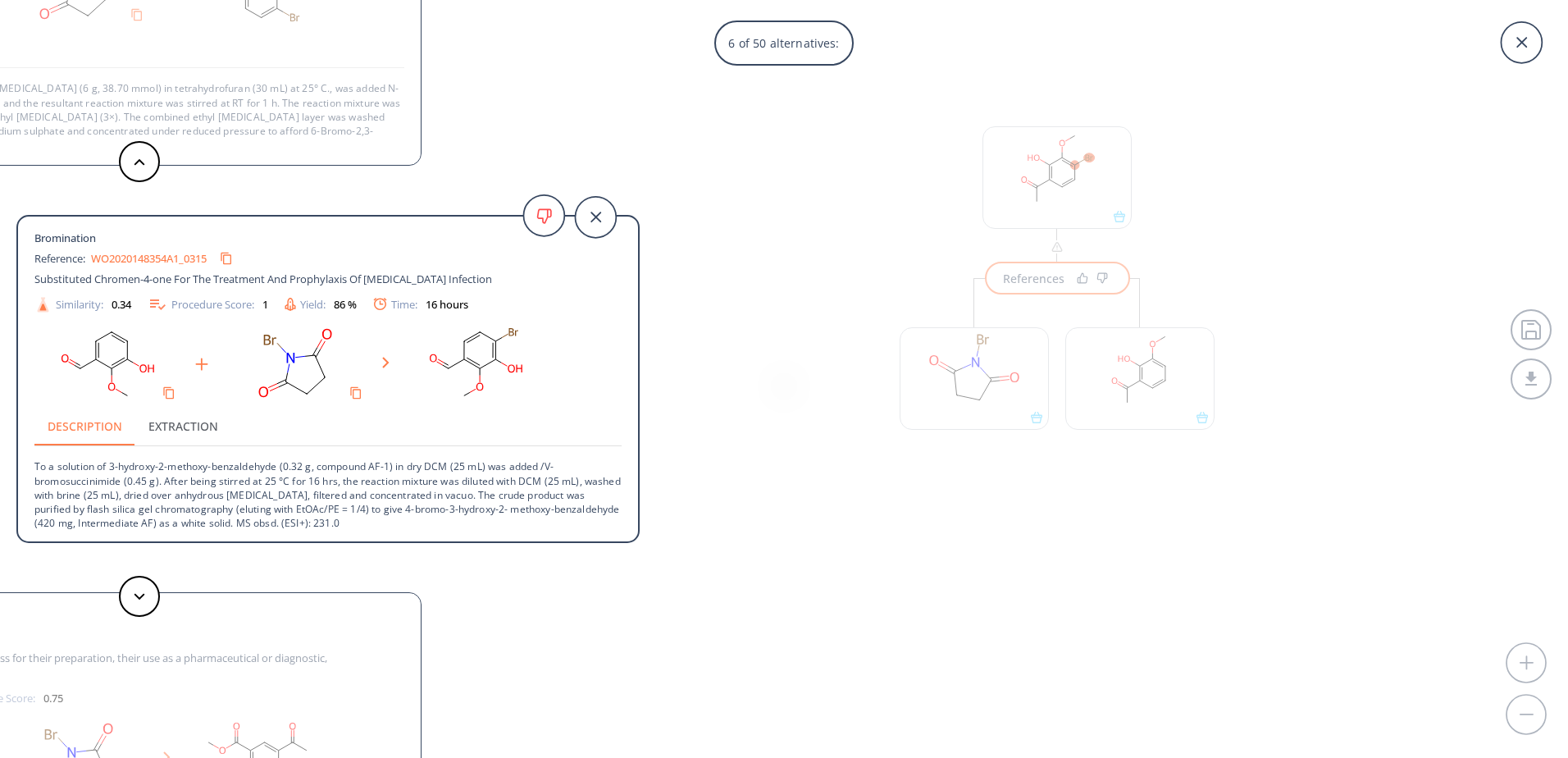
click at [166, 260] on link "WO2020148354A1_0315" at bounding box center [148, 259] width 116 height 11
click at [1535, 50] on icon at bounding box center [1521, 42] width 41 height 41
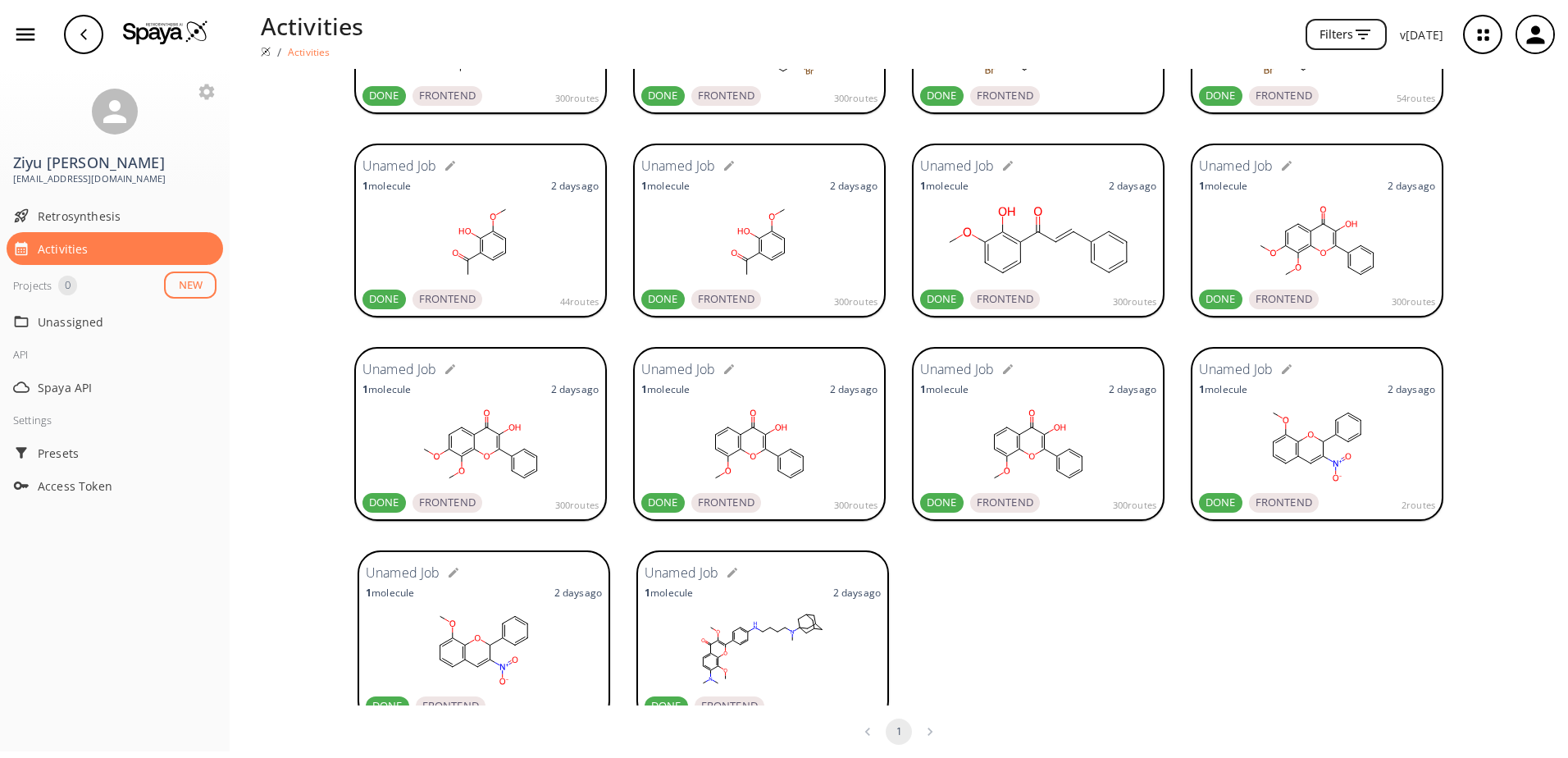
scroll to position [242, 0]
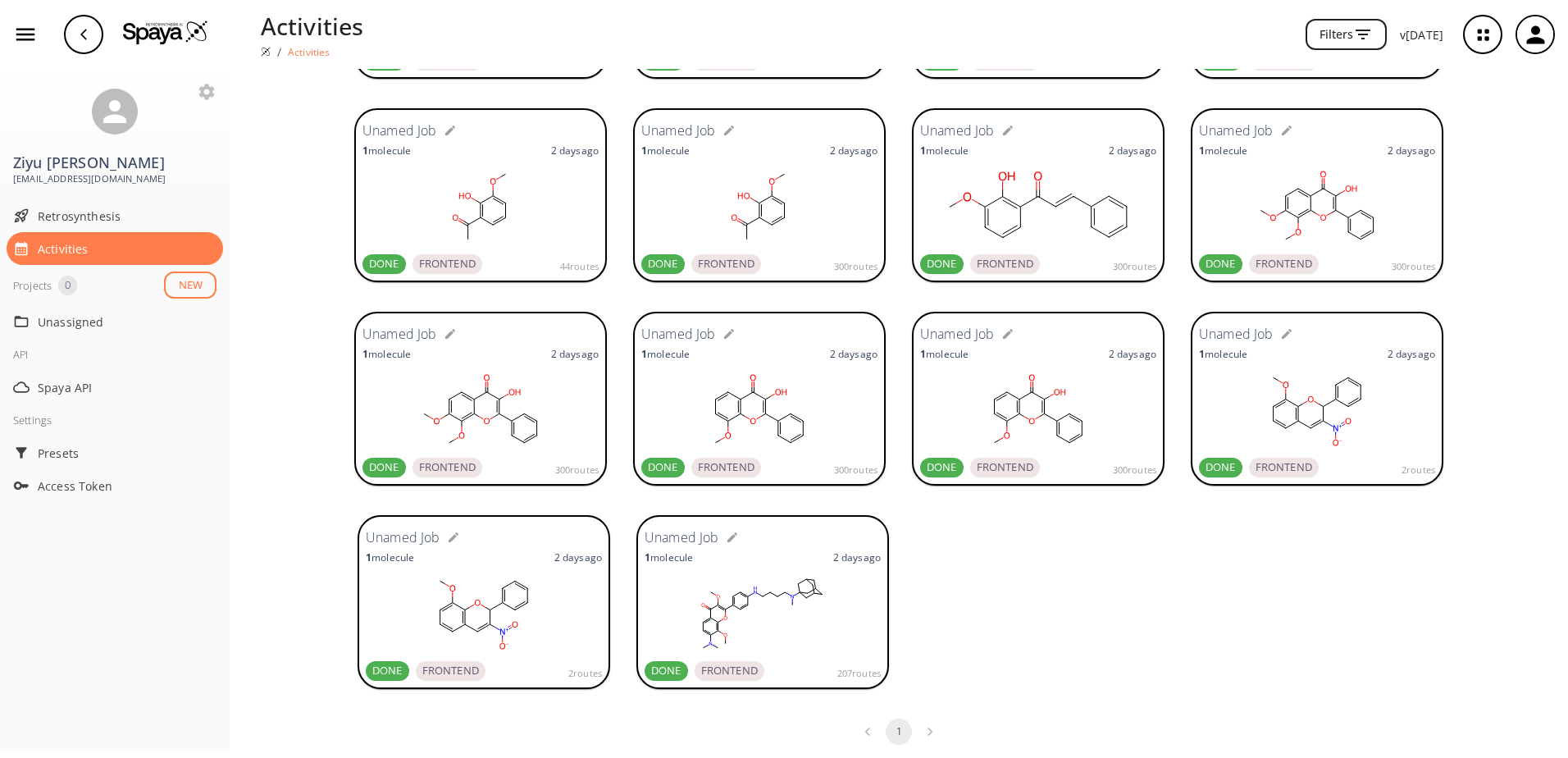
click at [785, 593] on rect at bounding box center [762, 614] width 237 height 82
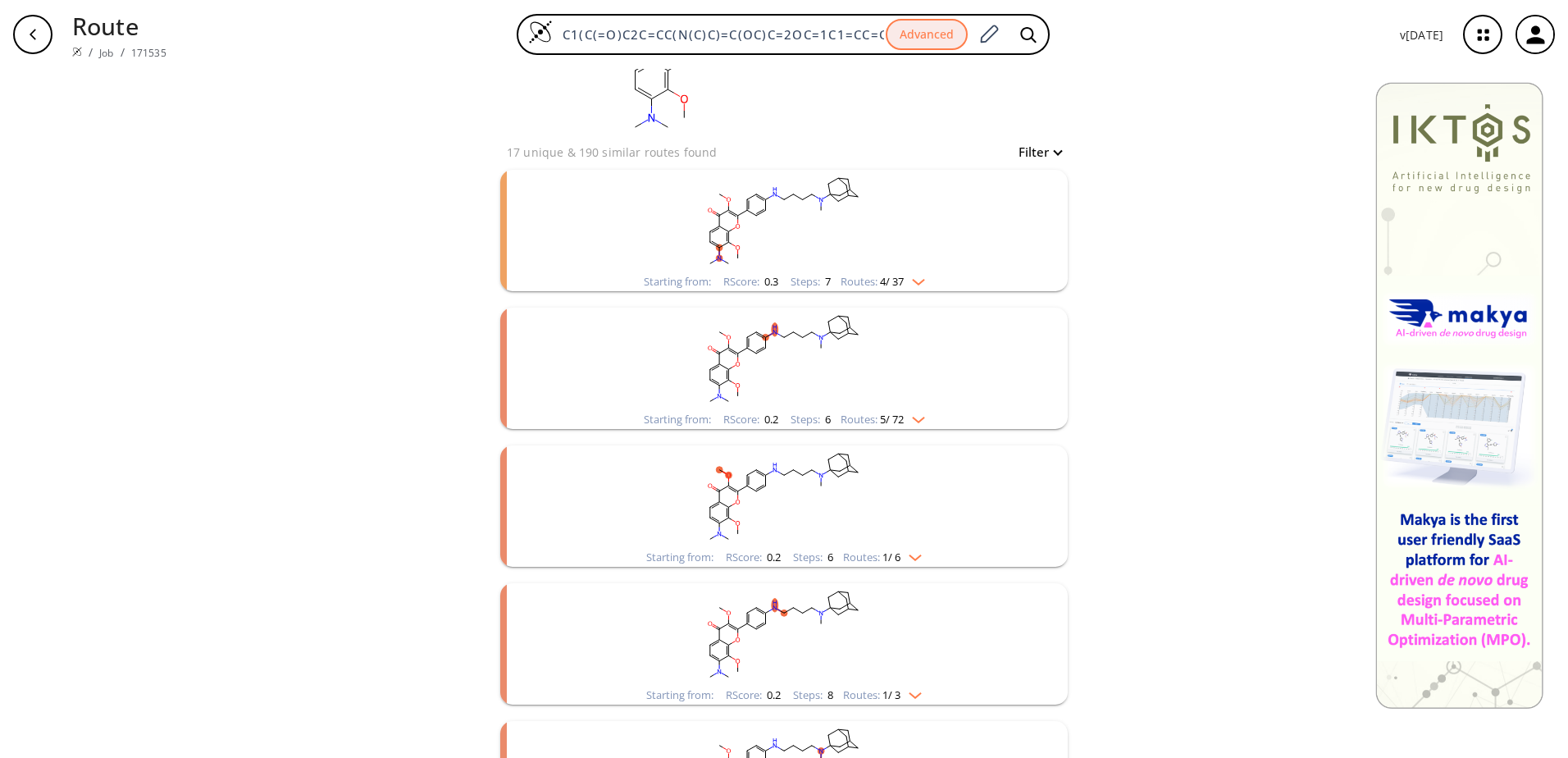
scroll to position [164, 0]
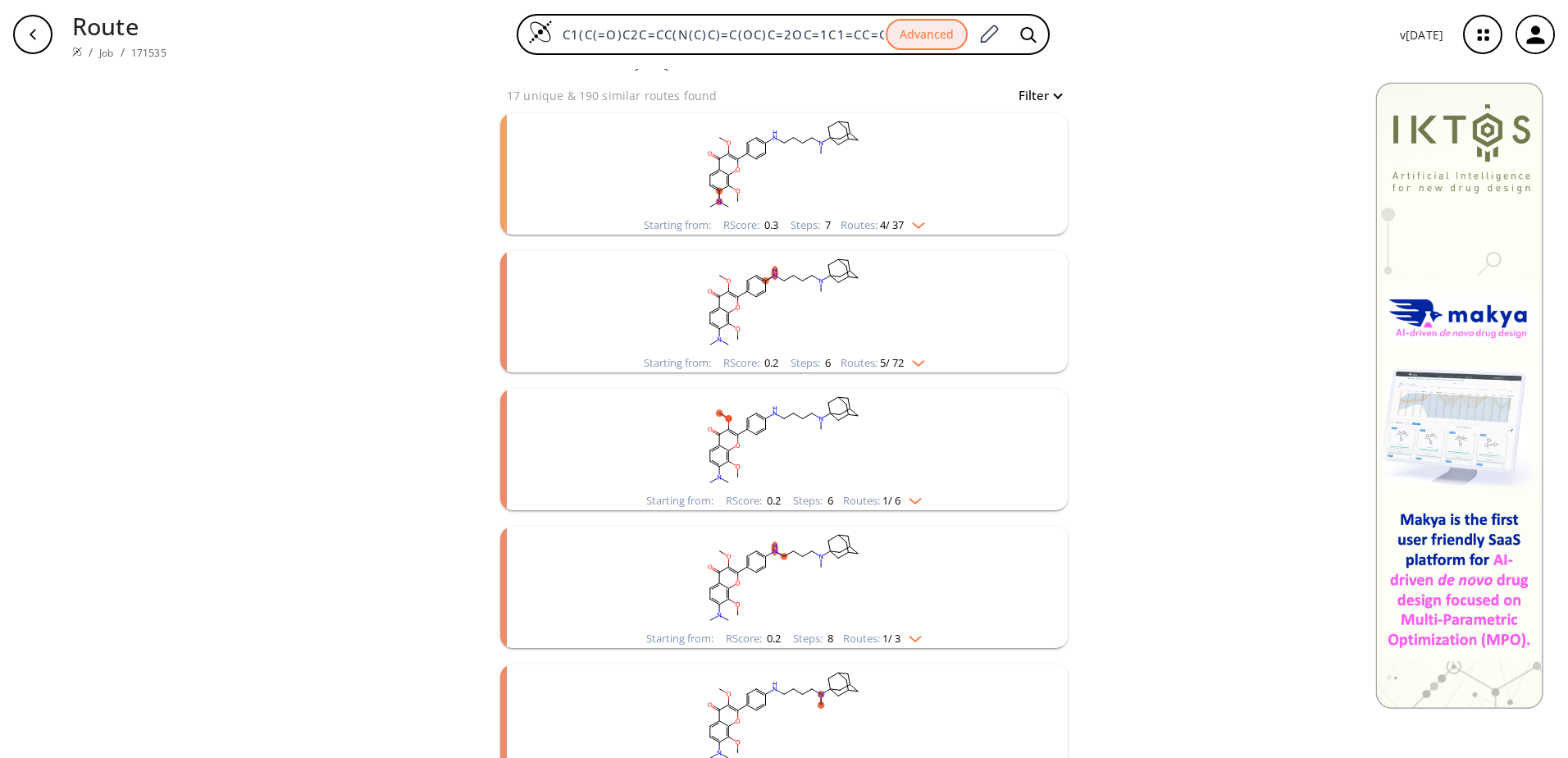
click at [890, 364] on span "5 / 72" at bounding box center [892, 362] width 24 height 11
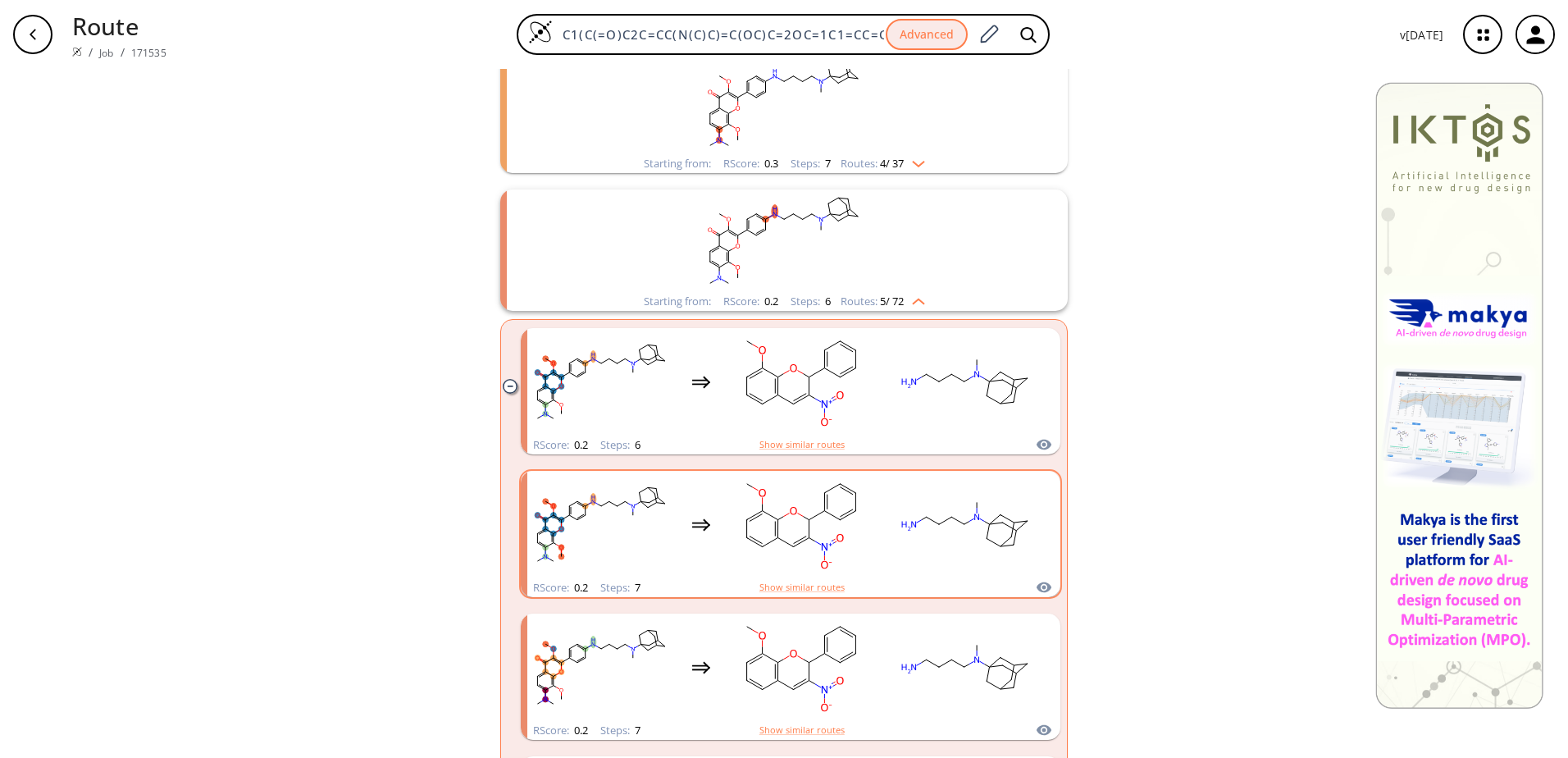
scroll to position [246, 0]
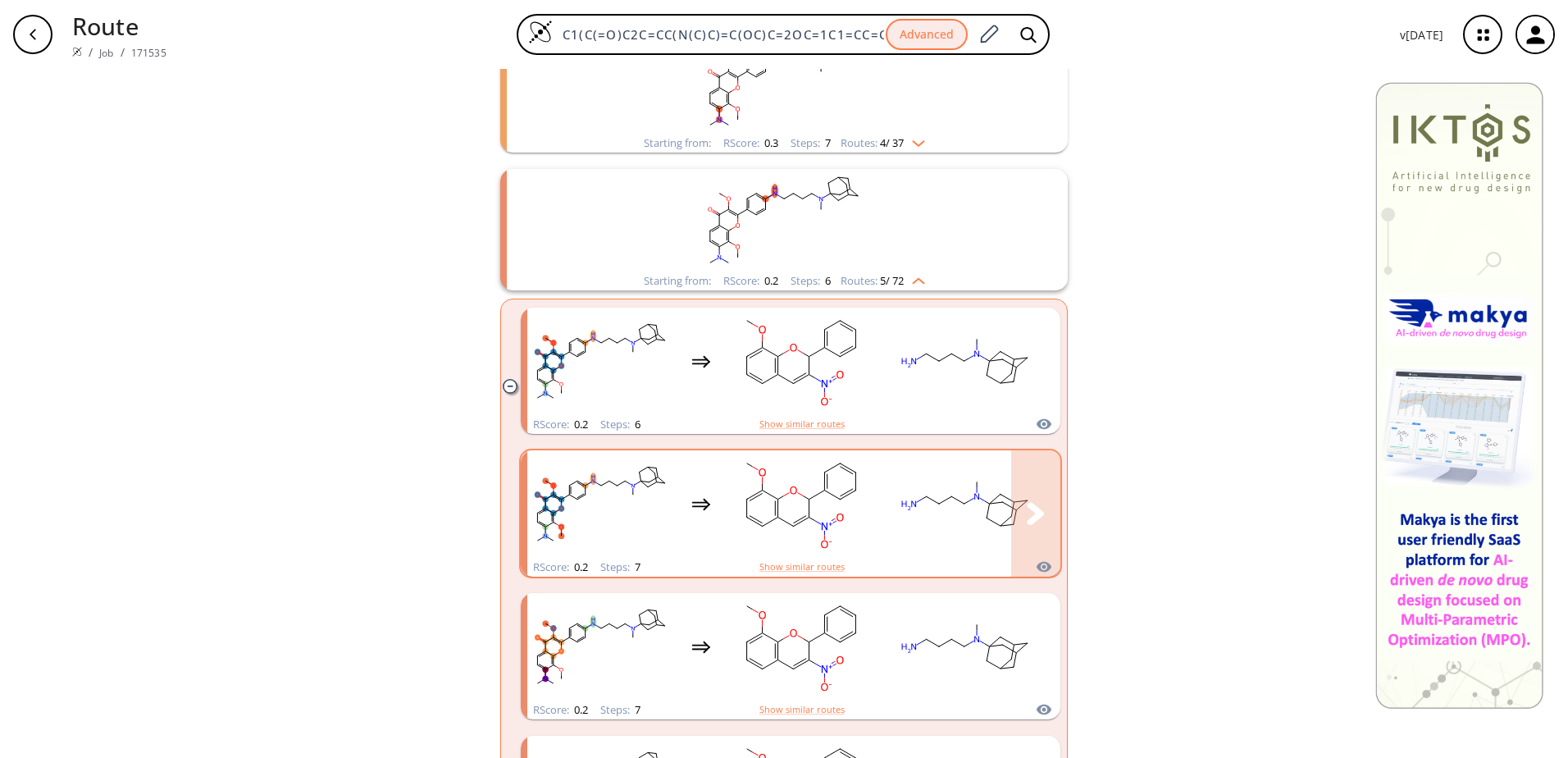
click at [1019, 501] on button "clusters" at bounding box center [1035, 514] width 49 height 126
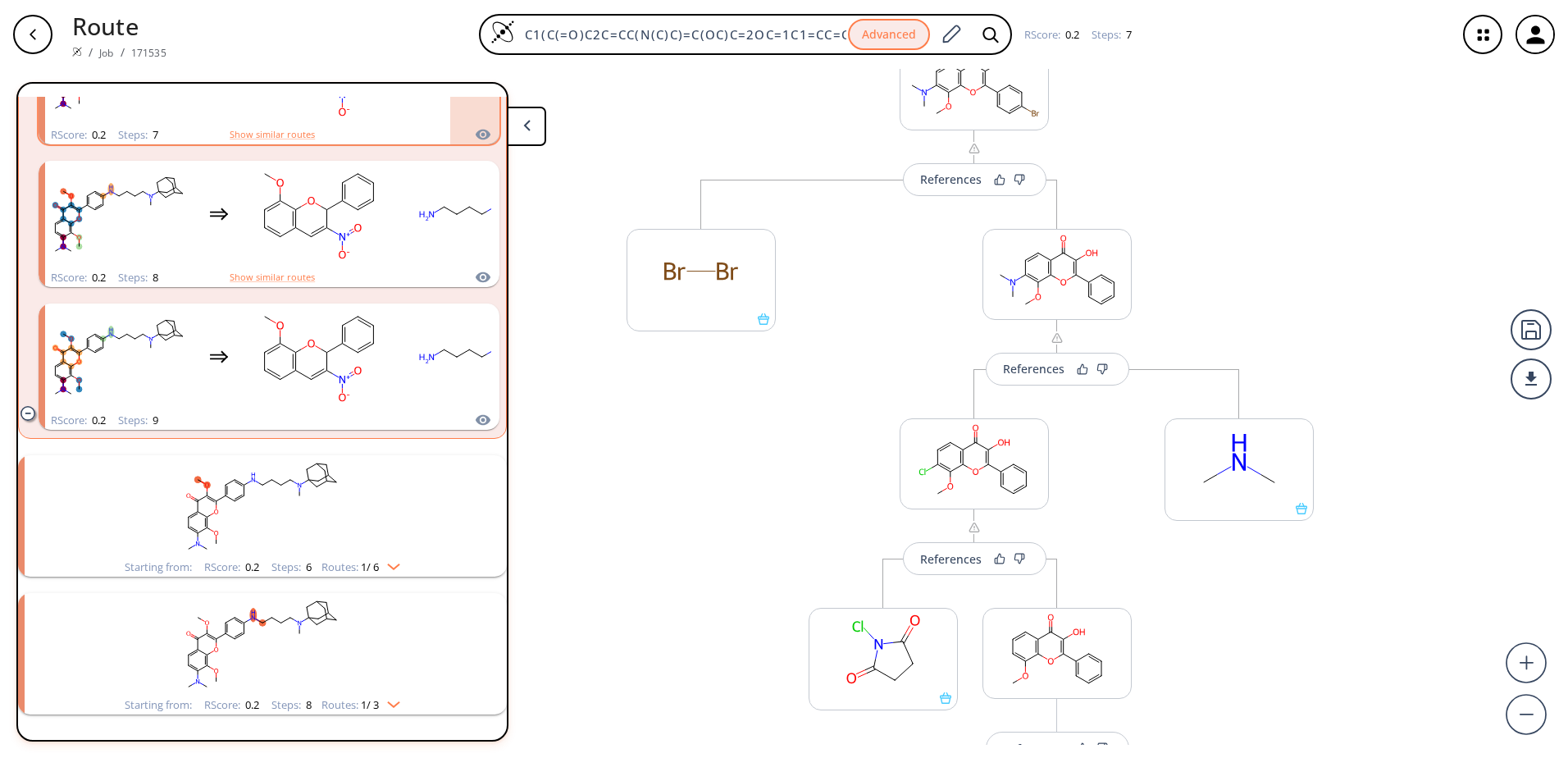
scroll to position [724, 0]
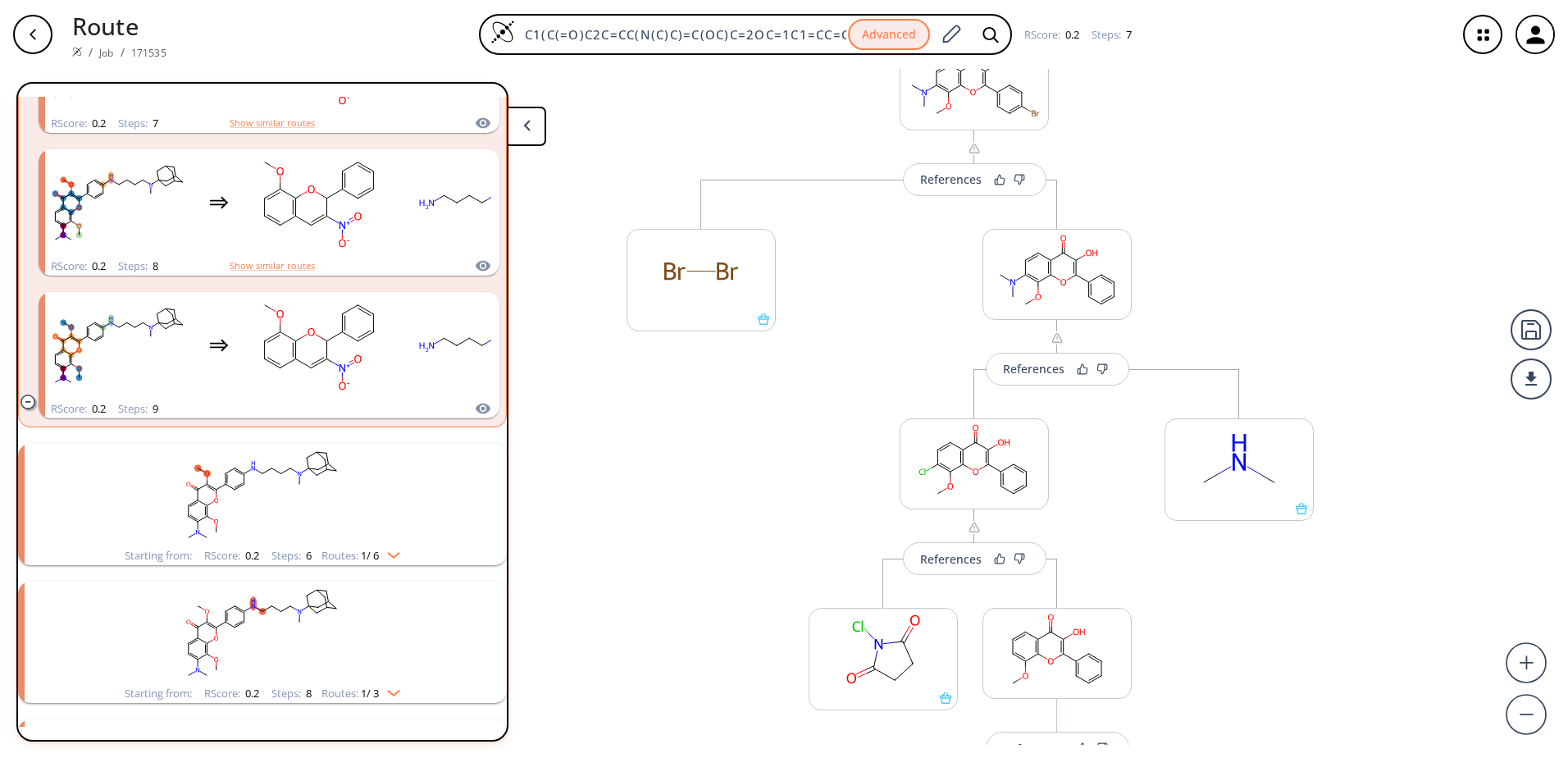
click at [25, 44] on div "button" at bounding box center [33, 34] width 39 height 39
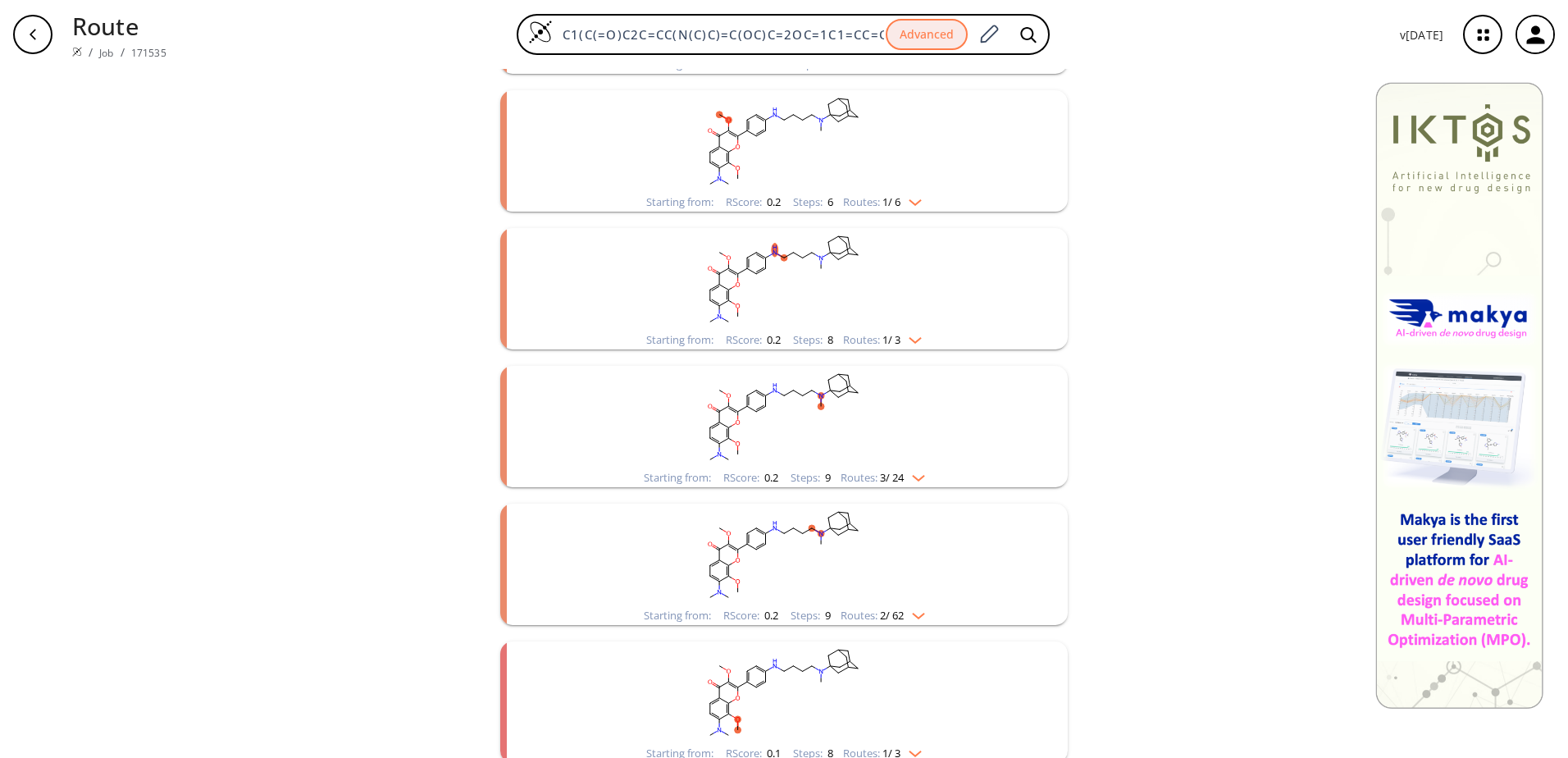
scroll to position [476, 0]
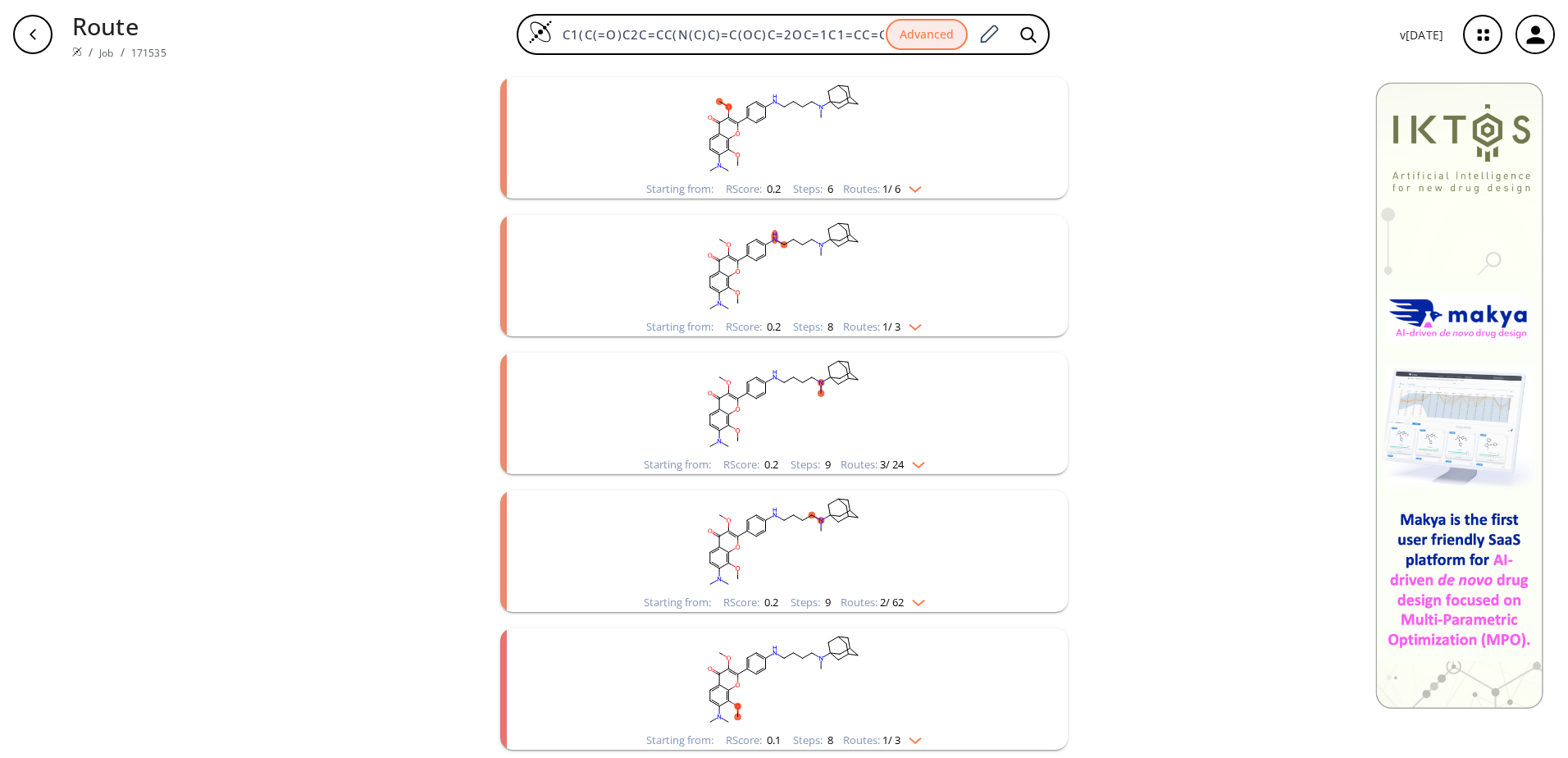
click at [914, 464] on img "clusters" at bounding box center [915, 462] width 21 height 13
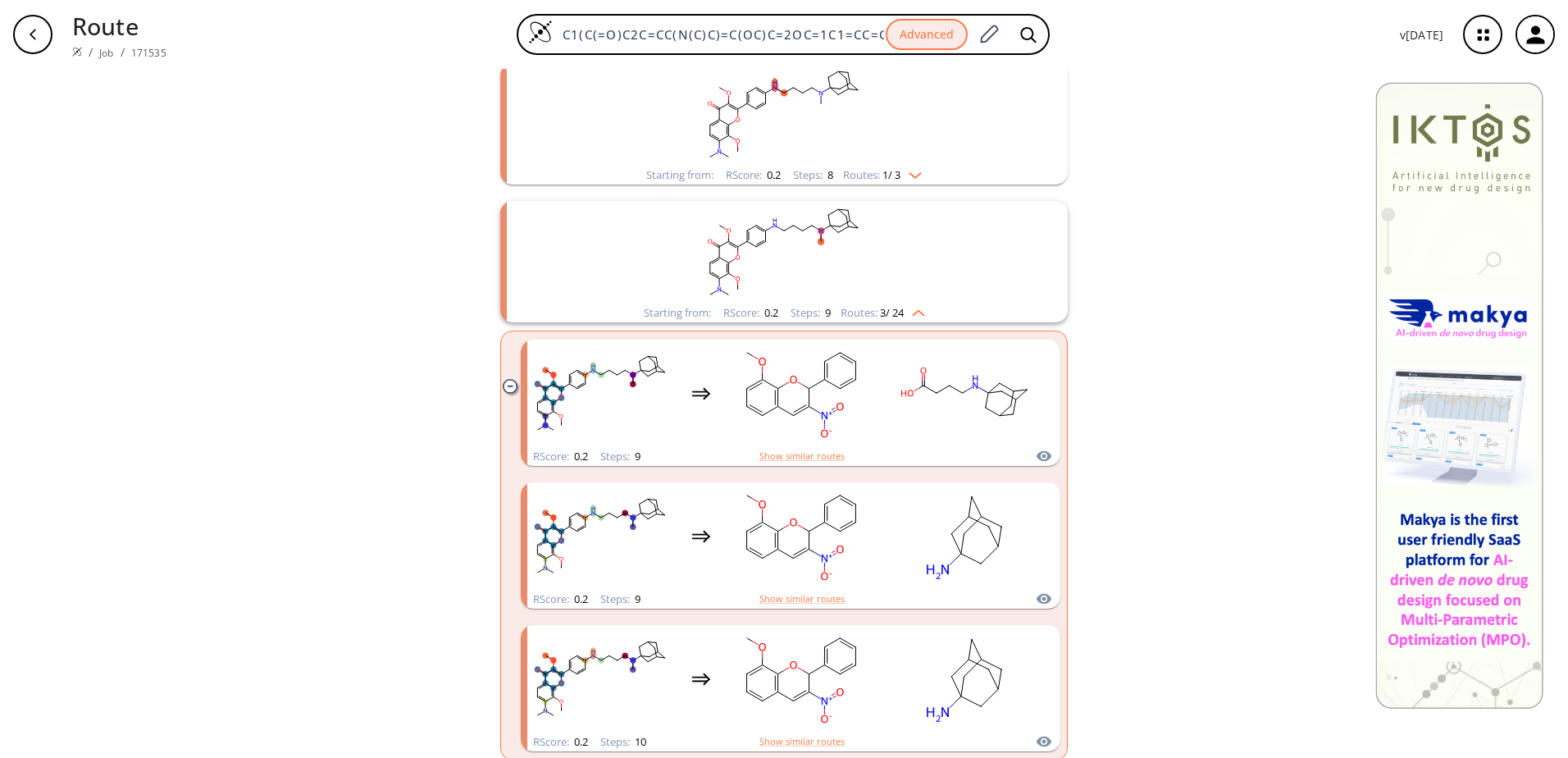
scroll to position [640, 0]
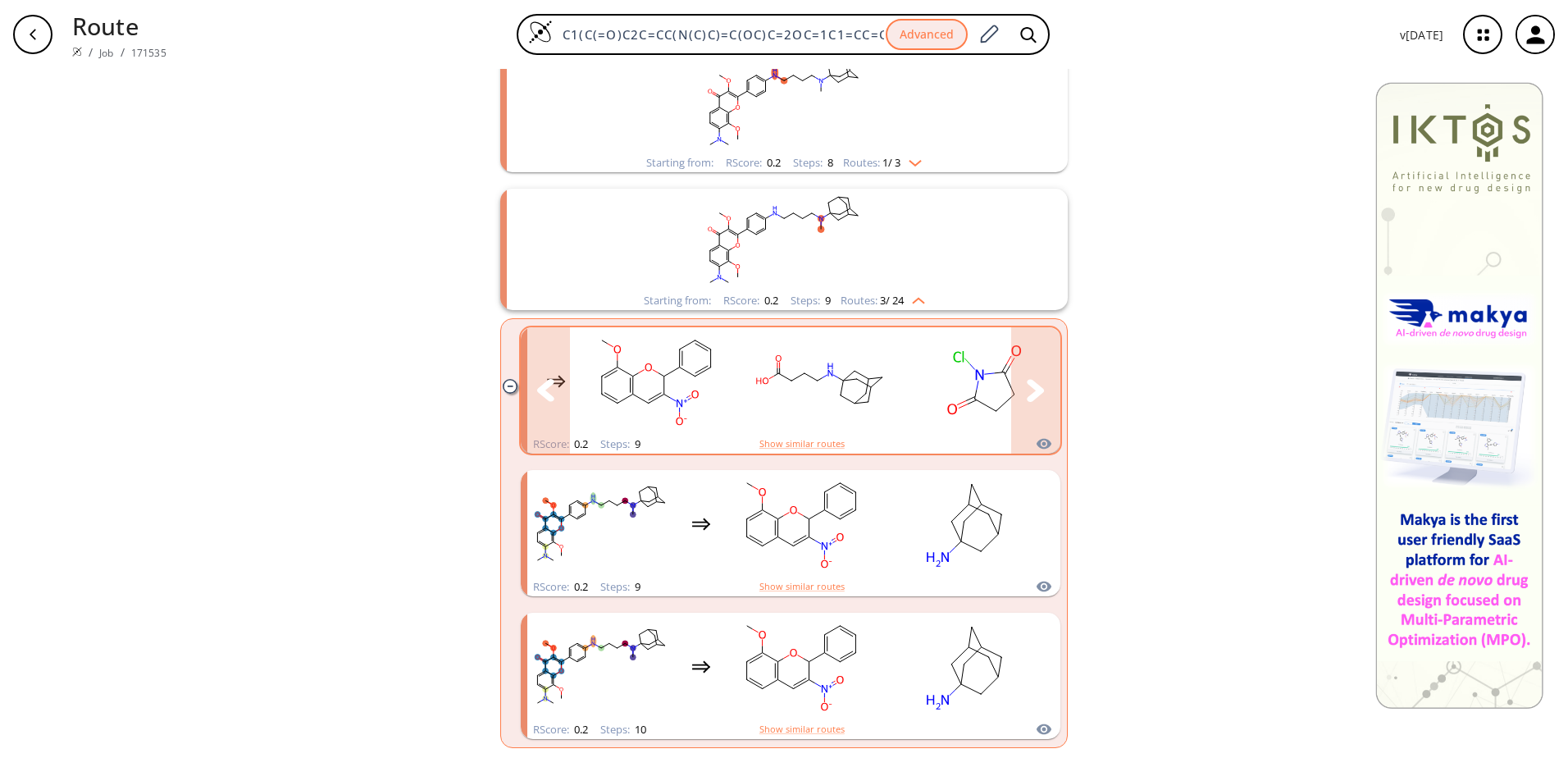
click at [1043, 403] on button "clusters" at bounding box center [1035, 391] width 49 height 126
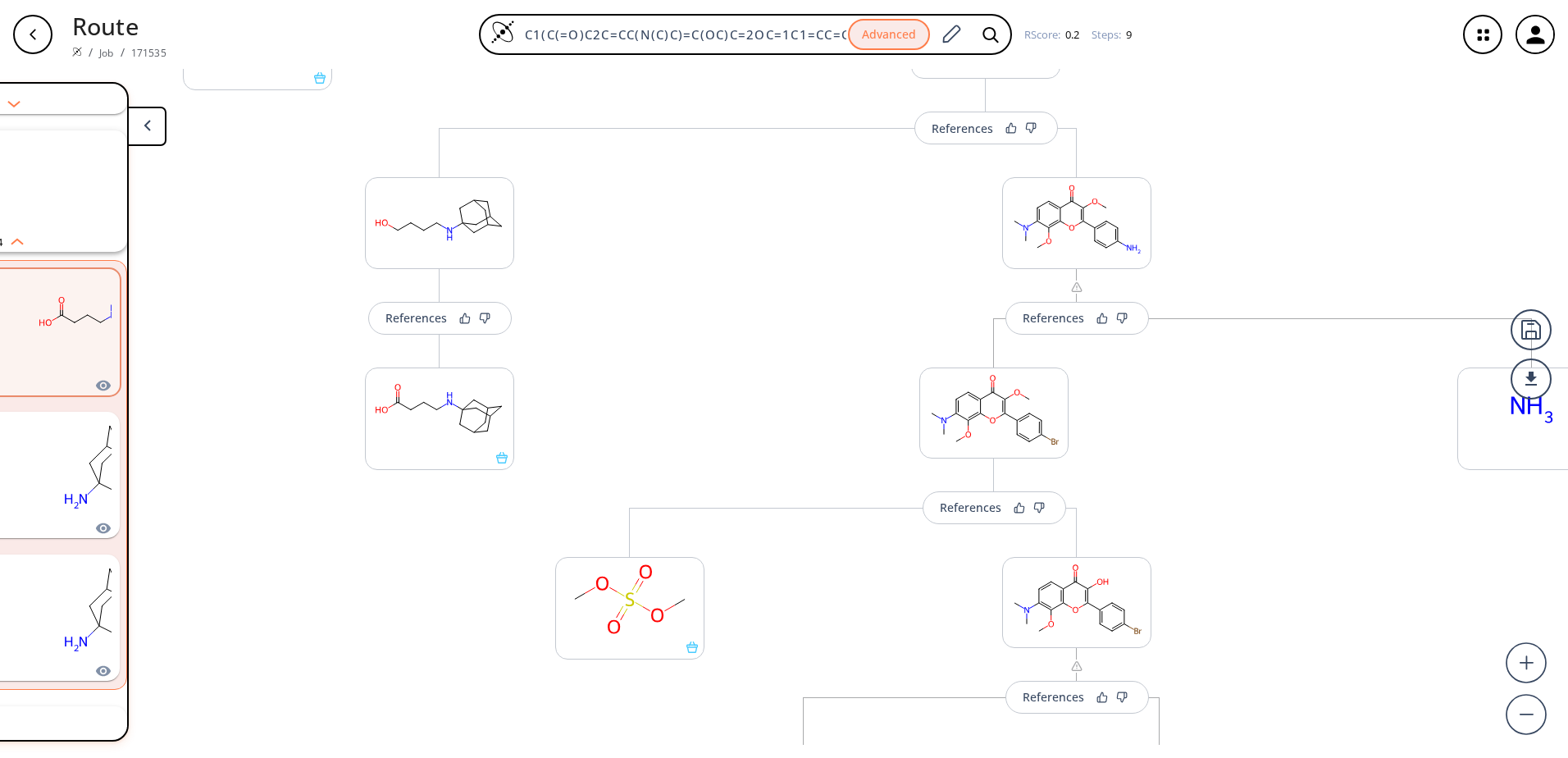
scroll to position [0, 464]
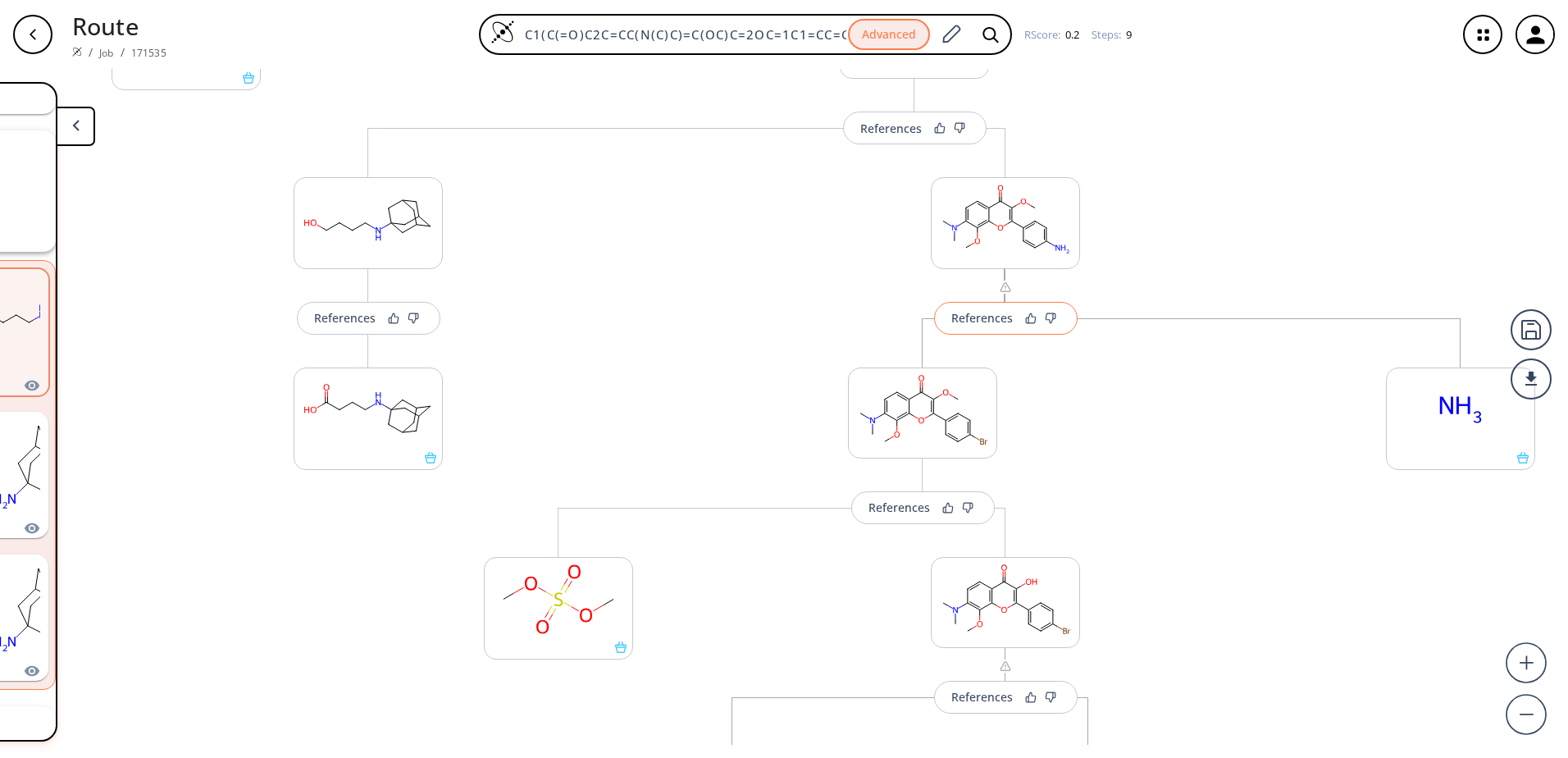
click at [974, 323] on div "References" at bounding box center [982, 317] width 61 height 11
